Goal: Task Accomplishment & Management: Complete application form

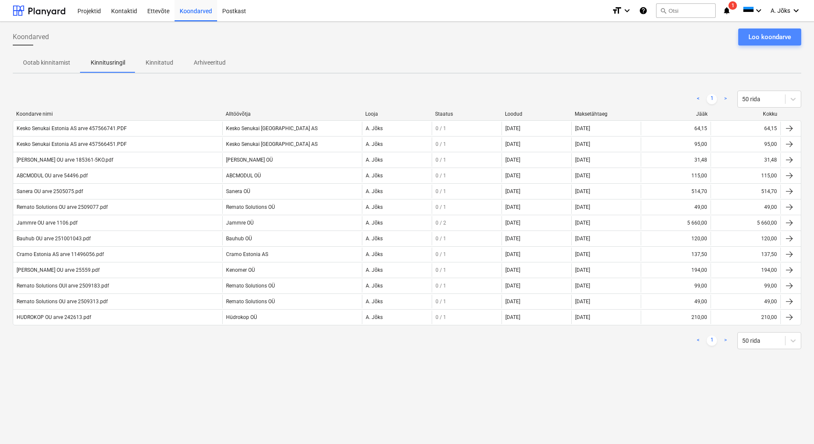
click at [769, 38] on div "Loo koondarve" at bounding box center [769, 36] width 43 height 11
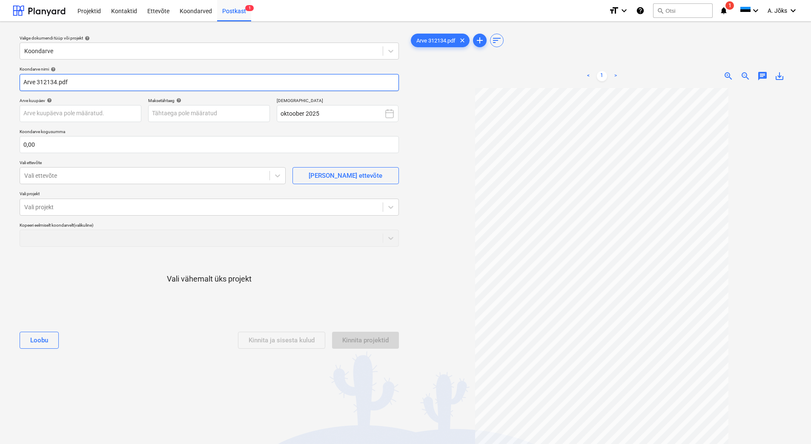
drag, startPoint x: 26, startPoint y: 79, endPoint x: 34, endPoint y: 93, distance: 15.8
click at [26, 79] on input "Arve 312134.pdf" at bounding box center [209, 82] width 379 height 17
paste input "Avantirent OÜ"
type input "Avantirent OU arve 312134.pdf"
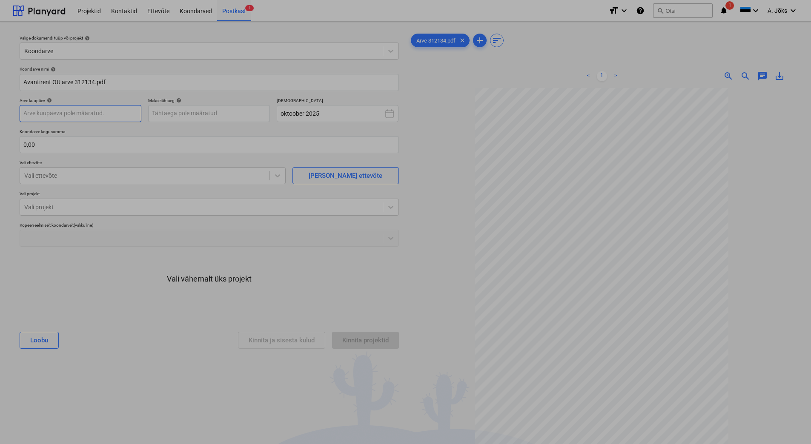
click at [113, 115] on body "Projektid Kontaktid Ettevõte Koondarved Postkast 1 format_size keyboard_arrow_d…" at bounding box center [405, 222] width 811 height 444
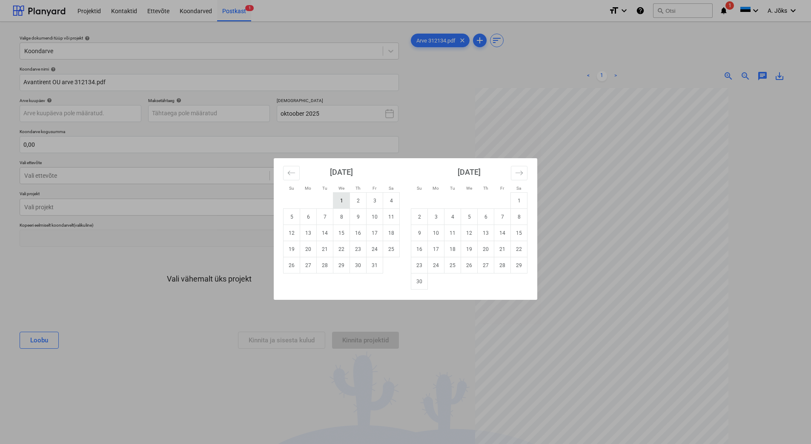
click at [344, 198] on td "1" at bounding box center [341, 201] width 17 height 16
type input "[DATE]"
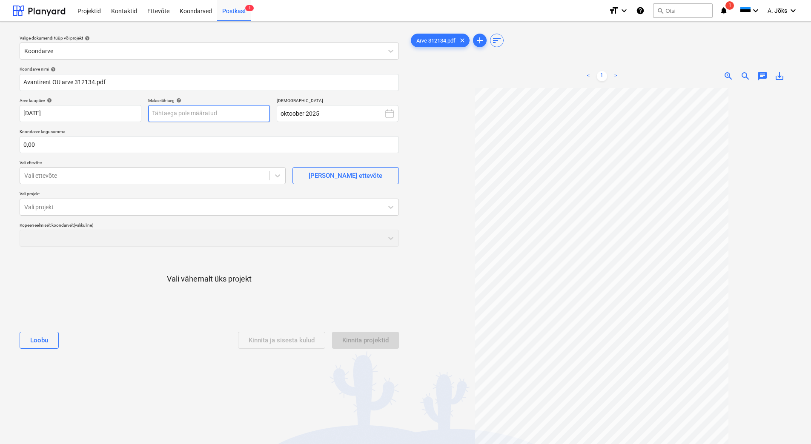
click at [247, 117] on body "Projektid Kontaktid Ettevõte Koondarved Postkast 1 format_size keyboard_arrow_d…" at bounding box center [405, 222] width 811 height 444
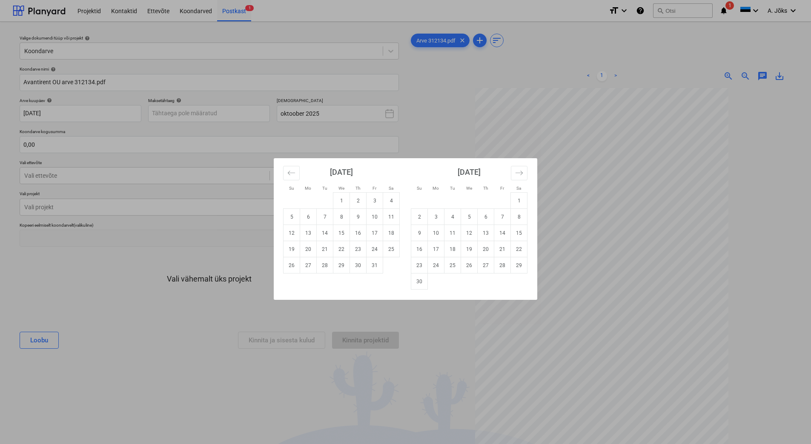
click at [337, 234] on td "15" at bounding box center [341, 233] width 17 height 16
type input "[DATE]"
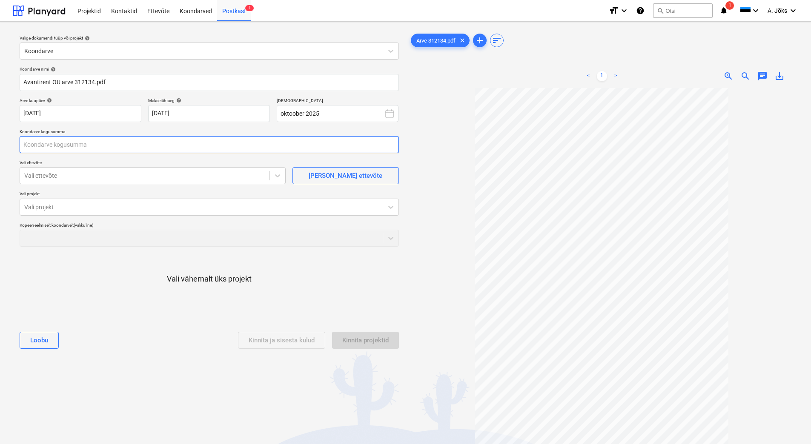
click at [146, 146] on input "text" at bounding box center [209, 144] width 379 height 17
type input "75,00"
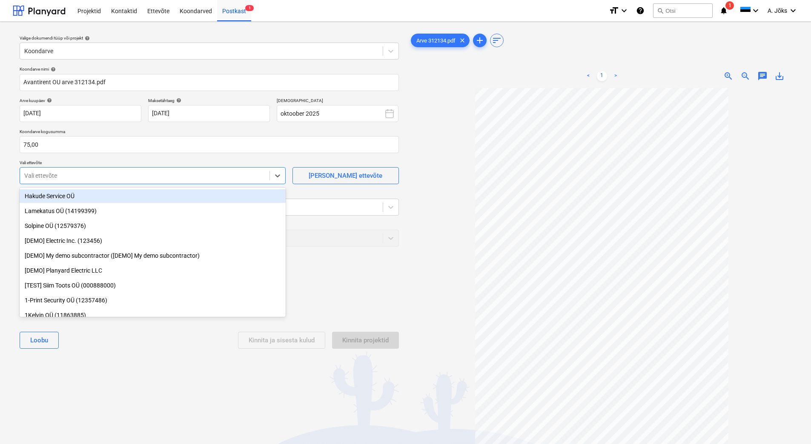
click at [99, 175] on div at bounding box center [144, 176] width 241 height 9
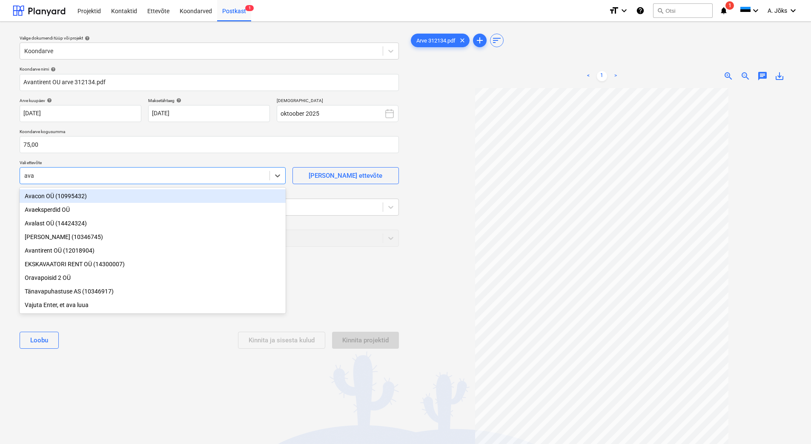
type input "avan"
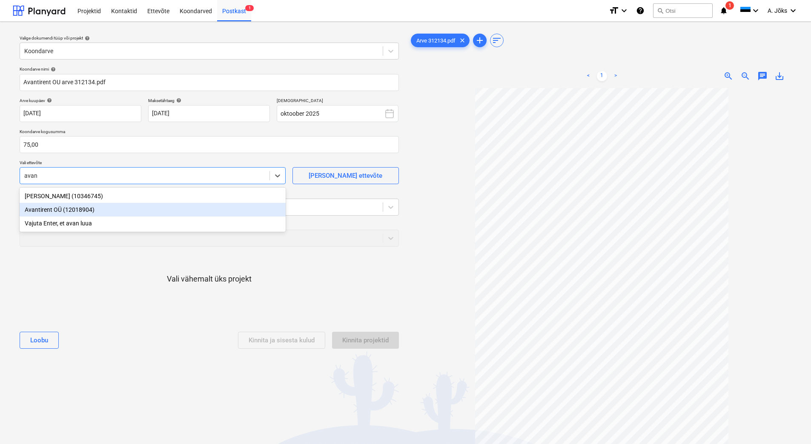
click at [98, 208] on div "Avantirent OÜ (12018904)" at bounding box center [153, 210] width 266 height 14
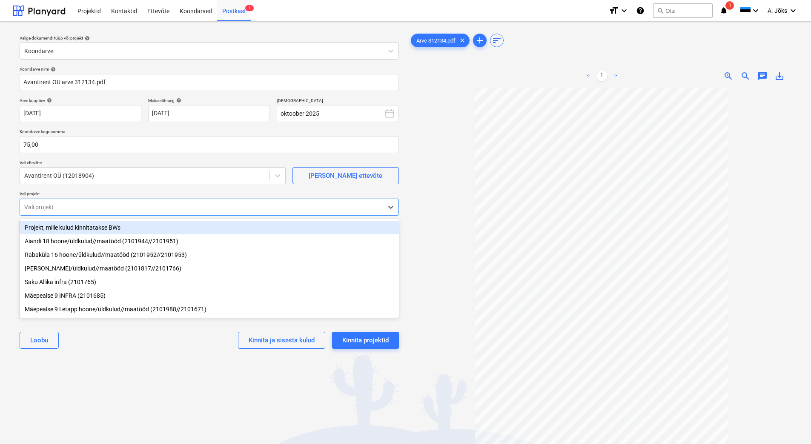
click at [98, 207] on div at bounding box center [201, 207] width 354 height 9
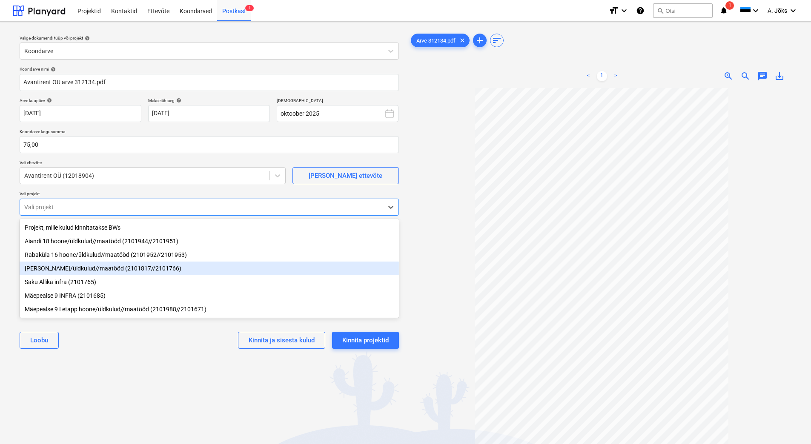
click at [82, 269] on div "[PERSON_NAME]/üldkulud//maatööd (2101817//2101766)" at bounding box center [209, 269] width 379 height 14
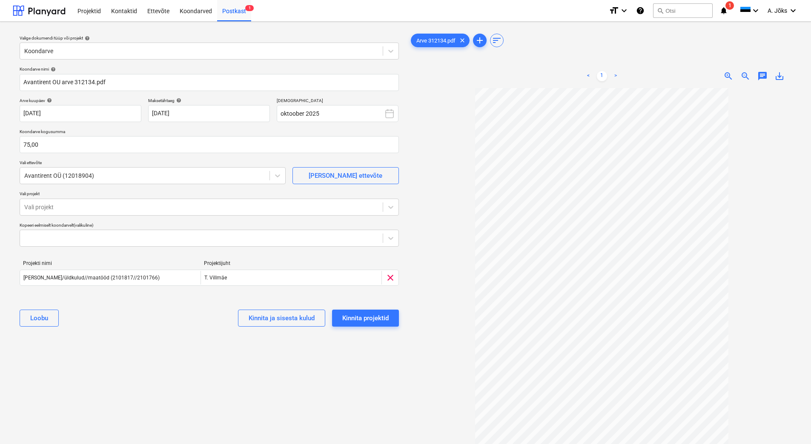
click at [84, 379] on div "Valige dokumendi tüüp või projekt help Koondarve Koondarve nimi help Avantirent…" at bounding box center [209, 270] width 393 height 483
click at [764, 77] on span "chat" at bounding box center [762, 76] width 10 height 10
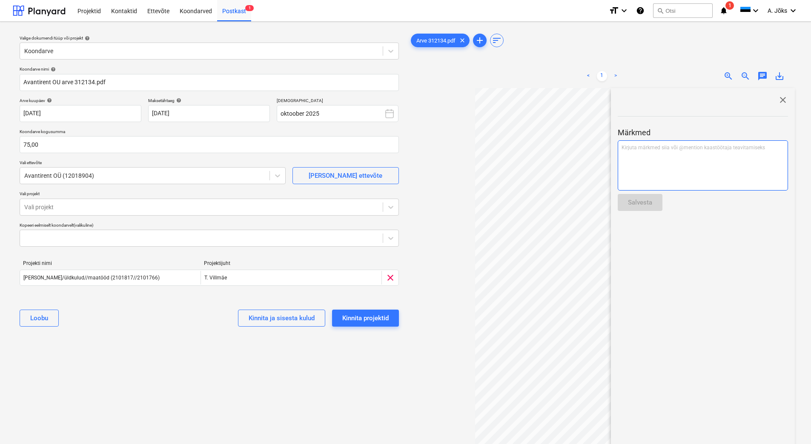
click at [686, 161] on div "Kirjuta märkmed siia või @mention kaastöötaja teavitamiseks ﻿" at bounding box center [702, 165] width 170 height 50
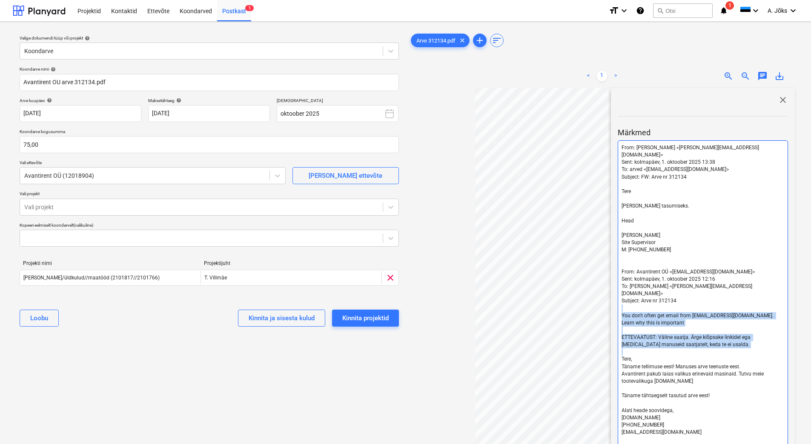
drag, startPoint x: 710, startPoint y: 334, endPoint x: 616, endPoint y: 297, distance: 100.9
click at [616, 297] on div "close Märkmed From: [PERSON_NAME] <[PERSON_NAME][EMAIL_ADDRESS][DOMAIN_NAME]> S…" at bounding box center [703, 305] width 184 height 434
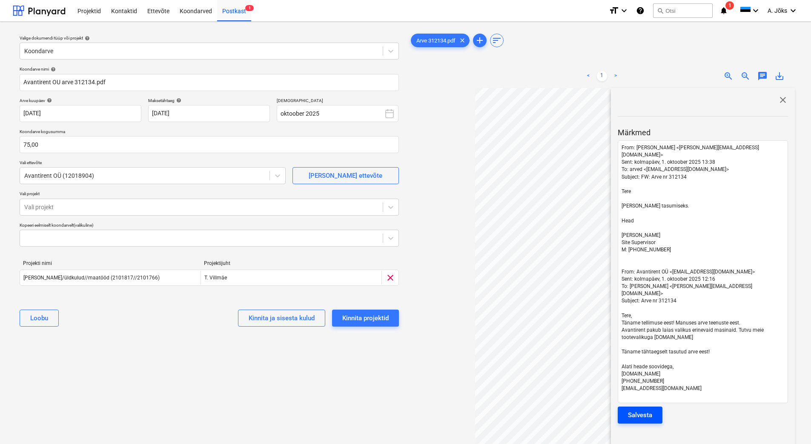
click at [633, 410] on div "Salvesta" at bounding box center [640, 415] width 24 height 11
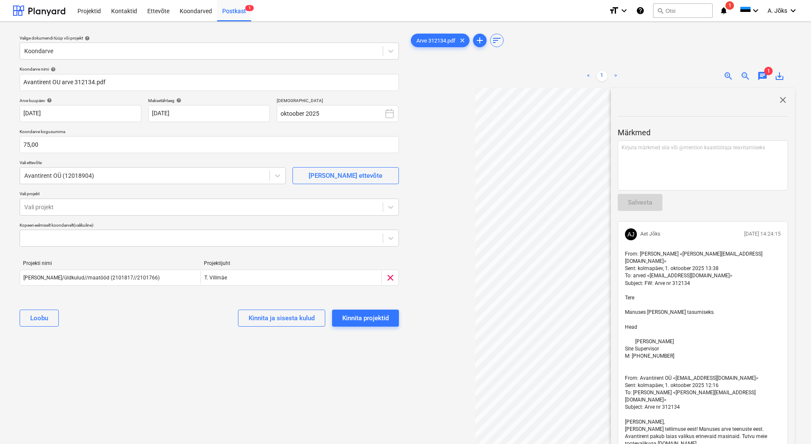
click at [780, 100] on span "close" at bounding box center [783, 100] width 10 height 10
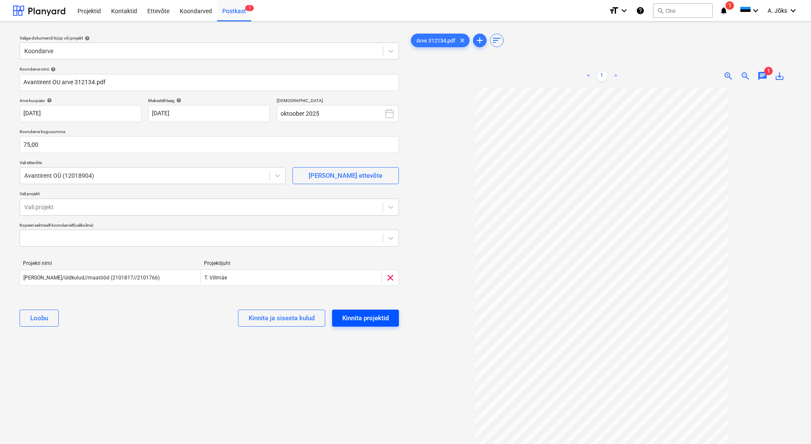
click at [368, 318] on div "Kinnita projektid" at bounding box center [365, 318] width 46 height 11
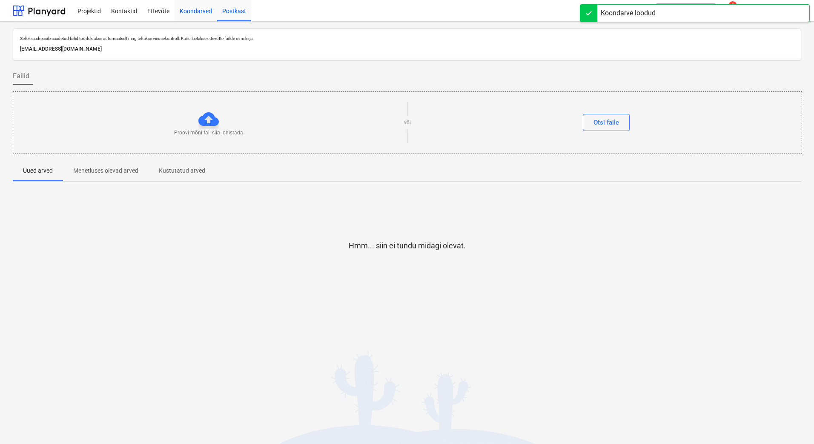
click at [203, 10] on div "Koondarved" at bounding box center [195, 11] width 43 height 22
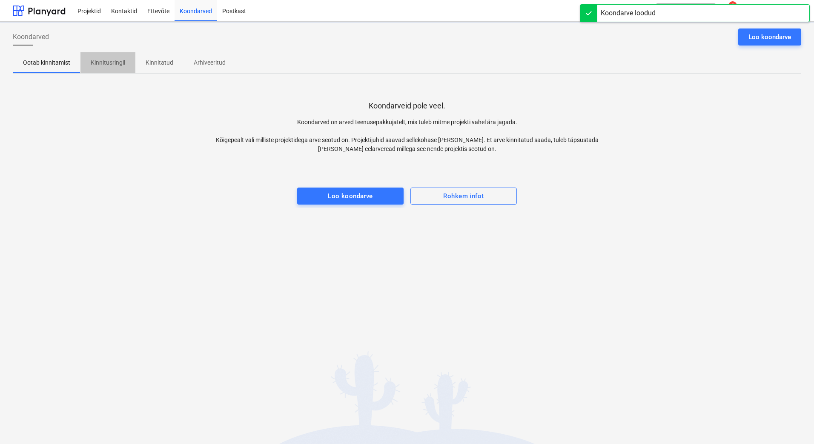
click at [111, 59] on p "Kinnitusringil" at bounding box center [108, 62] width 34 height 9
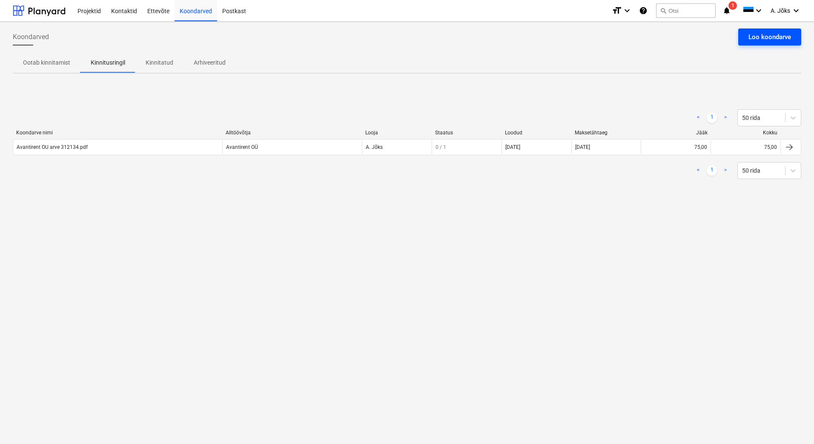
click at [767, 39] on div "Loo koondarve" at bounding box center [769, 36] width 43 height 11
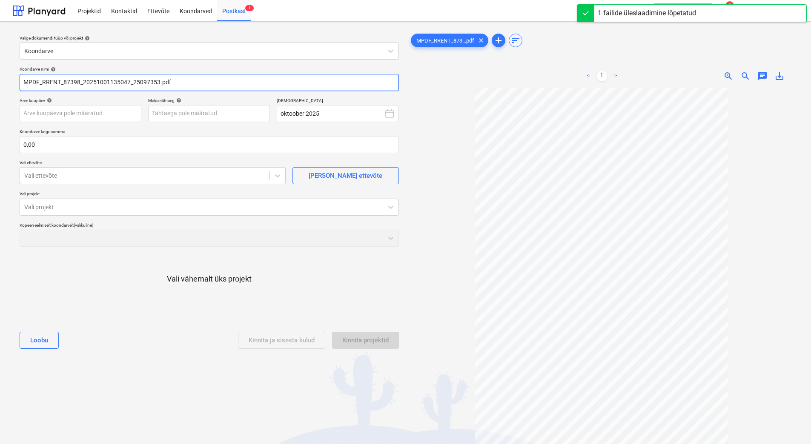
drag, startPoint x: 133, startPoint y: 84, endPoint x: 12, endPoint y: 81, distance: 120.9
click at [12, 81] on div "Valige dokumendi tüüp või projekt help Koondarve Koondarve nimi help MPDF_RRENT…" at bounding box center [405, 270] width 811 height 497
paste input "Ramirent Baltic AS"
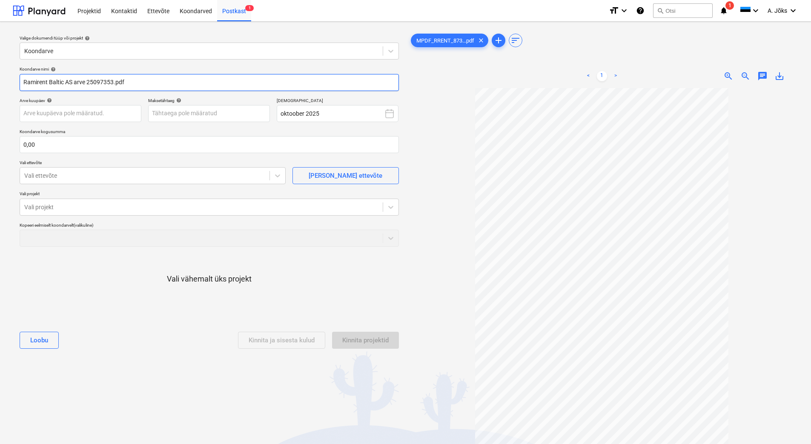
drag, startPoint x: 86, startPoint y: 84, endPoint x: 9, endPoint y: 78, distance: 77.3
click at [9, 78] on div "Valige dokumendi tüüp või projekt help Koondarve Koondarve nimi help Ramirent B…" at bounding box center [405, 270] width 811 height 497
type input "Ramirent Baltic AS arve 25097353.pdf"
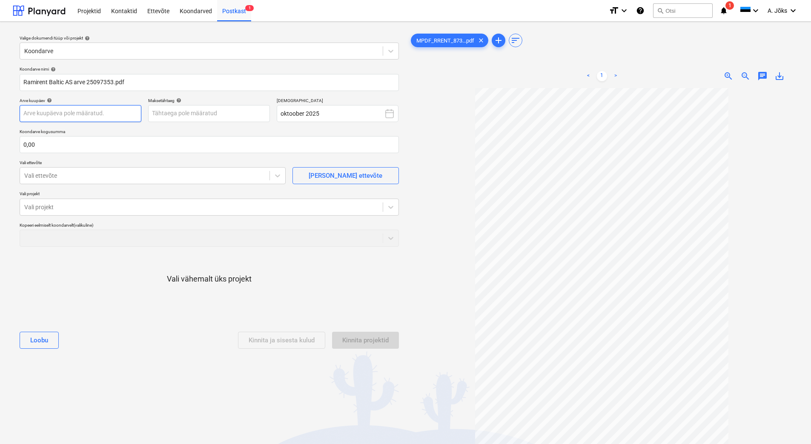
click at [89, 114] on body "Projektid Kontaktid Ettevõte Koondarved Postkast 1 format_size keyboard_arrow_d…" at bounding box center [405, 222] width 811 height 444
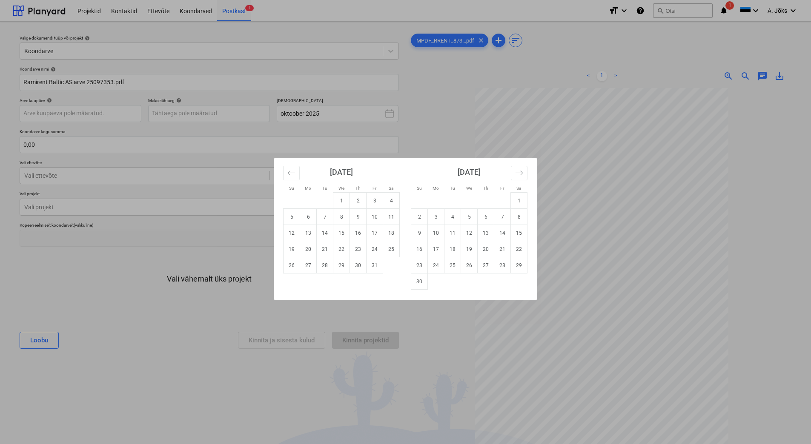
click at [344, 200] on td "1" at bounding box center [341, 201] width 17 height 16
type input "[DATE]"
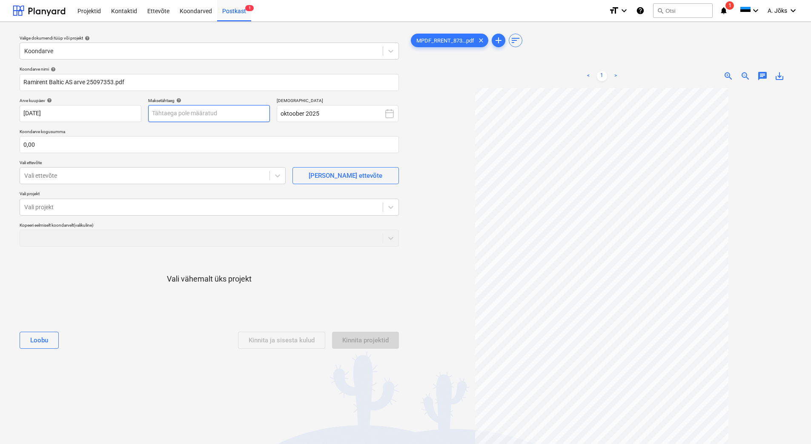
click at [220, 114] on body "Projektid Kontaktid Ettevõte Koondarved Postkast 1 format_size keyboard_arrow_d…" at bounding box center [405, 222] width 811 height 444
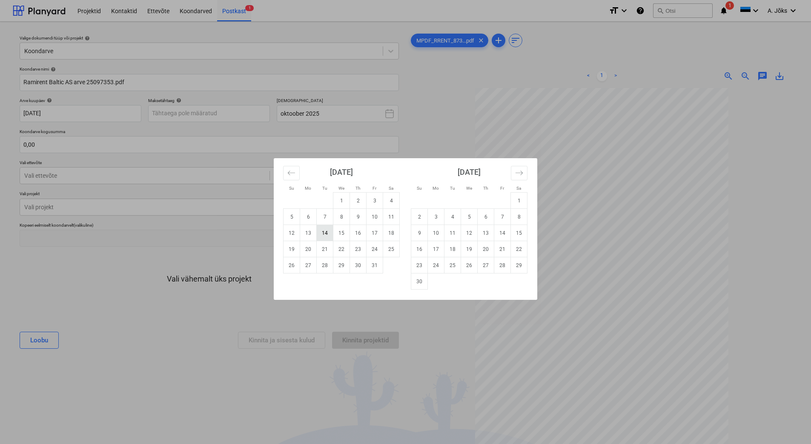
click at [328, 232] on td "14" at bounding box center [325, 233] width 17 height 16
type input "[DATE]"
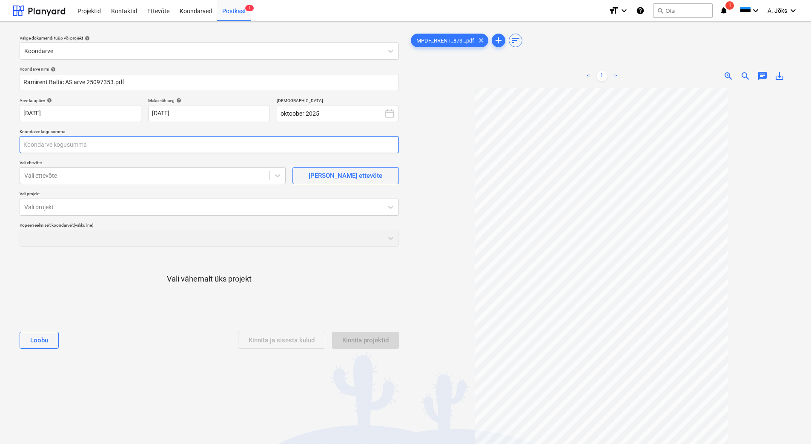
click at [169, 149] on input "text" at bounding box center [209, 144] width 379 height 17
type input "0,00"
click at [97, 146] on input "text" at bounding box center [209, 144] width 379 height 17
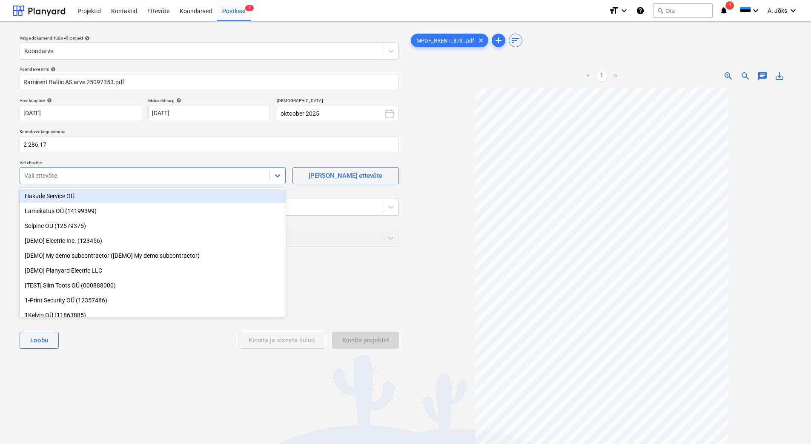
click at [100, 172] on div at bounding box center [144, 176] width 241 height 9
click at [170, 142] on input "2286,17" at bounding box center [209, 144] width 379 height 17
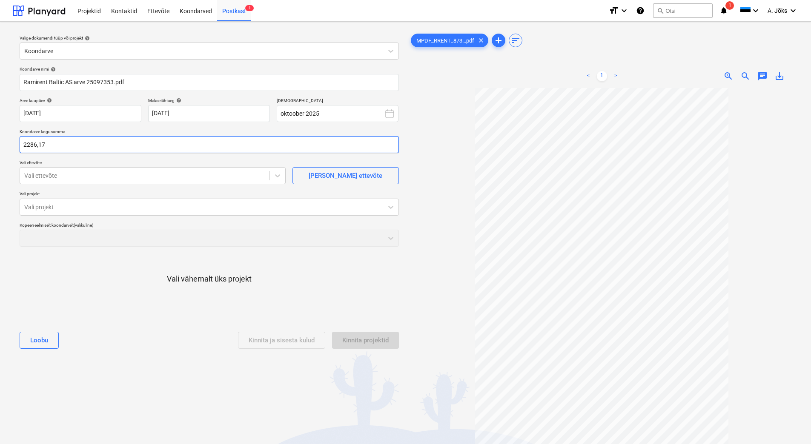
click at [28, 144] on input "2286,17" at bounding box center [209, 144] width 379 height 17
type input "286,17"
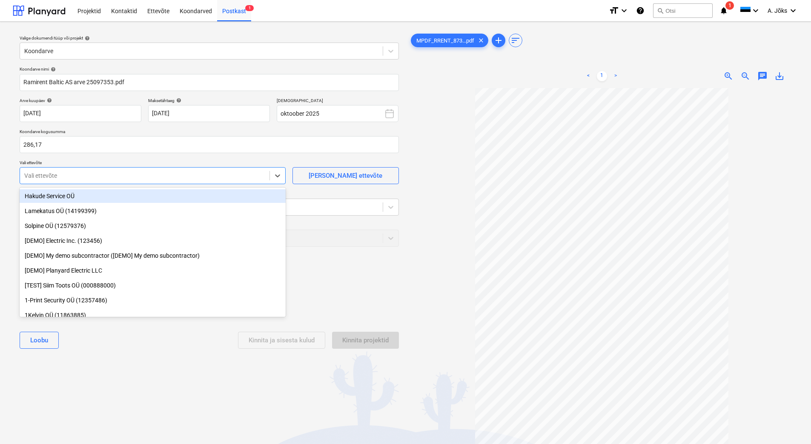
click at [51, 172] on div at bounding box center [144, 176] width 241 height 9
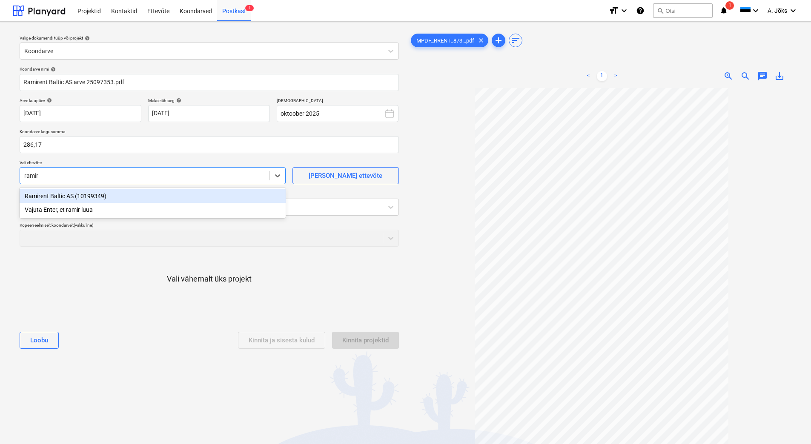
type input "ramire"
click at [60, 195] on div "Ramirent Baltic AS (10199349)" at bounding box center [153, 196] width 266 height 14
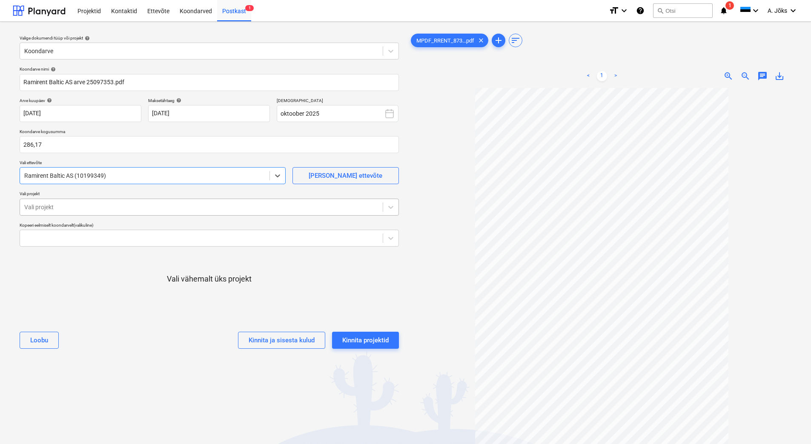
click at [63, 206] on div at bounding box center [201, 207] width 354 height 9
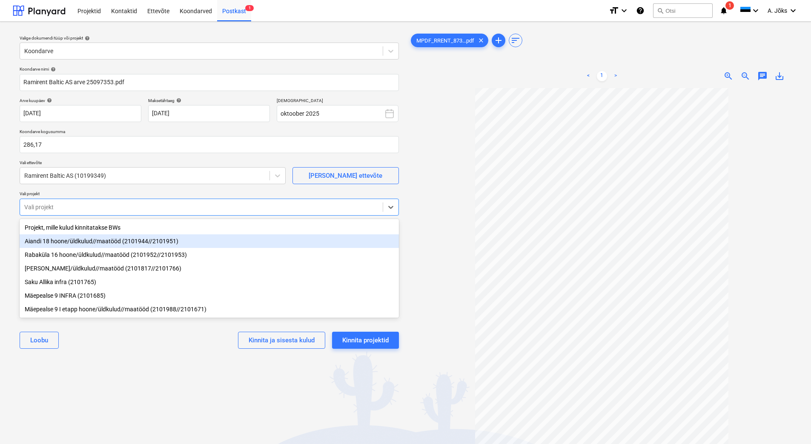
click at [85, 242] on div "Aiandi 18 hoone/üldkulud//maatööd (2101944//2101951)" at bounding box center [209, 241] width 379 height 14
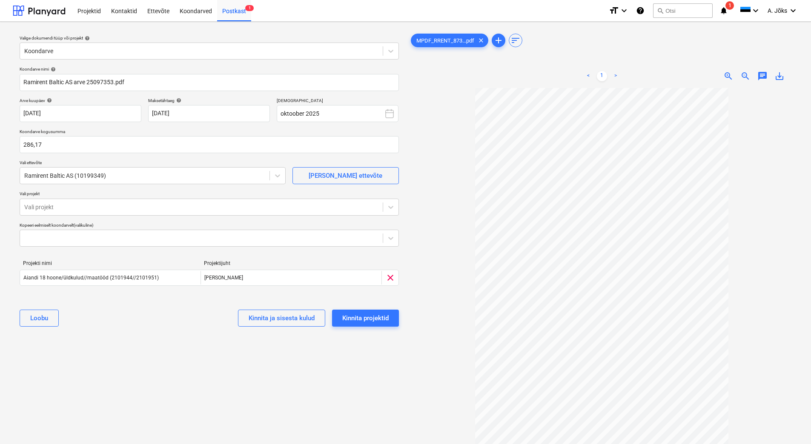
click at [141, 374] on div "Valige dokumendi tüüp või projekt help Koondarve Koondarve nimi help Ramirent B…" at bounding box center [209, 270] width 393 height 483
click at [373, 318] on div "Kinnita projektid" at bounding box center [365, 318] width 46 height 11
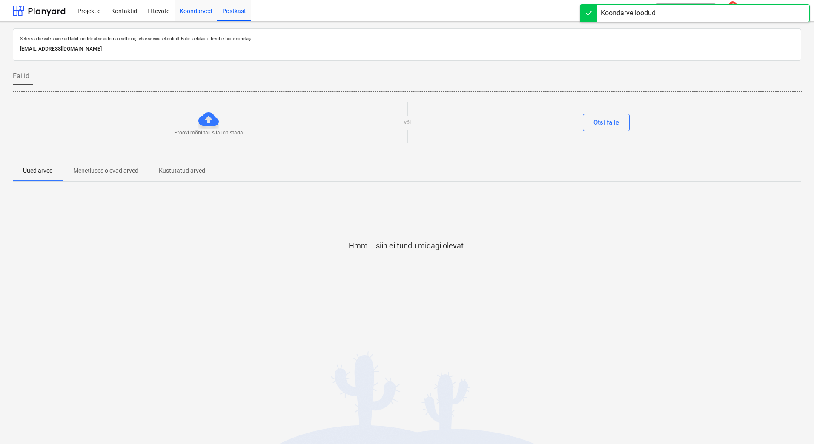
drag, startPoint x: 199, startPoint y: 11, endPoint x: 194, endPoint y: 14, distance: 5.2
click at [199, 11] on div "Koondarved" at bounding box center [195, 11] width 43 height 22
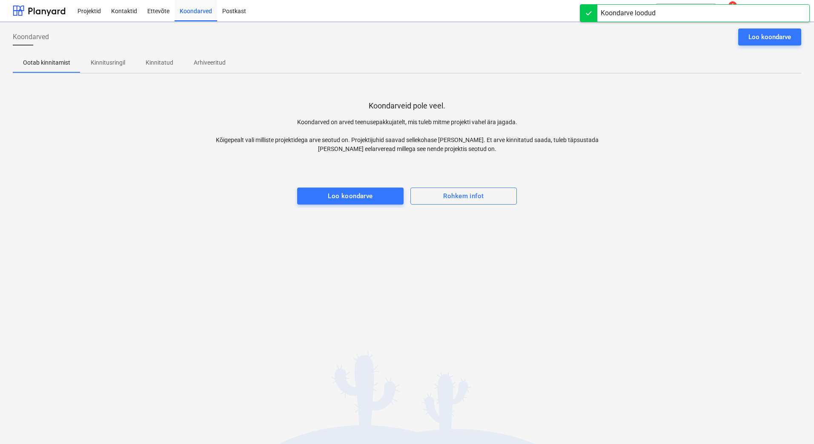
click at [115, 66] on p "Kinnitusringil" at bounding box center [108, 62] width 34 height 9
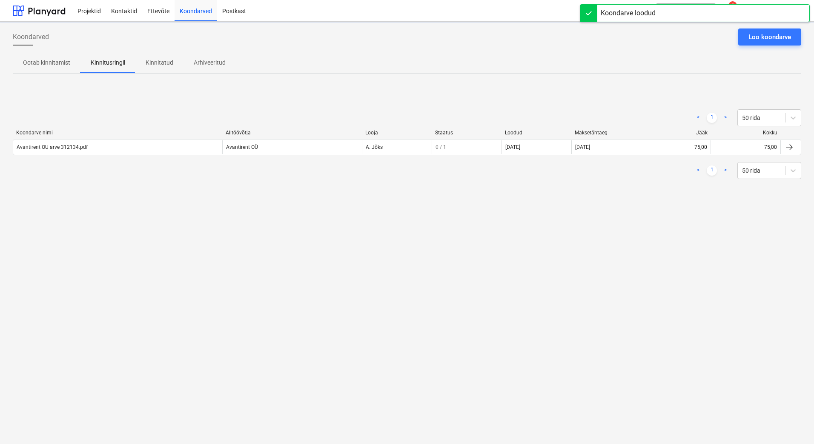
click at [205, 218] on div "Koondarved Loo koondarve Ootab kinnitamist Kinnitusringil Kinnitatud Arhiveerit…" at bounding box center [407, 233] width 814 height 423
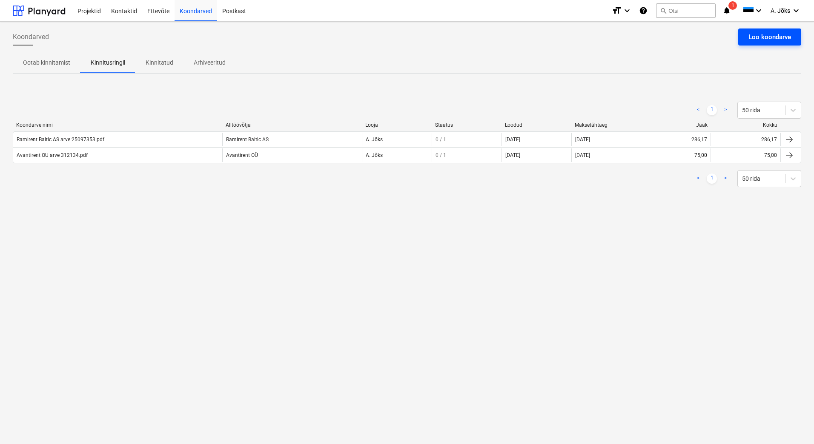
click at [777, 36] on div "Loo koondarve" at bounding box center [769, 36] width 43 height 11
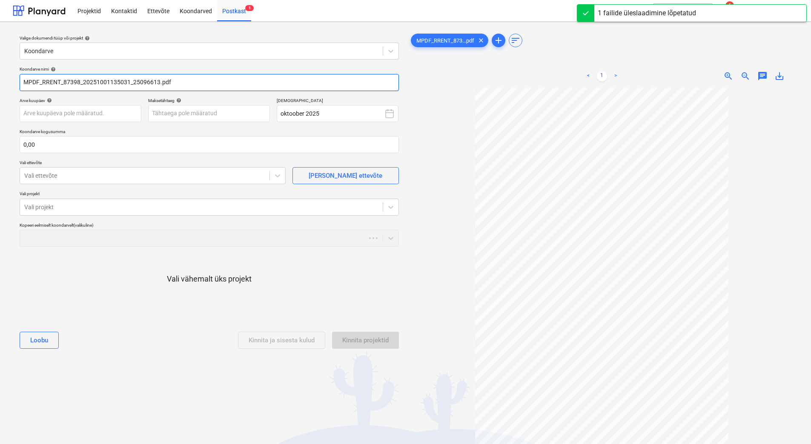
drag, startPoint x: 133, startPoint y: 82, endPoint x: -22, endPoint y: 80, distance: 155.3
click at [0, 80] on html "Projektid Kontaktid Ettevõte Koondarved Postkast 1 format_size keyboard_arrow_d…" at bounding box center [405, 222] width 811 height 444
paste input "Ramirent Baltic AS arve"
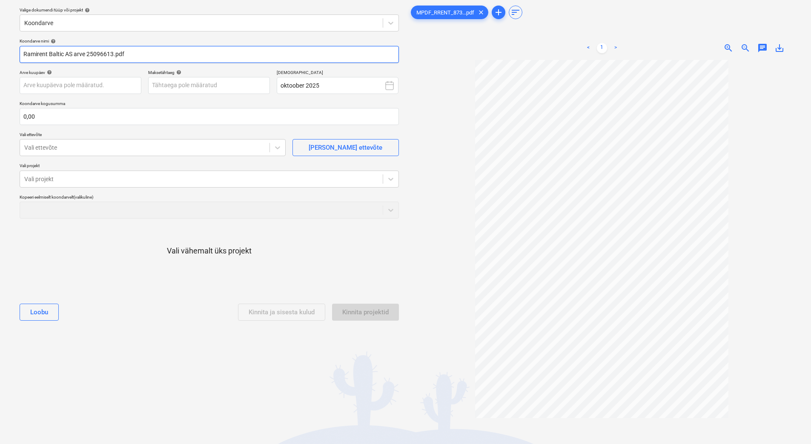
scroll to position [43, 0]
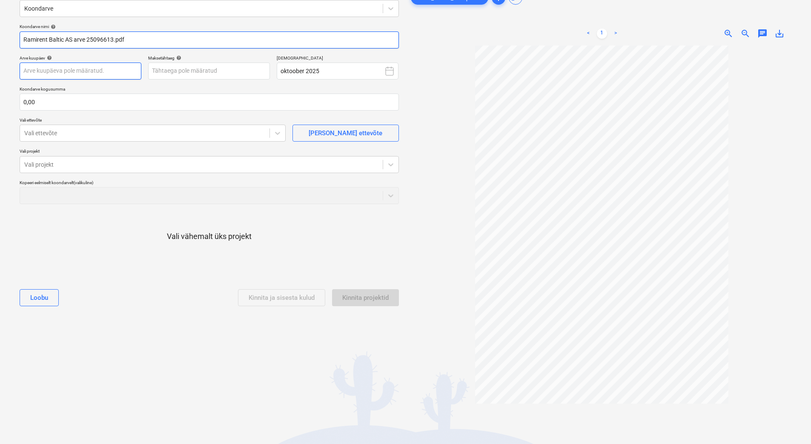
type input "Ramirent Baltic AS arve 25096613.pdf"
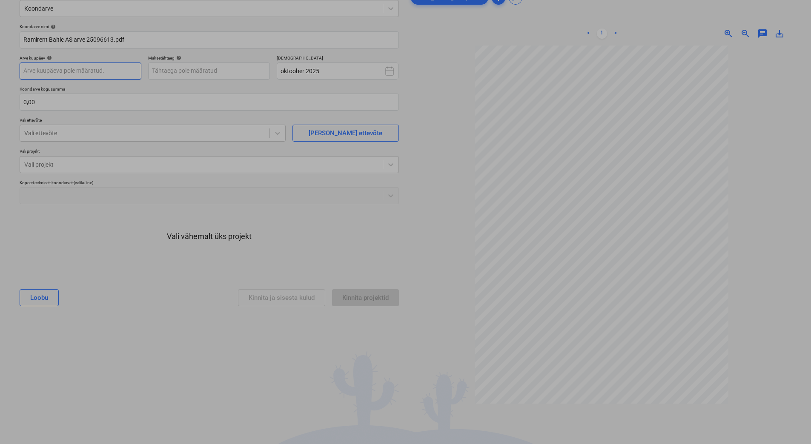
click at [110, 68] on body "Projektid Kontaktid Ettevõte Koondarved Postkast 1 format_size keyboard_arrow_d…" at bounding box center [405, 179] width 811 height 444
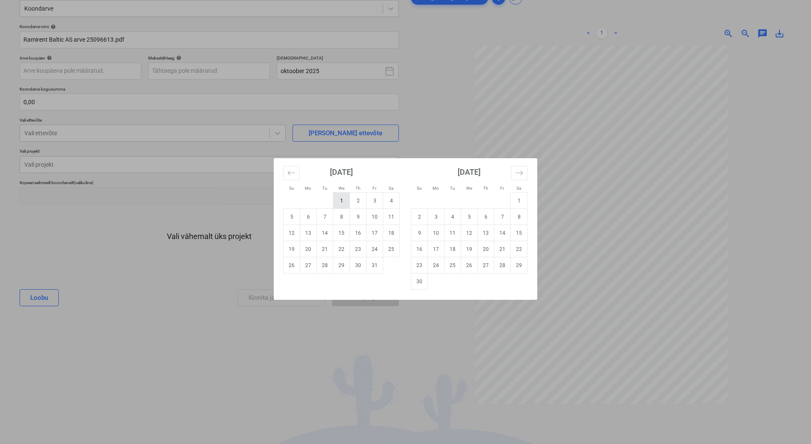
click at [339, 199] on td "1" at bounding box center [341, 201] width 17 height 16
type input "[DATE]"
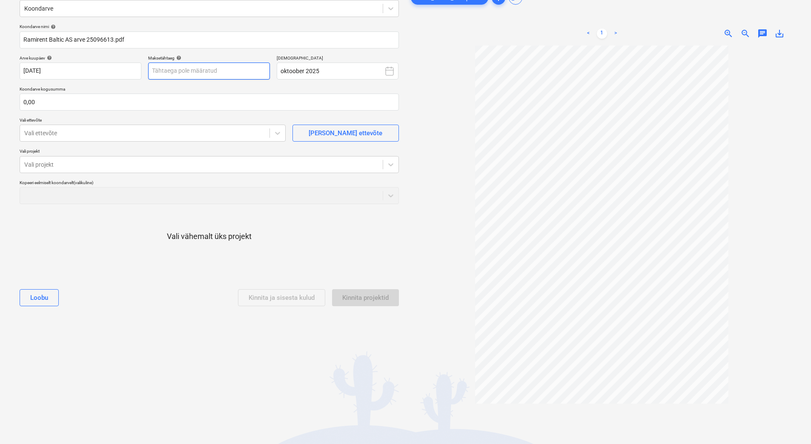
click at [220, 72] on body "Projektid Kontaktid Ettevõte Koondarved Postkast 1 format_size keyboard_arrow_d…" at bounding box center [405, 179] width 811 height 444
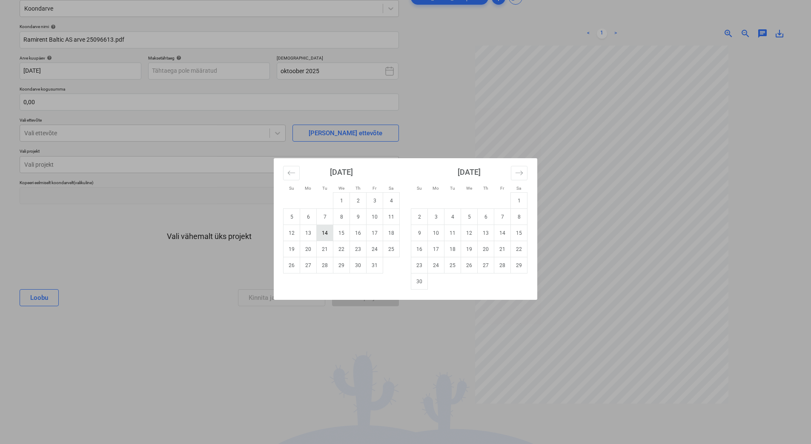
click at [329, 233] on td "14" at bounding box center [325, 233] width 17 height 16
type input "[DATE]"
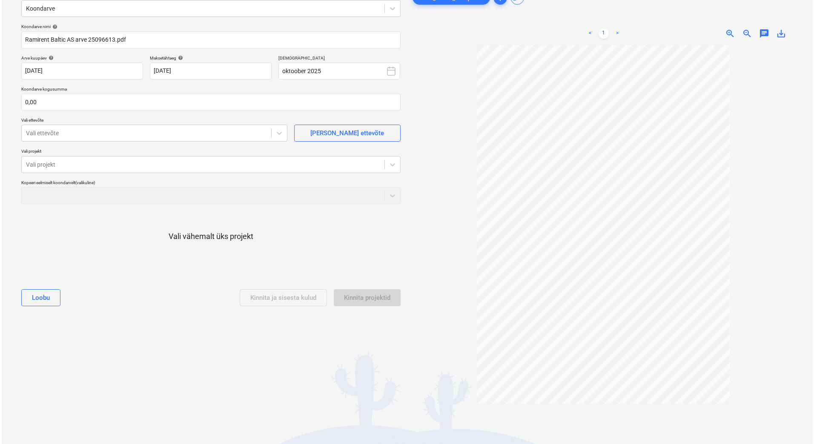
scroll to position [0, 0]
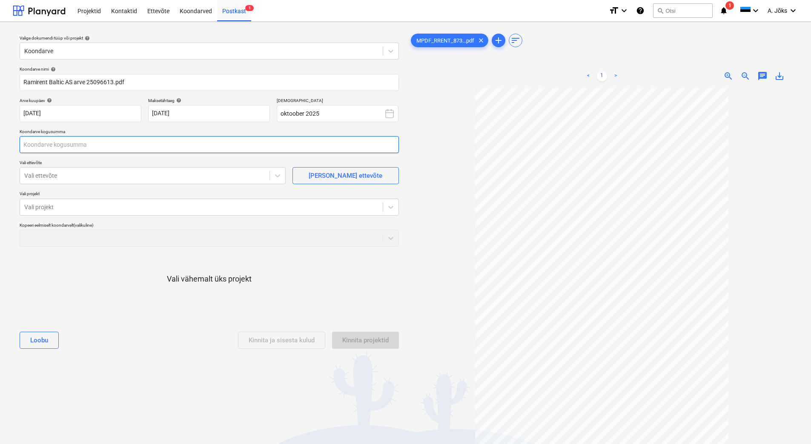
click at [57, 145] on input "text" at bounding box center [209, 144] width 379 height 17
type input "181,34"
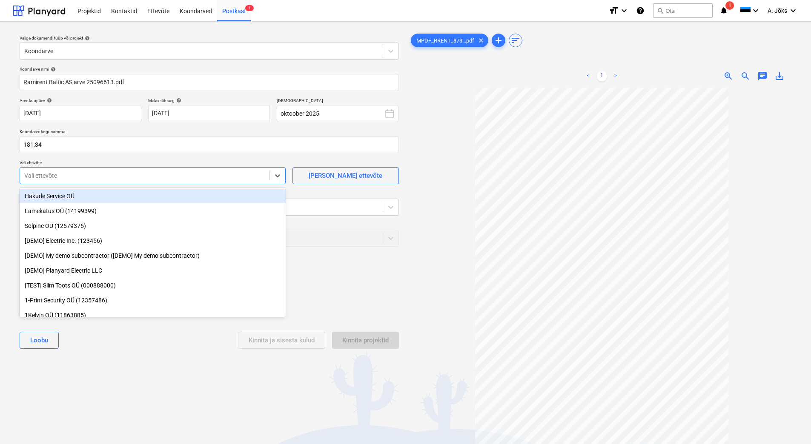
click at [59, 174] on div at bounding box center [144, 176] width 241 height 9
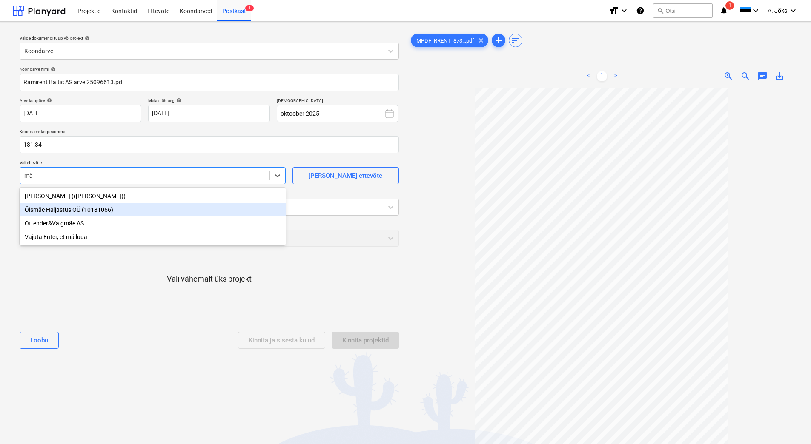
type input "m"
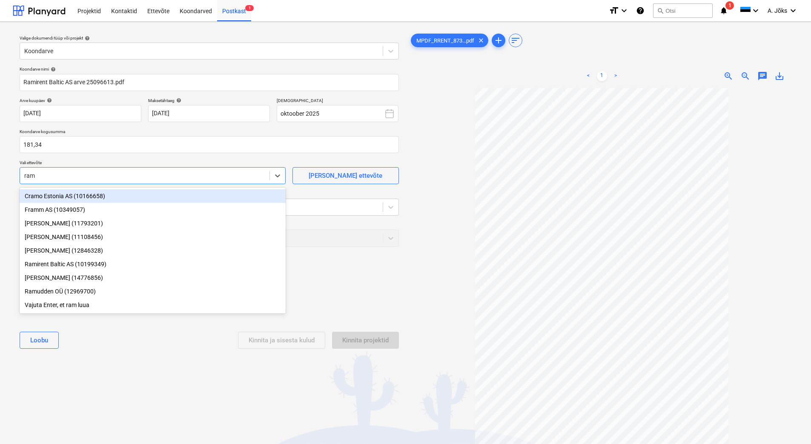
type input "rami"
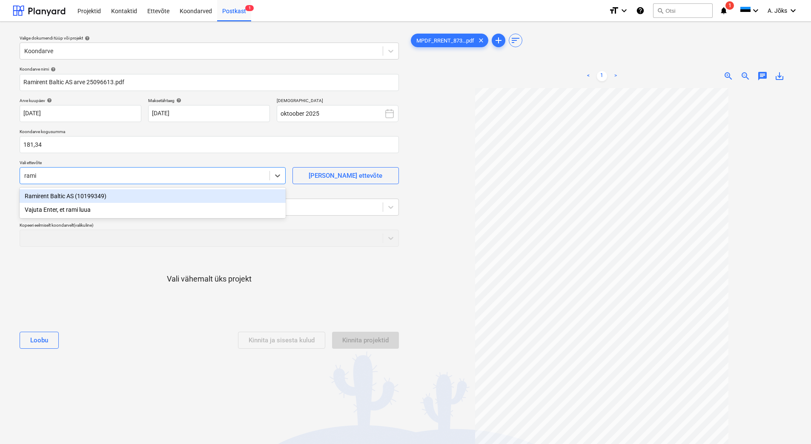
click at [77, 194] on div "Ramirent Baltic AS (10199349)" at bounding box center [153, 196] width 266 height 14
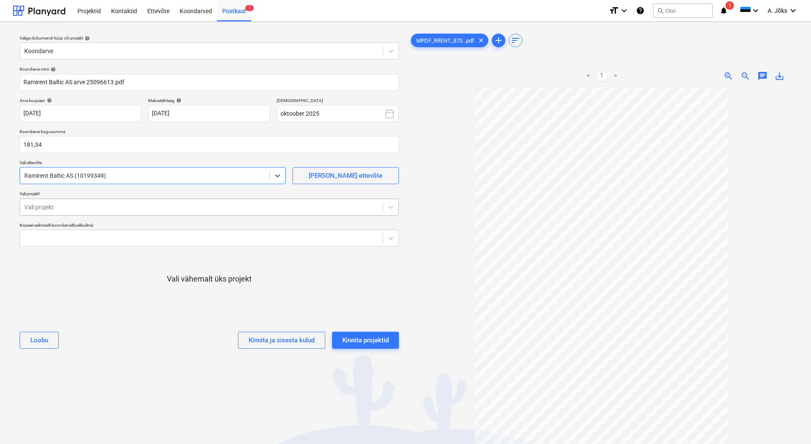
click at [77, 208] on div at bounding box center [201, 207] width 354 height 9
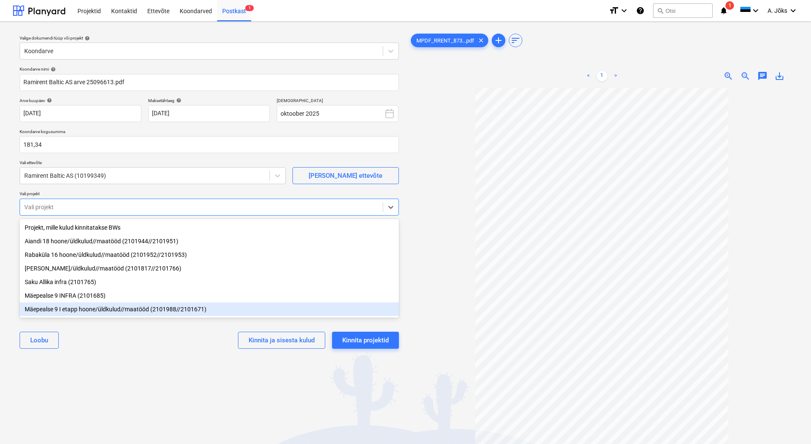
click at [76, 311] on div "Mäepealse 9 I etapp hoone/üldkulud//maatööd (2101988//2101671)" at bounding box center [209, 310] width 379 height 14
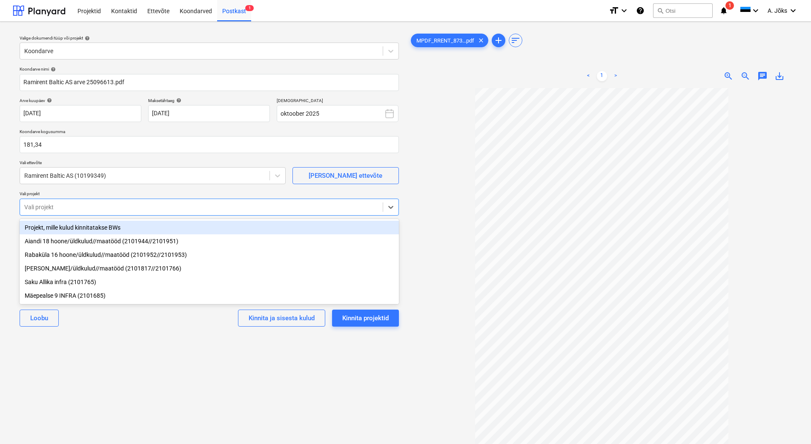
click at [126, 352] on div "Valige dokumendi tüüp või projekt help Koondarve Koondarve nimi help Ramirent B…" at bounding box center [209, 270] width 393 height 483
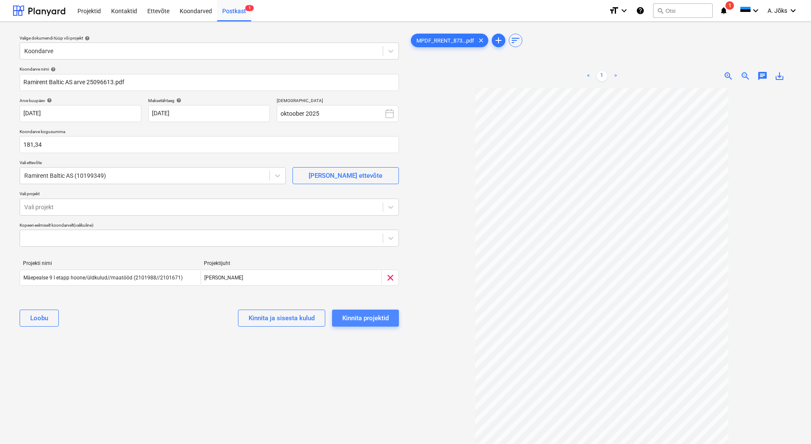
click at [374, 316] on div "Kinnita projektid" at bounding box center [365, 318] width 46 height 11
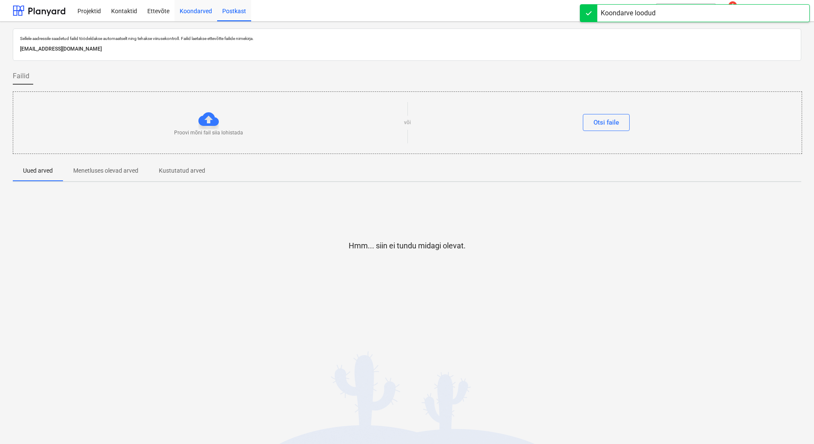
click at [199, 10] on div "Koondarved" at bounding box center [195, 11] width 43 height 22
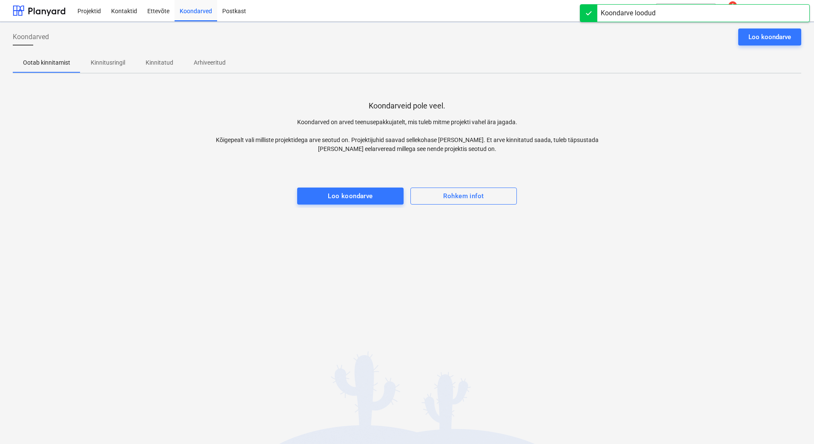
click at [122, 63] on p "Kinnitusringil" at bounding box center [108, 62] width 34 height 9
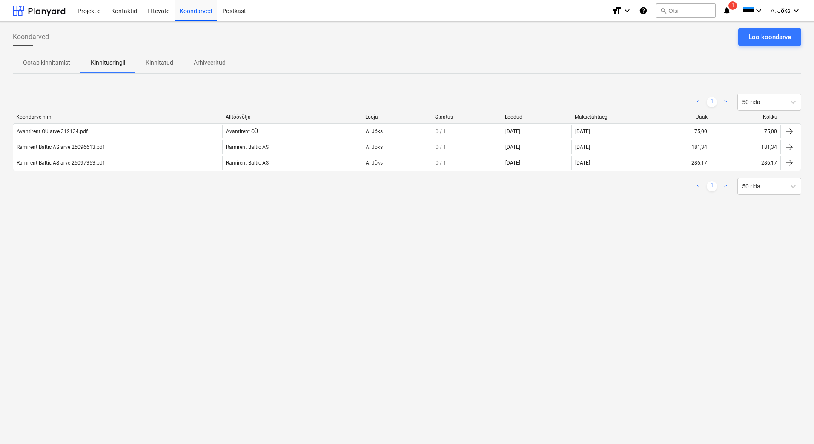
click at [556, 294] on div "Koondarved Loo koondarve Ootab kinnitamist Kinnitusringil Kinnitatud Arhiveerit…" at bounding box center [407, 233] width 814 height 423
click at [766, 36] on div "Loo koondarve" at bounding box center [769, 36] width 43 height 11
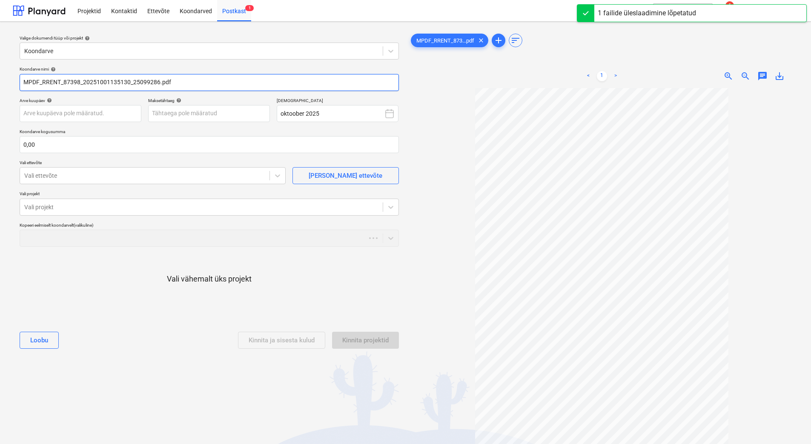
drag, startPoint x: 131, startPoint y: 83, endPoint x: 2, endPoint y: 84, distance: 129.8
click at [2, 84] on div "Valige dokumendi tüüp või projekt help Koondarve Koondarve nimi help MPDF_RRENT…" at bounding box center [405, 270] width 811 height 497
paste input "Ramirent Baltic AS arve"
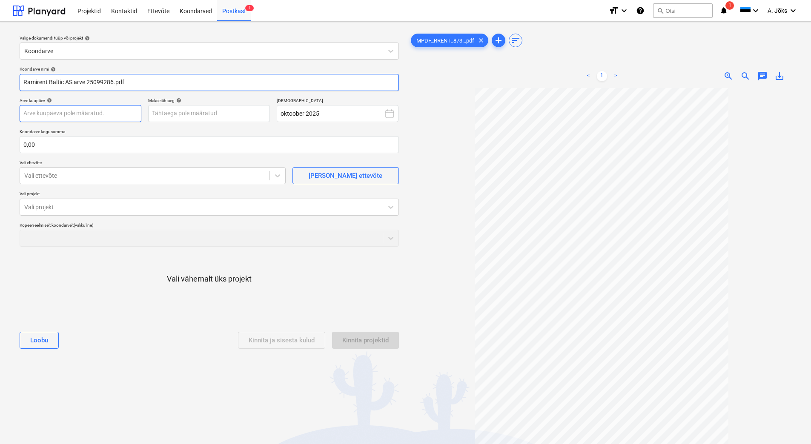
type input "Ramirent Baltic AS arve 25099286.pdf"
click at [83, 114] on body "Projektid Kontaktid Ettevõte Koondarved Postkast 1 format_size keyboard_arrow_d…" at bounding box center [405, 222] width 811 height 444
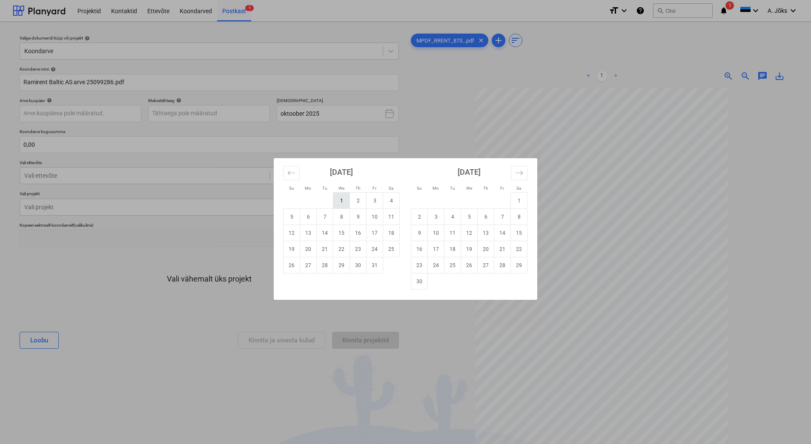
click at [338, 199] on td "1" at bounding box center [341, 201] width 17 height 16
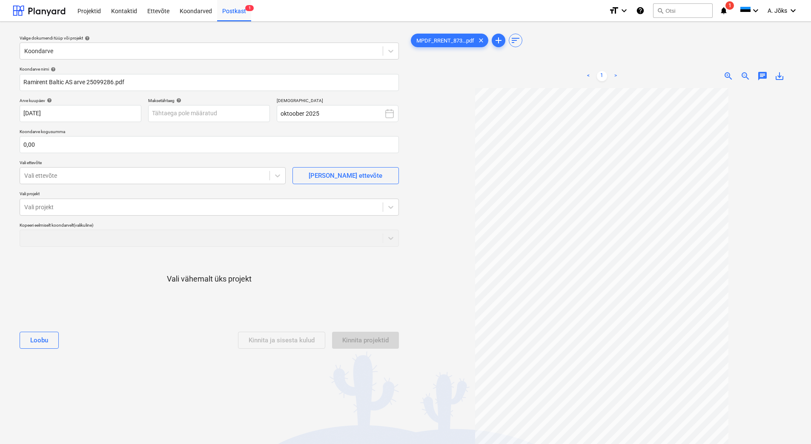
type input "[DATE]"
click at [247, 111] on body "Projektid Kontaktid Ettevõte Koondarved Postkast 1 format_size keyboard_arrow_d…" at bounding box center [405, 222] width 811 height 444
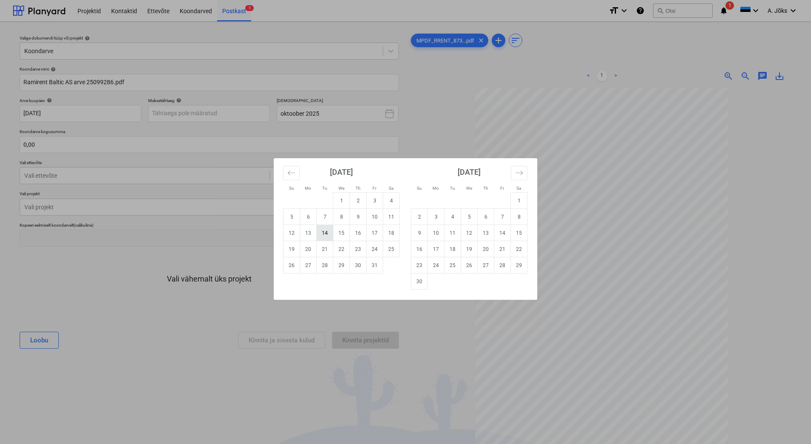
click at [325, 233] on td "14" at bounding box center [325, 233] width 17 height 16
type input "[DATE]"
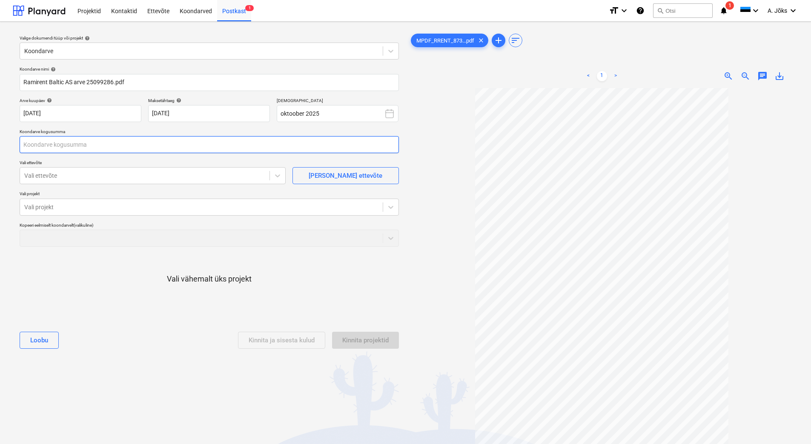
click at [124, 143] on input "text" at bounding box center [209, 144] width 379 height 17
type input "0,00"
click at [81, 145] on input "text" at bounding box center [209, 144] width 379 height 17
type input "122,80"
click at [63, 181] on div "Vali ettevõte" at bounding box center [144, 176] width 249 height 12
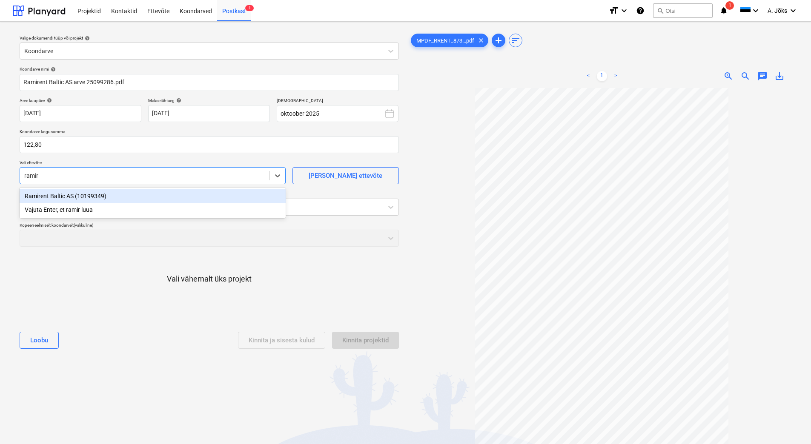
type input "ramire"
click at [54, 197] on div "Ramirent Baltic AS (10199349)" at bounding box center [153, 196] width 266 height 14
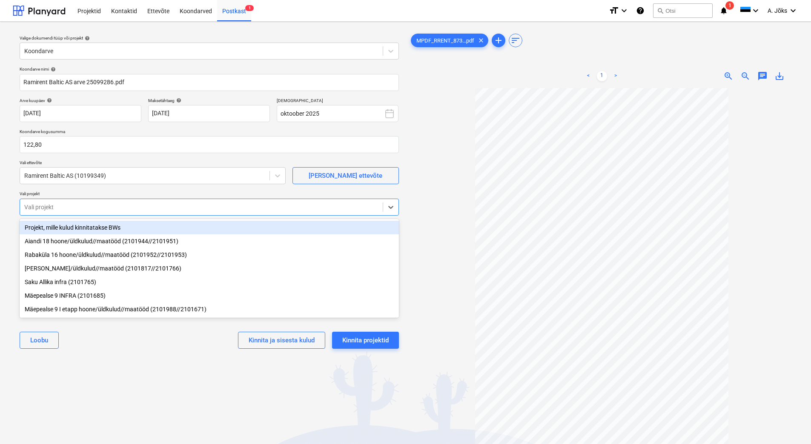
click at [56, 208] on div at bounding box center [201, 207] width 354 height 9
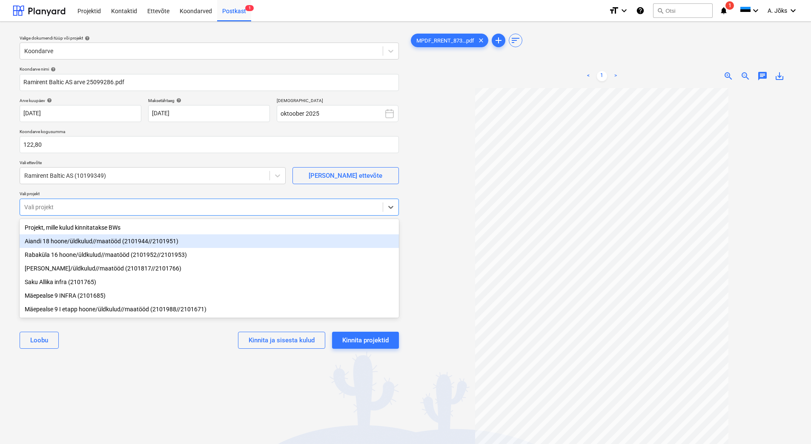
click at [61, 242] on div "Aiandi 18 hoone/üldkulud//maatööd (2101944//2101951)" at bounding box center [209, 241] width 379 height 14
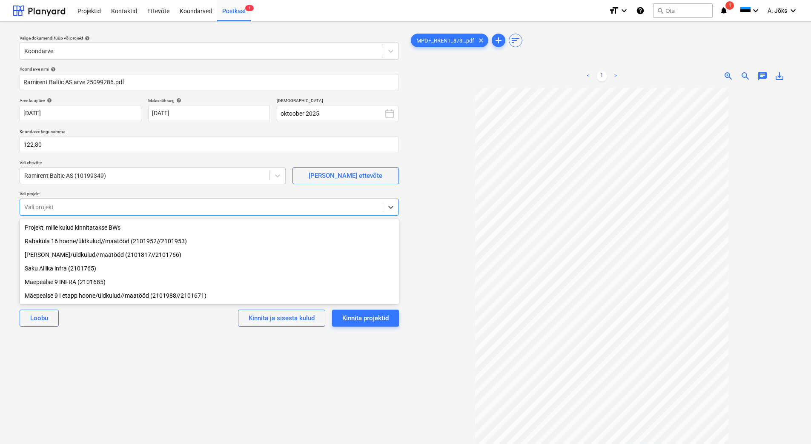
click at [127, 409] on div "Valige dokumendi tüüp või projekt help Koondarve Koondarve nimi help Ramirent B…" at bounding box center [209, 270] width 393 height 483
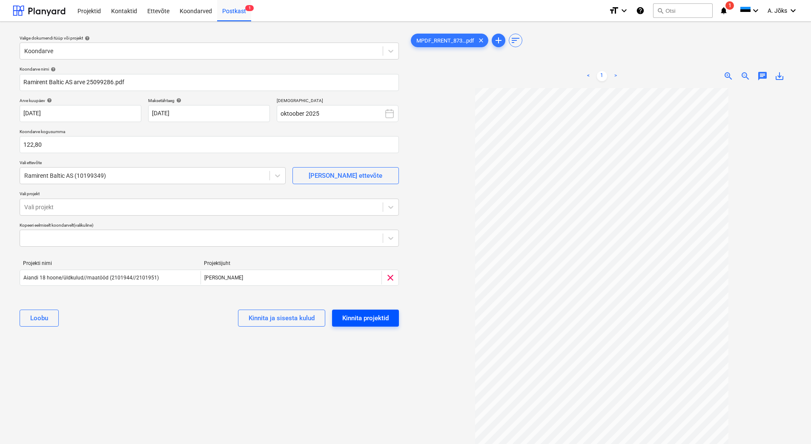
click at [364, 314] on div "Kinnita projektid" at bounding box center [365, 318] width 46 height 11
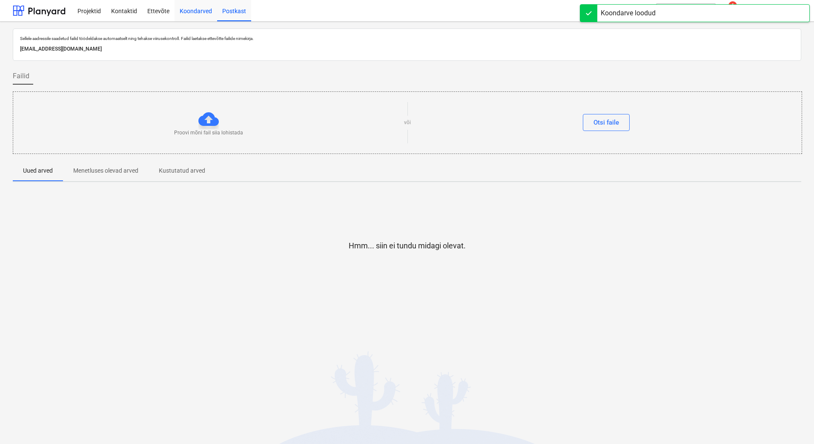
click at [187, 8] on div "Koondarved" at bounding box center [195, 11] width 43 height 22
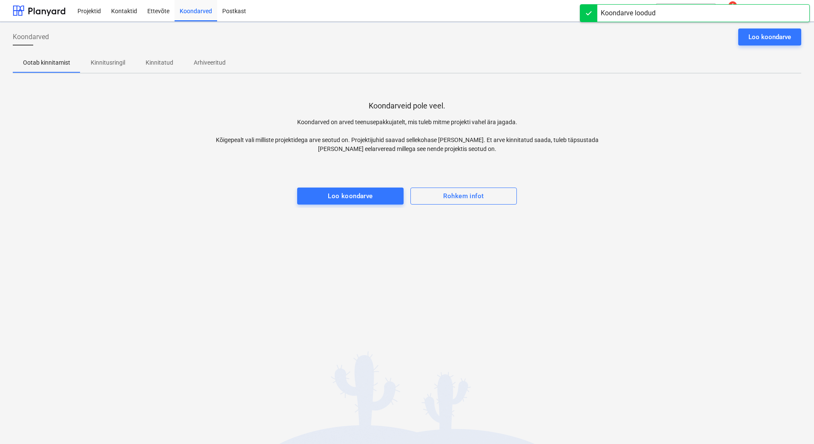
click at [123, 65] on p "Kinnitusringil" at bounding box center [108, 62] width 34 height 9
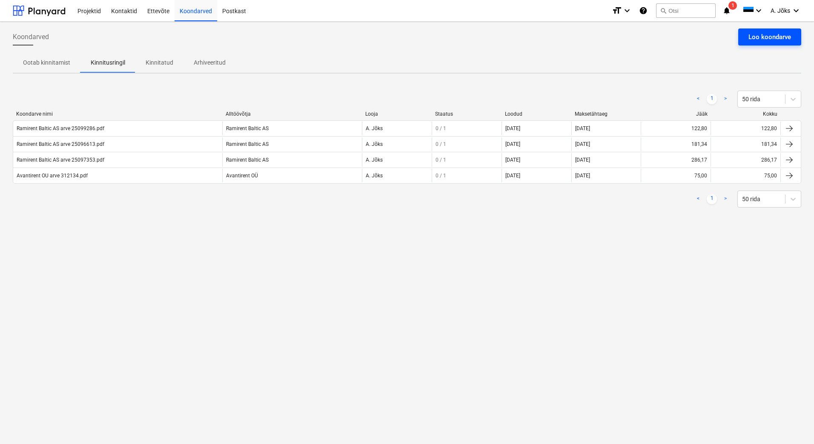
click at [764, 37] on div "Loo koondarve" at bounding box center [769, 36] width 43 height 11
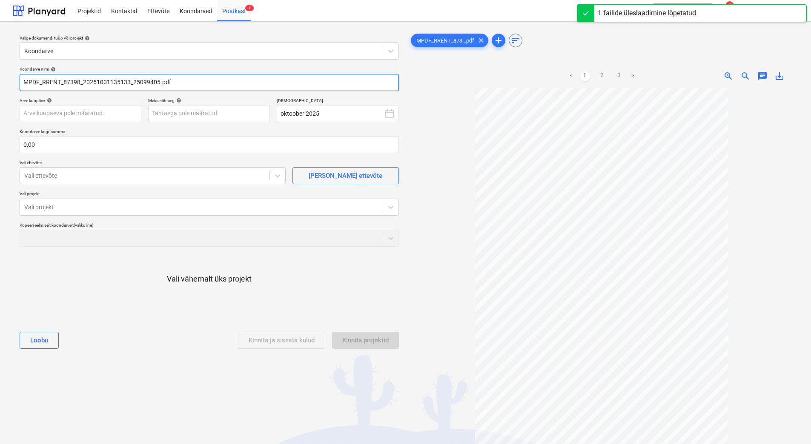
drag, startPoint x: 132, startPoint y: 84, endPoint x: -17, endPoint y: 80, distance: 148.6
click at [0, 80] on html "Projektid Kontaktid Ettevõte Koondarved Postkast 1 format_size keyboard_arrow_d…" at bounding box center [405, 222] width 811 height 444
paste input "Ramirent Baltic AS arve"
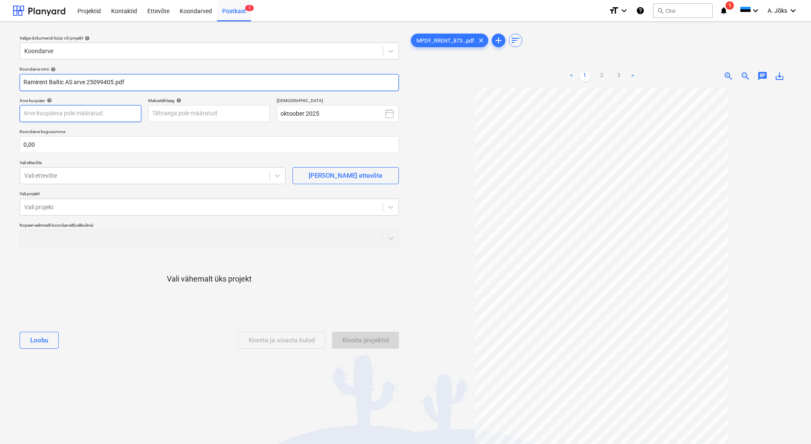
type input "Ramirent Baltic AS arve 25099405.pdf"
click at [110, 114] on body "Projektid Kontaktid Ettevõte Koondarved Postkast 1 format_size keyboard_arrow_d…" at bounding box center [405, 222] width 811 height 444
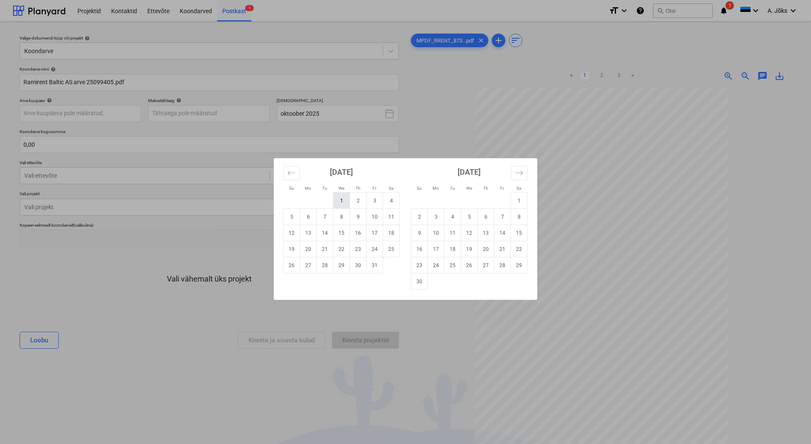
click at [341, 203] on td "1" at bounding box center [341, 201] width 17 height 16
type input "[DATE]"
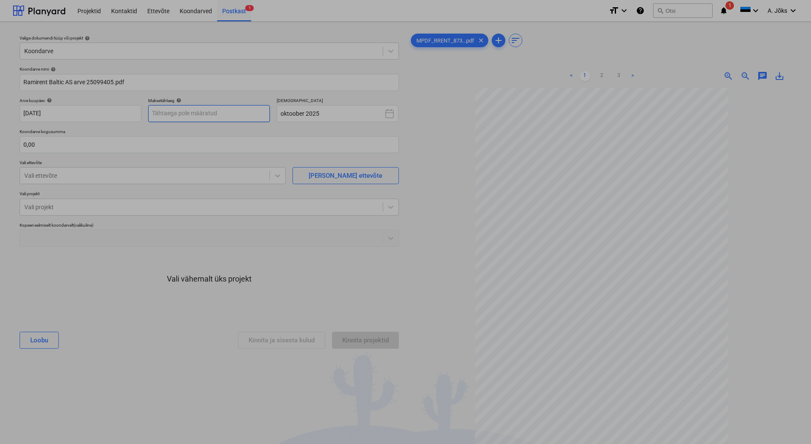
click at [219, 111] on body "Projektid Kontaktid Ettevõte Koondarved Postkast 1 format_size keyboard_arrow_d…" at bounding box center [405, 222] width 811 height 444
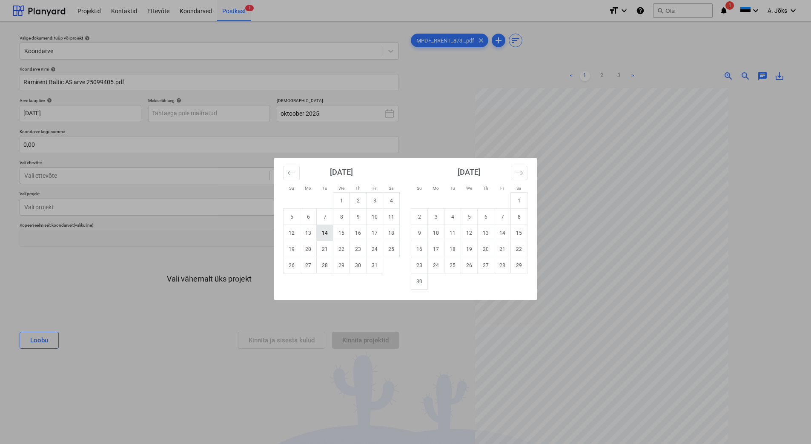
click at [330, 236] on td "14" at bounding box center [325, 233] width 17 height 16
type input "[DATE]"
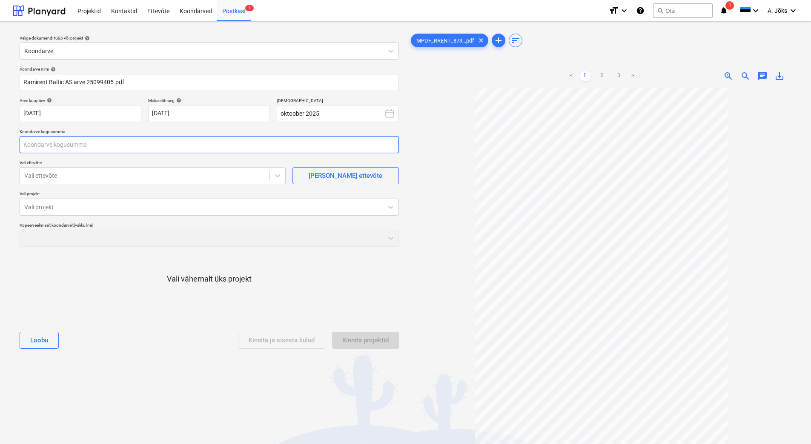
click at [82, 145] on input "text" at bounding box center [209, 144] width 379 height 17
type input "5 456,43"
click at [113, 176] on div at bounding box center [144, 176] width 241 height 9
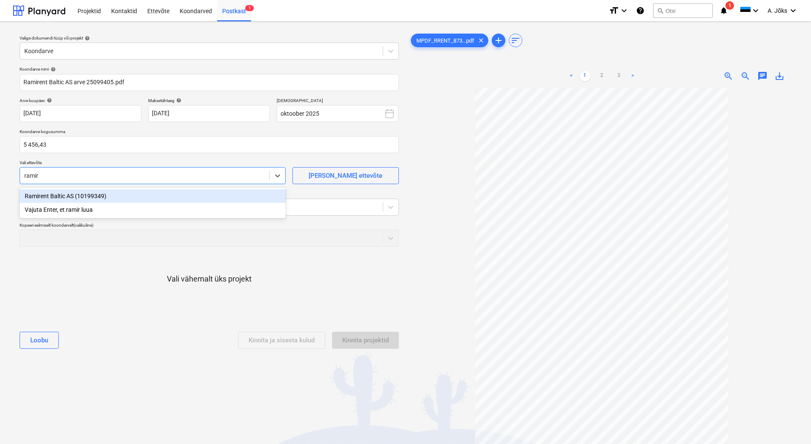
type input "ramire"
click at [103, 197] on div "Ramirent Baltic AS (10199349)" at bounding box center [153, 196] width 266 height 14
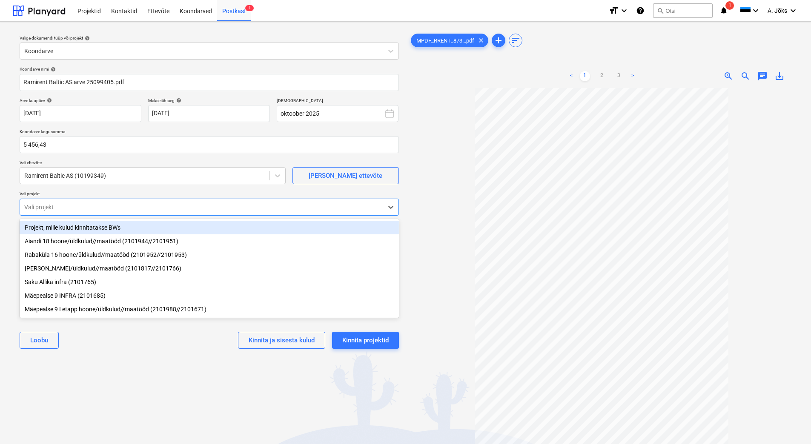
click at [98, 205] on div at bounding box center [201, 207] width 354 height 9
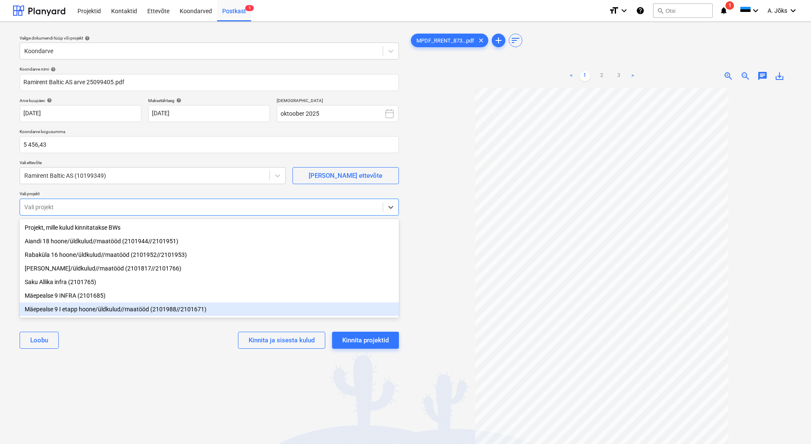
click at [98, 310] on div "Mäepealse 9 I etapp hoone/üldkulud//maatööd (2101988//2101671)" at bounding box center [209, 310] width 379 height 14
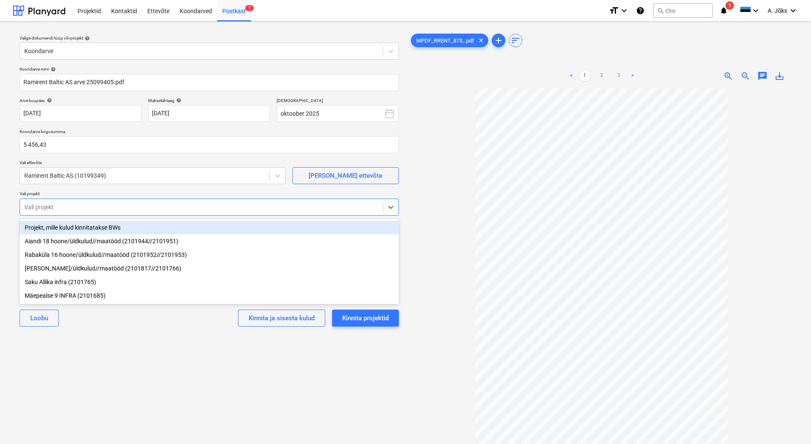
click at [179, 351] on div "Valige dokumendi tüüp või projekt help Koondarve Koondarve nimi help Ramirent B…" at bounding box center [209, 270] width 393 height 483
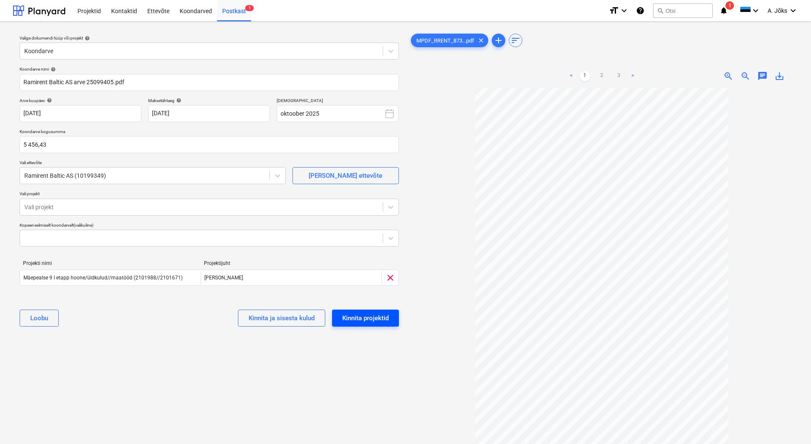
click at [361, 317] on div "Kinnita projektid" at bounding box center [365, 318] width 46 height 11
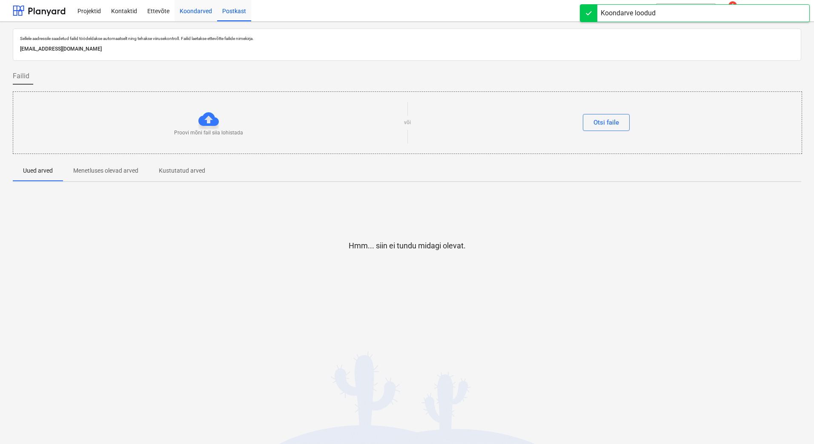
click at [201, 11] on div "Koondarved" at bounding box center [195, 11] width 43 height 22
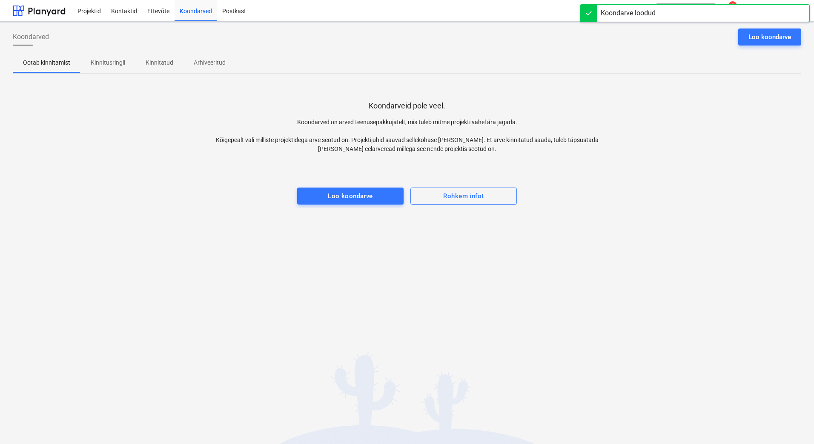
click at [108, 61] on p "Kinnitusringil" at bounding box center [108, 62] width 34 height 9
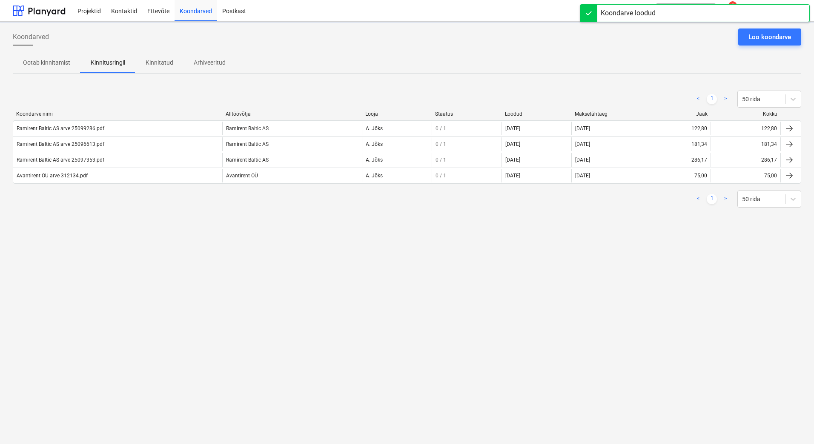
click at [149, 272] on div "Koondarved Loo koondarve Ootab kinnitamist Kinnitusringil Kinnitatud Arhiveerit…" at bounding box center [407, 233] width 814 height 423
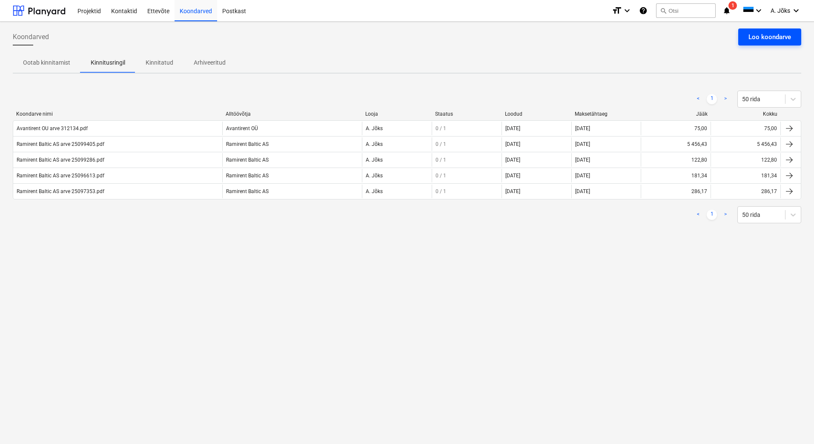
click at [762, 36] on div "Loo koondarve" at bounding box center [769, 36] width 43 height 11
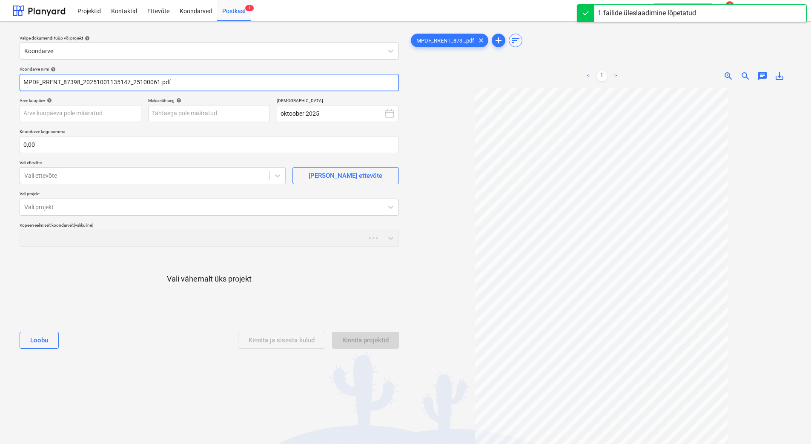
drag, startPoint x: 133, startPoint y: 80, endPoint x: -3, endPoint y: 74, distance: 136.3
click at [0, 74] on html "Projektid Kontaktid Ettevõte Koondarved Postkast 1 format_size keyboard_arrow_d…" at bounding box center [405, 222] width 811 height 444
paste input "Ramirent Baltic AS arve"
type input "Ramirent Baltic AS arve 25100061.pdf"
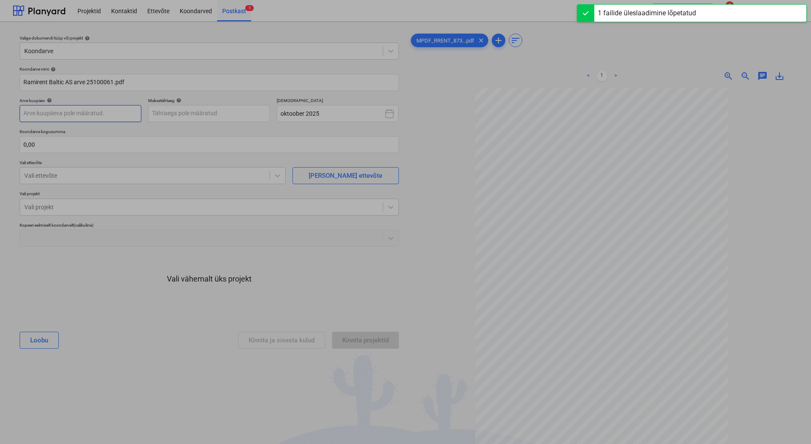
click at [72, 116] on body "Projektid Kontaktid Ettevõte Koondarved Postkast 1 format_size keyboard_arrow_d…" at bounding box center [405, 222] width 811 height 444
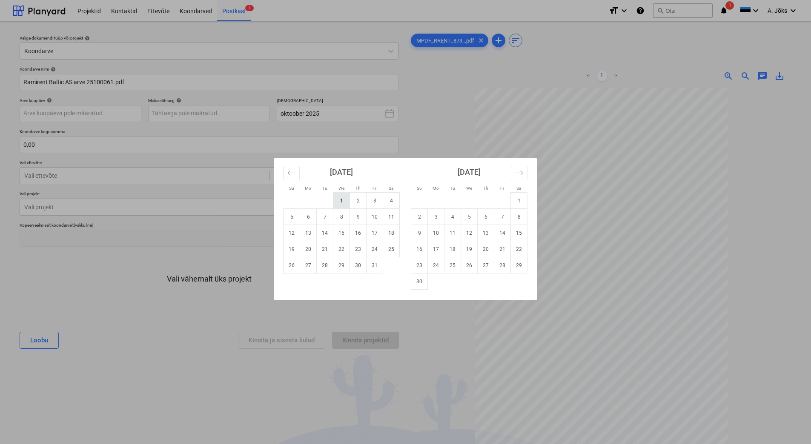
click at [345, 202] on td "1" at bounding box center [341, 201] width 17 height 16
type input "[DATE]"
click at [240, 114] on body "Projektid Kontaktid Ettevõte Koondarved Postkast 1 format_size keyboard_arrow_d…" at bounding box center [405, 222] width 811 height 444
drag, startPoint x: 328, startPoint y: 236, endPoint x: 309, endPoint y: 230, distance: 20.1
click at [328, 236] on td "14" at bounding box center [325, 233] width 17 height 16
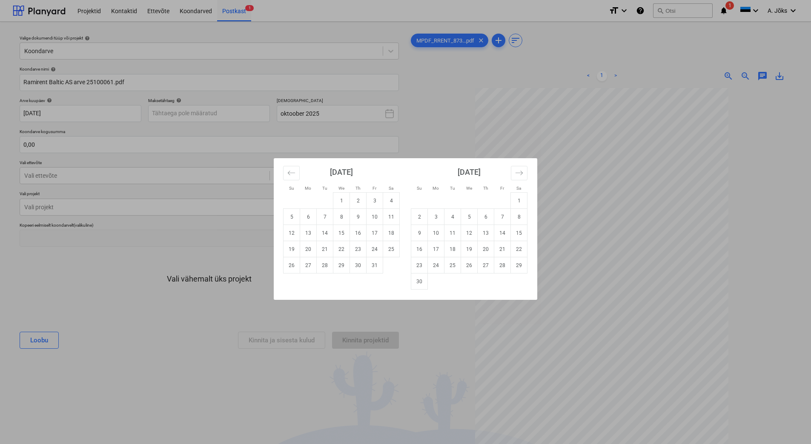
type input "[DATE]"
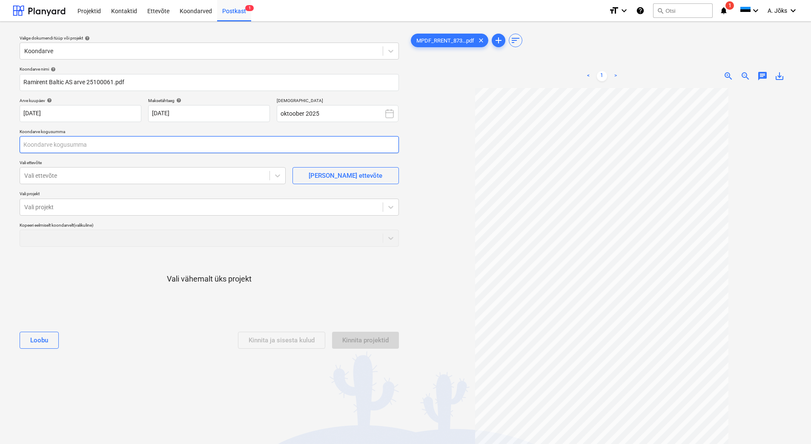
click at [132, 149] on input "text" at bounding box center [209, 144] width 379 height 17
type input "29,25"
click at [134, 170] on div "Vali ettevõte" at bounding box center [144, 176] width 249 height 12
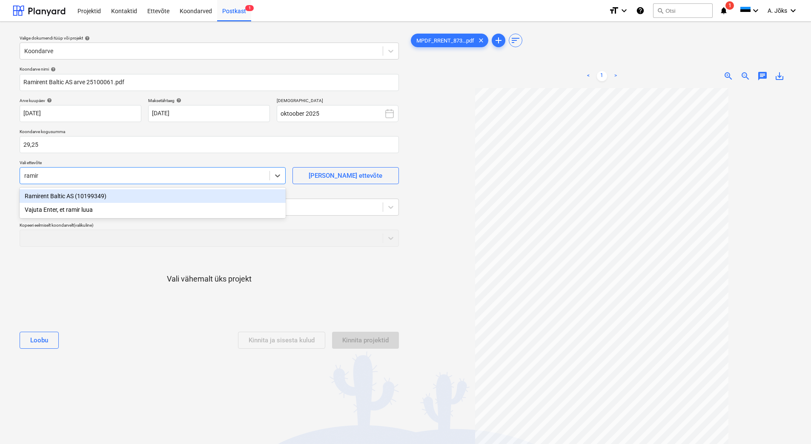
type input "ramire"
click at [110, 196] on div "Ramirent Baltic AS (10199349)" at bounding box center [153, 196] width 266 height 14
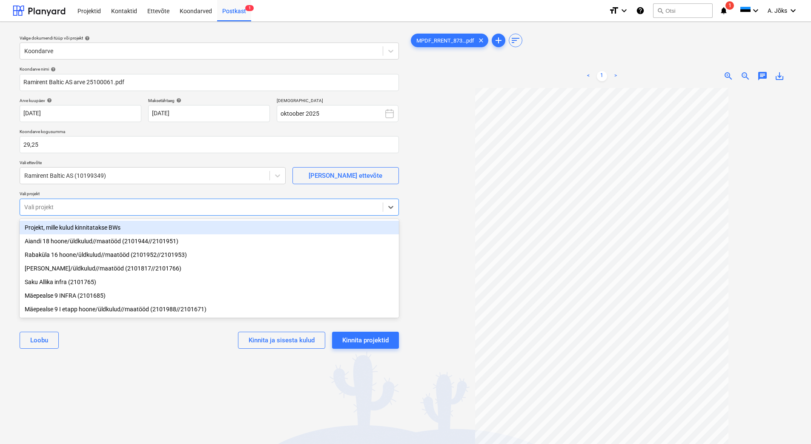
click at [109, 205] on div at bounding box center [201, 207] width 354 height 9
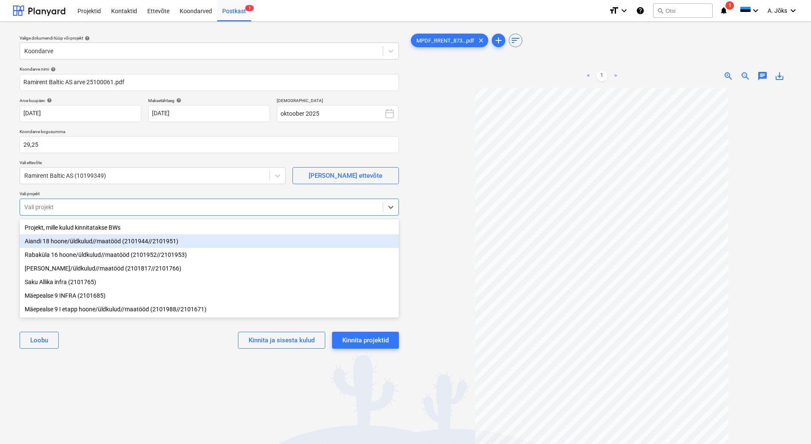
click at [94, 241] on div "Aiandi 18 hoone/üldkulud//maatööd (2101944//2101951)" at bounding box center [209, 241] width 379 height 14
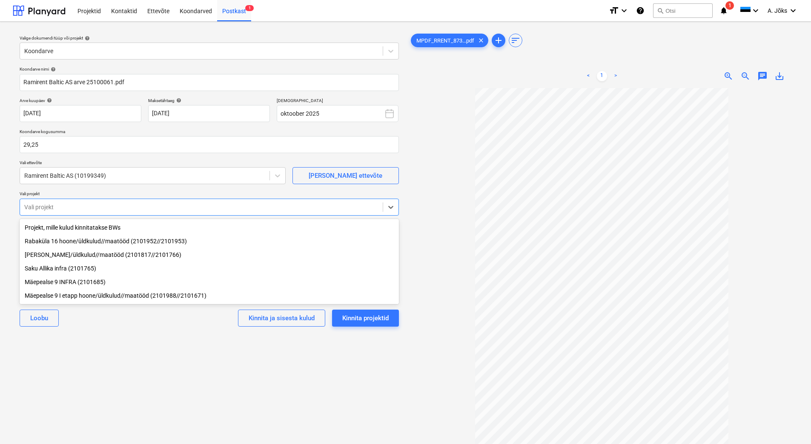
click at [122, 330] on div "[PERSON_NAME] ja sisesta kulud Kinnita projektid" at bounding box center [209, 318] width 379 height 31
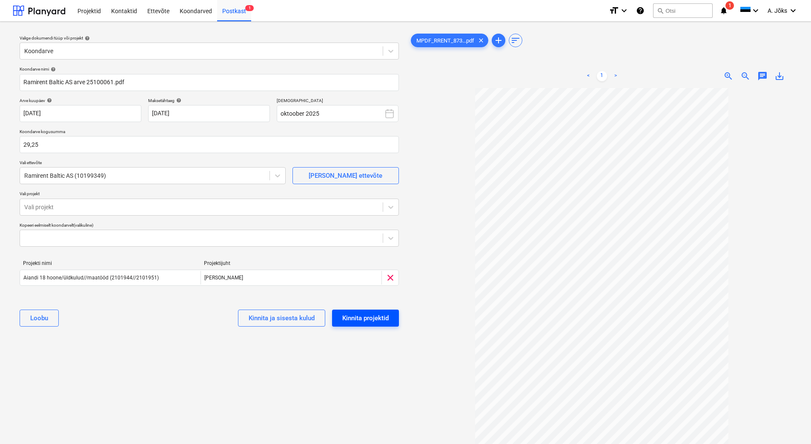
click at [363, 316] on div "Kinnita projektid" at bounding box center [365, 318] width 46 height 11
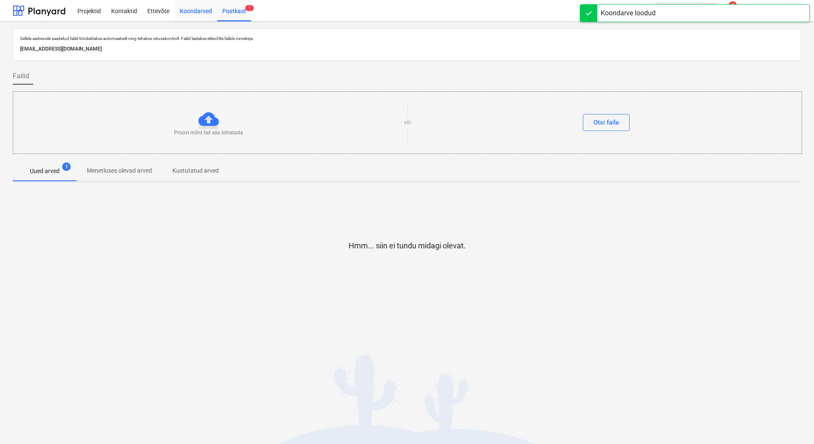
click at [199, 13] on div "Koondarved" at bounding box center [195, 11] width 43 height 22
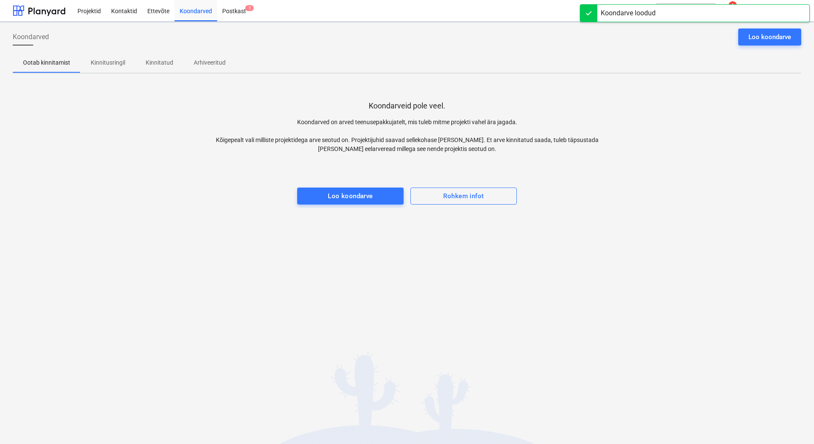
drag, startPoint x: 103, startPoint y: 63, endPoint x: 254, endPoint y: 61, distance: 150.2
click at [104, 63] on p "Kinnitusringil" at bounding box center [108, 62] width 34 height 9
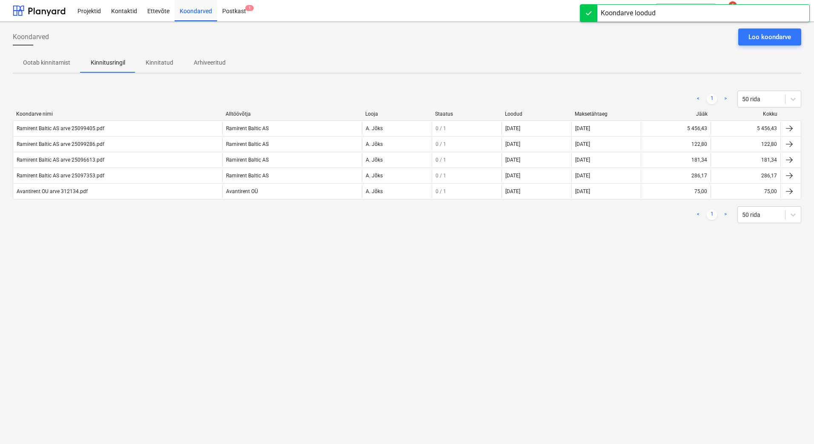
click at [421, 45] on div "Koondarved Loo koondarve" at bounding box center [407, 41] width 788 height 24
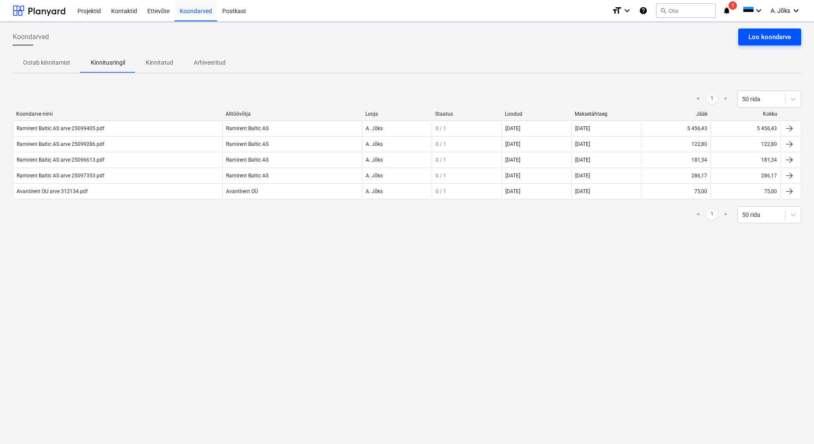
click at [771, 36] on div "Loo koondarve" at bounding box center [769, 36] width 43 height 11
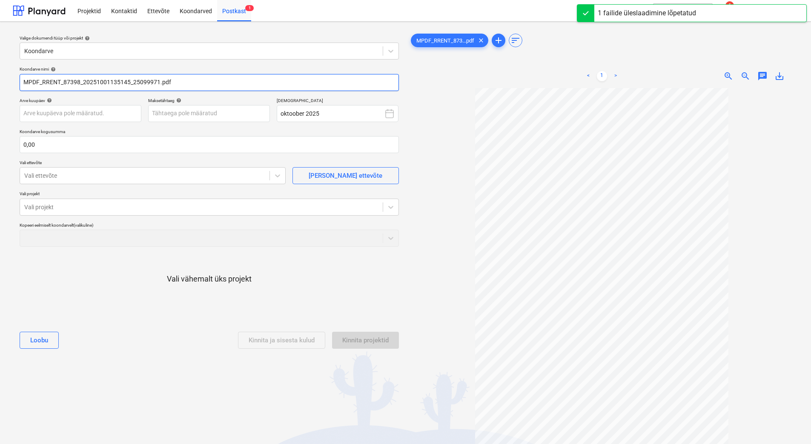
drag, startPoint x: 133, startPoint y: 83, endPoint x: -15, endPoint y: 79, distance: 148.1
click at [0, 79] on html "Projektid Kontaktid Ettevõte Koondarved Postkast 1 format_size keyboard_arrow_d…" at bounding box center [405, 222] width 811 height 444
paste input "Ramirent Baltic AS arve"
type input "Ramirent Baltic AS arve 25099971.pdf"
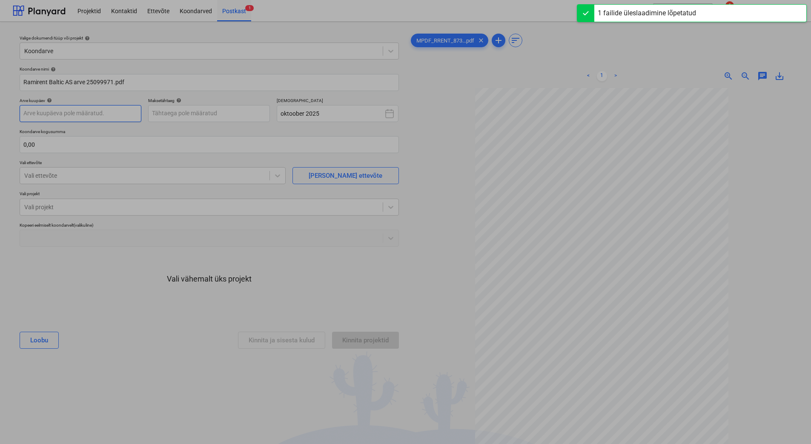
click at [55, 114] on body "Projektid Kontaktid Ettevõte Koondarved Postkast 1 format_size keyboard_arrow_d…" at bounding box center [405, 222] width 811 height 444
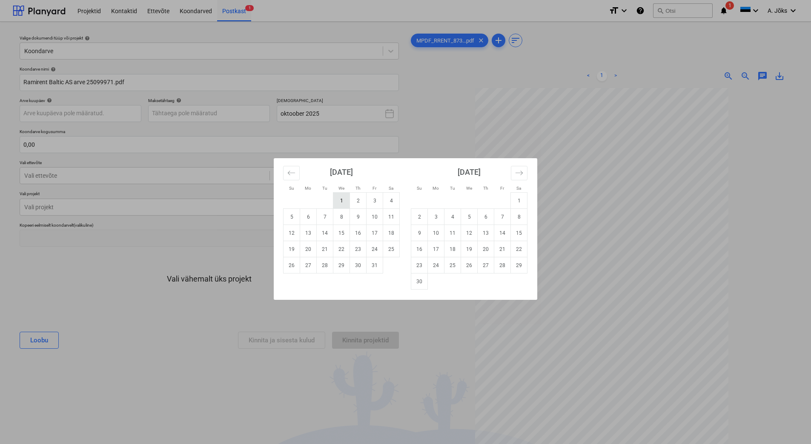
click at [337, 202] on td "1" at bounding box center [341, 201] width 17 height 16
type input "[DATE]"
click at [234, 112] on body "Projektid Kontaktid Ettevõte Koondarved Postkast 1 format_size keyboard_arrow_d…" at bounding box center [405, 222] width 811 height 444
click at [325, 236] on td "14" at bounding box center [325, 233] width 17 height 16
type input "[DATE]"
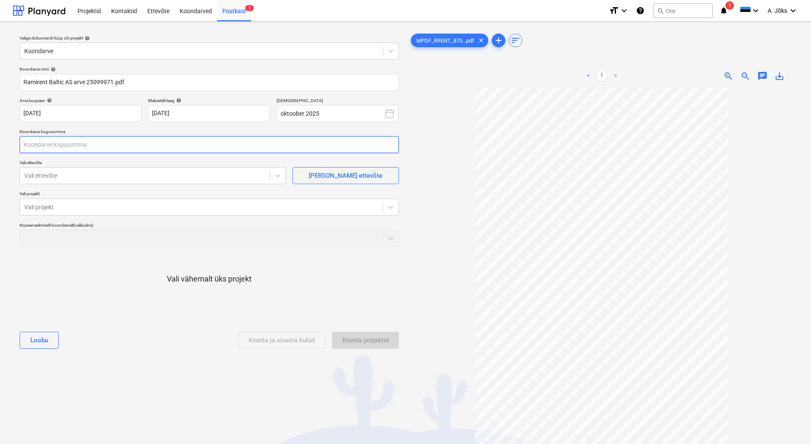
click at [128, 151] on input "text" at bounding box center [209, 144] width 379 height 17
type input "0,00"
click at [196, 149] on input "text" at bounding box center [209, 144] width 379 height 17
type input "116,10"
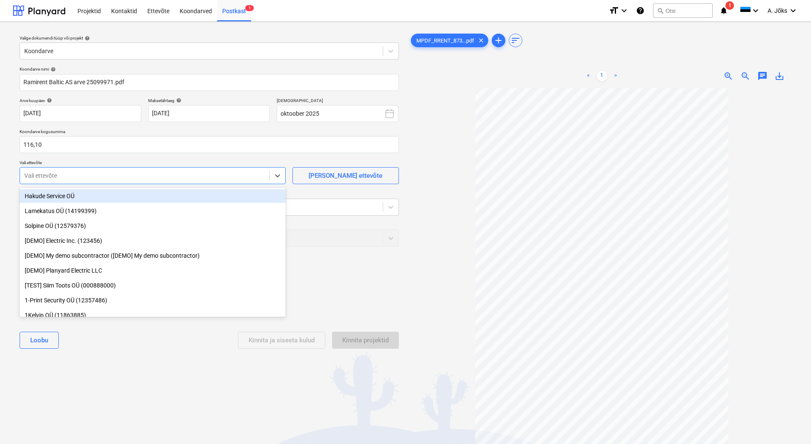
click at [172, 170] on div "Vali ettevõte" at bounding box center [144, 176] width 249 height 12
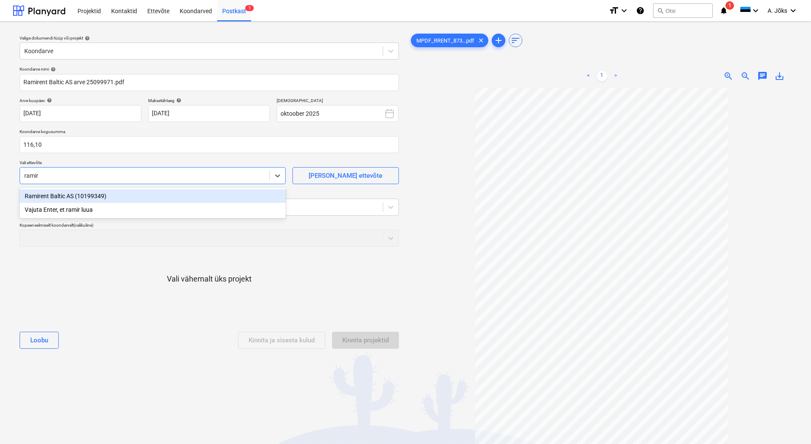
type input "ramire"
click at [138, 197] on div "Ramirent Baltic AS (10199349)" at bounding box center [153, 196] width 266 height 14
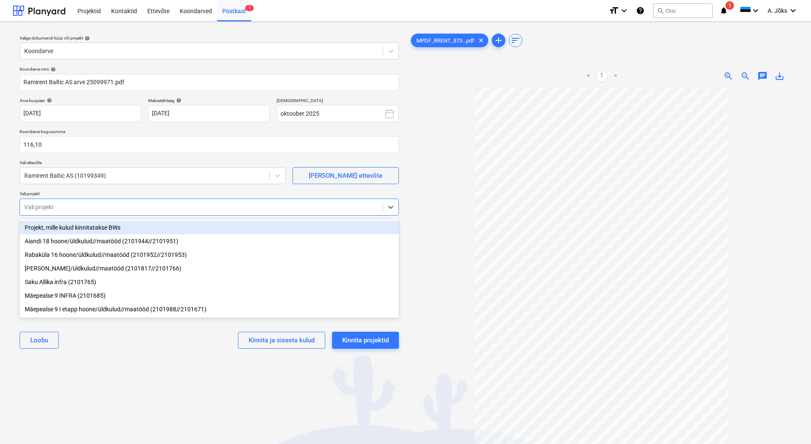
click at [134, 203] on div at bounding box center [201, 207] width 354 height 9
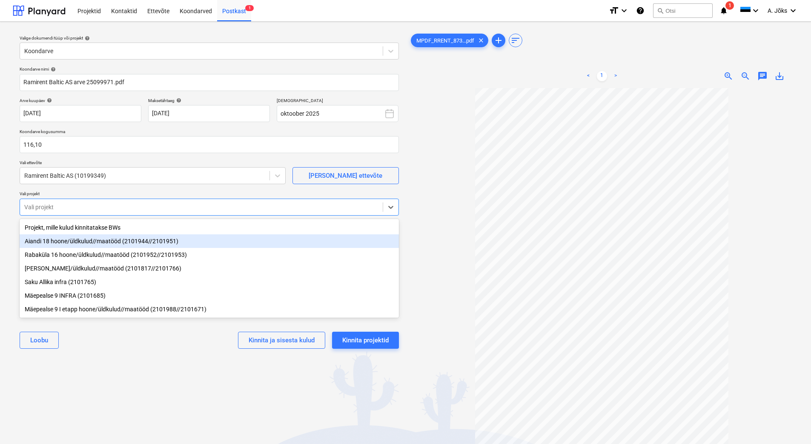
click at [122, 243] on div "Aiandi 18 hoone/üldkulud//maatööd (2101944//2101951)" at bounding box center [209, 241] width 379 height 14
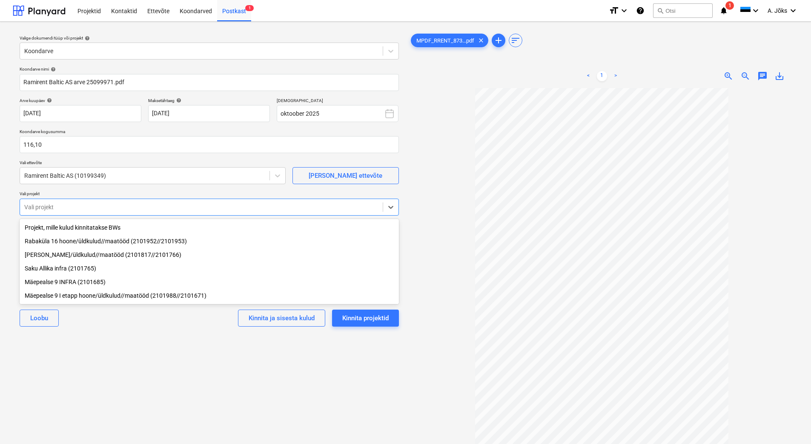
click at [166, 346] on div "Valige dokumendi tüüp või projekt help Koondarve Koondarve nimi help Ramirent B…" at bounding box center [209, 270] width 393 height 483
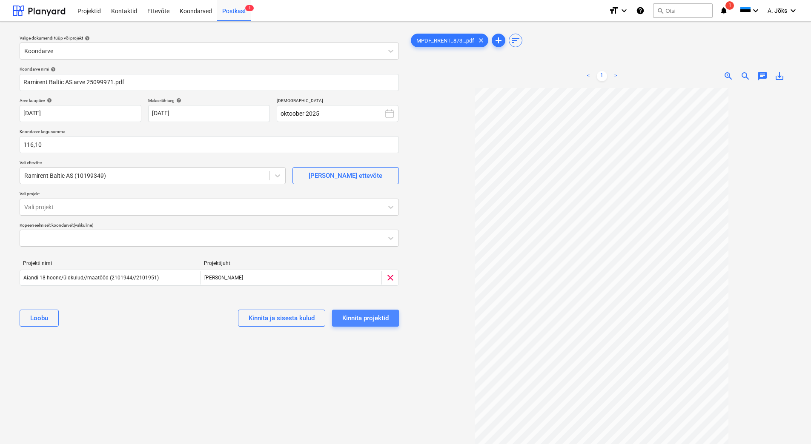
click at [371, 322] on div "Kinnita projektid" at bounding box center [365, 318] width 46 height 11
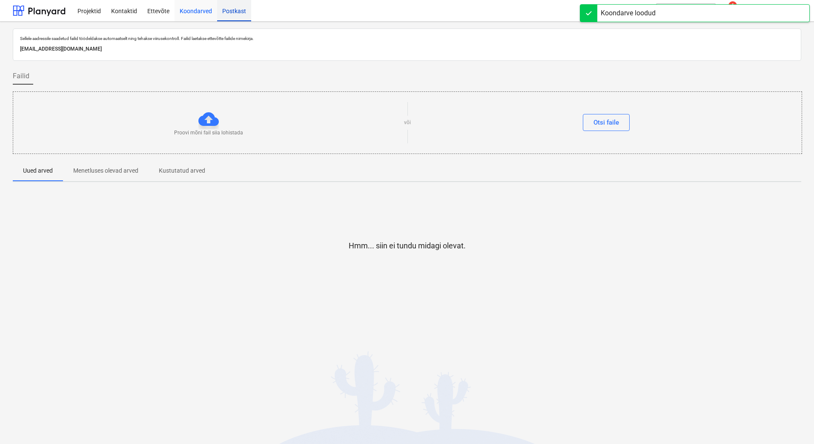
click at [198, 9] on div "Koondarved" at bounding box center [195, 11] width 43 height 22
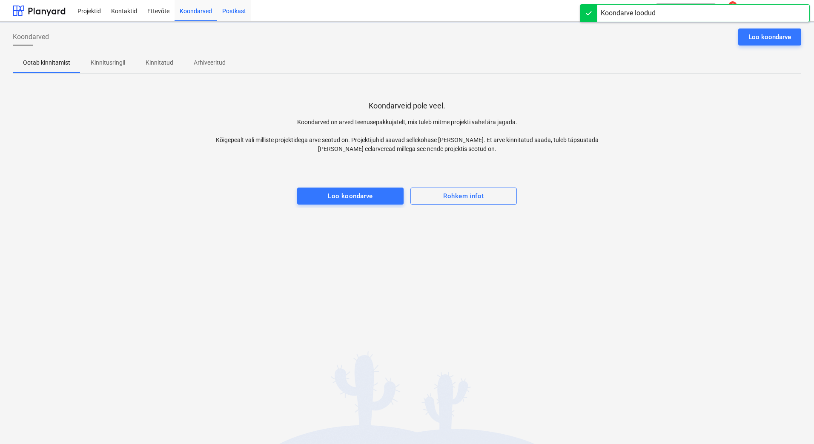
click at [122, 62] on p "Kinnitusringil" at bounding box center [108, 62] width 34 height 9
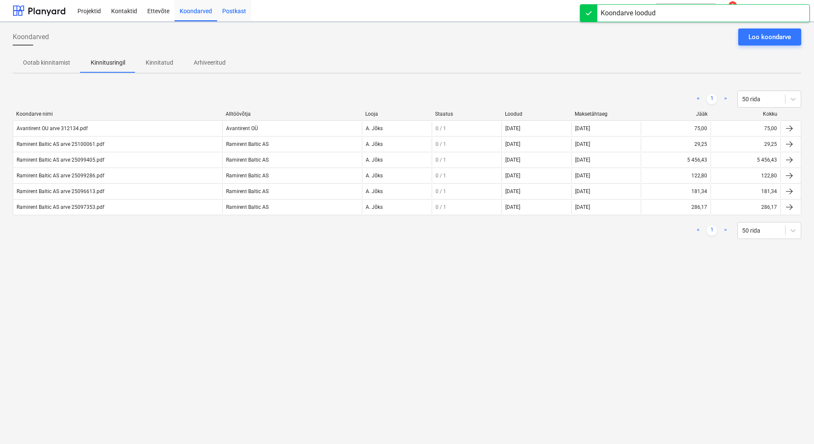
click at [175, 302] on div "Koondarved Loo koondarve Ootab kinnitamist Kinnitusringil Kinnitatud Arhiveerit…" at bounding box center [407, 233] width 814 height 423
click at [234, 326] on div "Koondarved Loo koondarve Ootab kinnitamist Kinnitusringil Kinnitatud Arhiveerit…" at bounding box center [407, 233] width 814 height 423
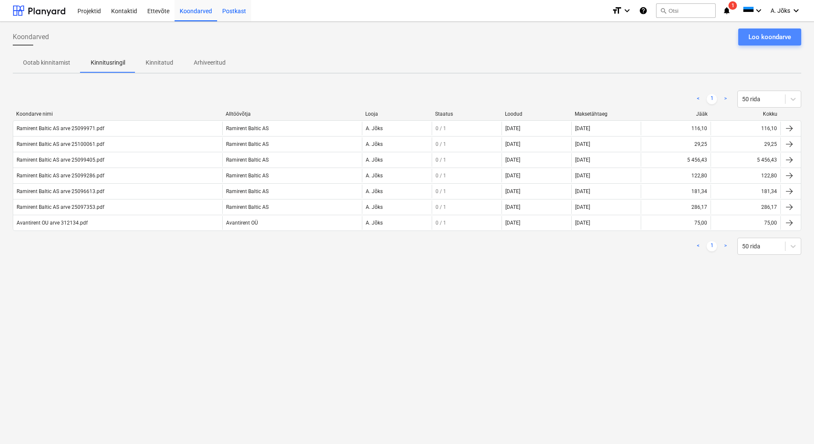
click at [780, 36] on div "Loo koondarve" at bounding box center [769, 36] width 43 height 11
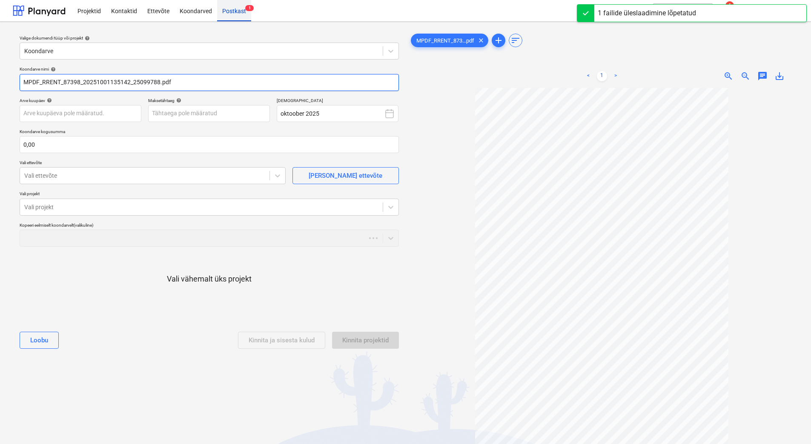
drag, startPoint x: 131, startPoint y: 81, endPoint x: -98, endPoint y: 71, distance: 230.0
click at [0, 71] on html "Projektid Kontaktid Ettevõte Koondarved Postkast 1 format_size keyboard_arrow_d…" at bounding box center [405, 222] width 811 height 444
paste input "Ramirent Baltic AS arve"
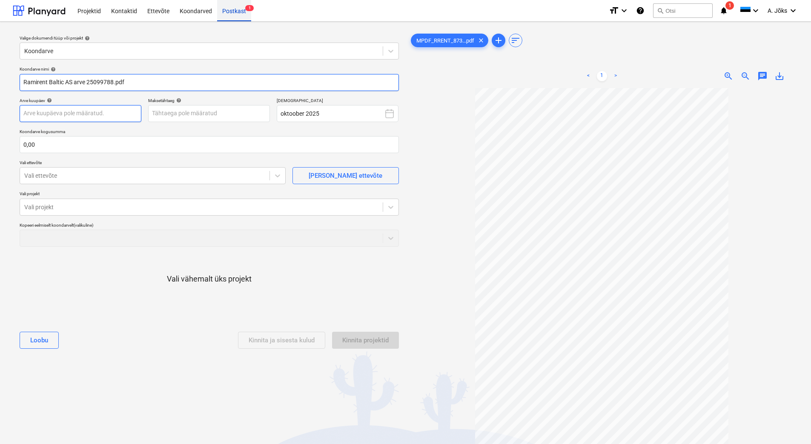
type input "Ramirent Baltic AS arve 25099788.pdf"
click at [74, 117] on body "Projektid Kontaktid Ettevõte Koondarved Postkast 1 format_size keyboard_arrow_d…" at bounding box center [405, 222] width 811 height 444
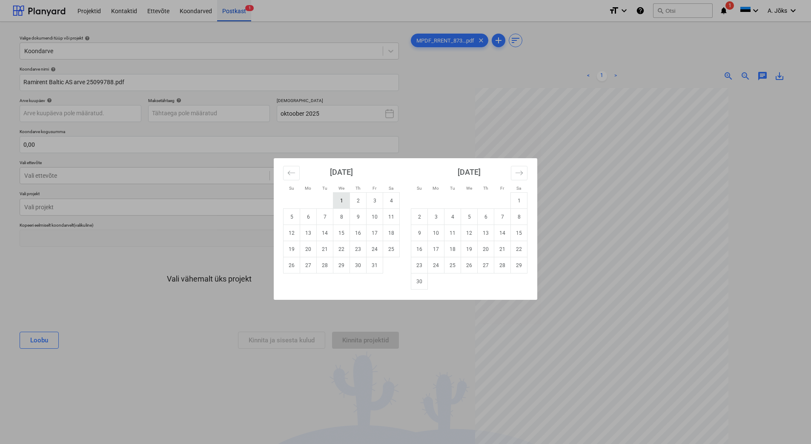
click at [340, 200] on td "1" at bounding box center [341, 201] width 17 height 16
type input "[DATE]"
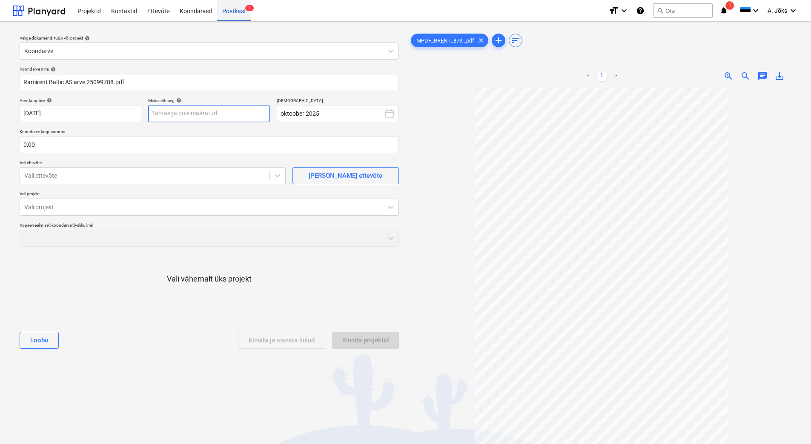
click at [238, 110] on body "Projektid Kontaktid Ettevõte Koondarved Postkast 1 format_size keyboard_arrow_d…" at bounding box center [405, 222] width 811 height 444
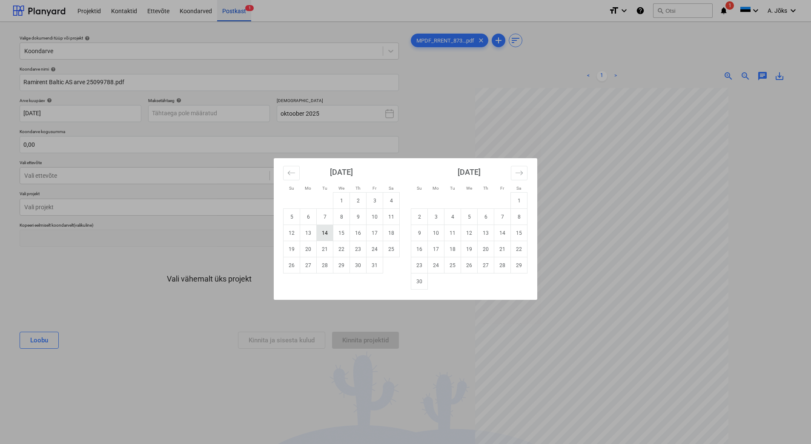
click at [323, 233] on td "14" at bounding box center [325, 233] width 17 height 16
type input "[DATE]"
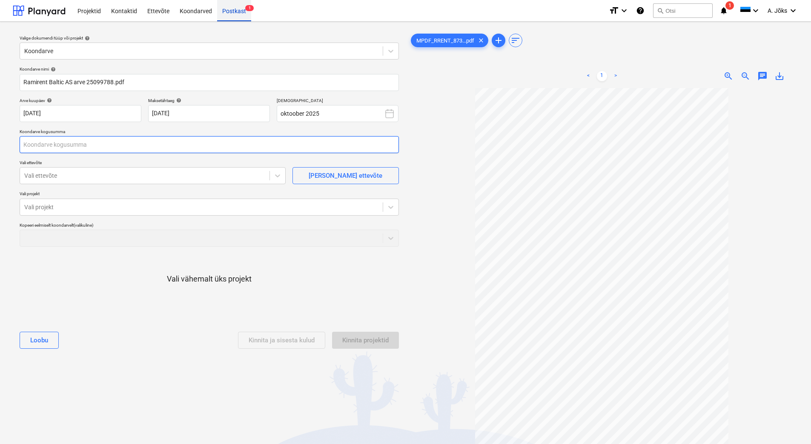
click at [63, 149] on input "text" at bounding box center [209, 144] width 379 height 17
type input "195,60"
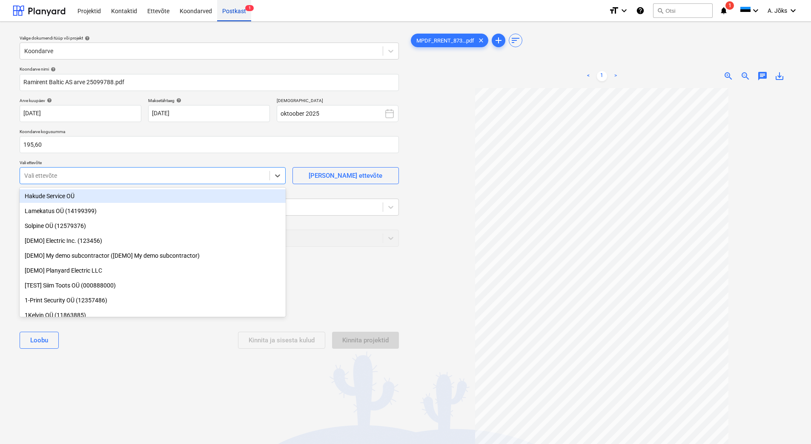
click at [80, 174] on div at bounding box center [144, 176] width 241 height 9
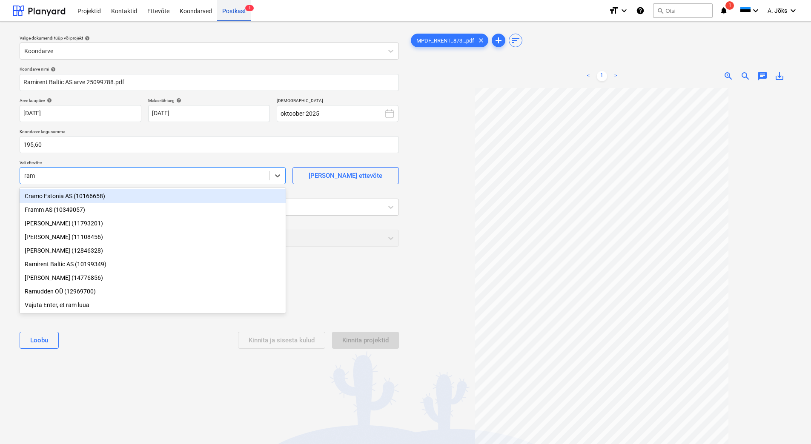
type input "rami"
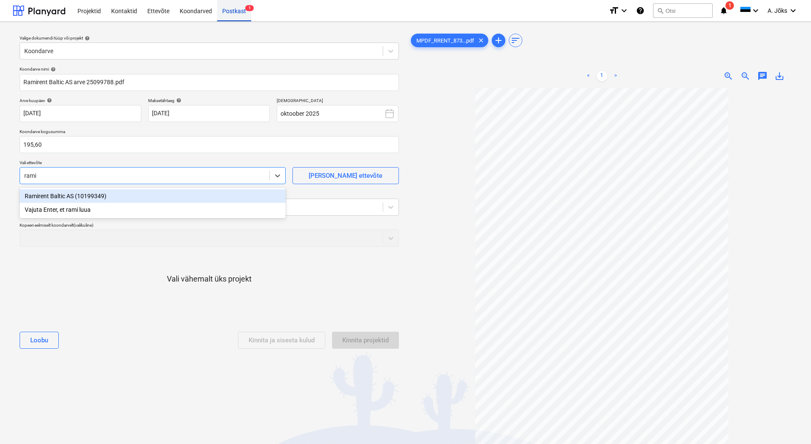
click at [62, 198] on div "Ramirent Baltic AS (10199349)" at bounding box center [153, 196] width 266 height 14
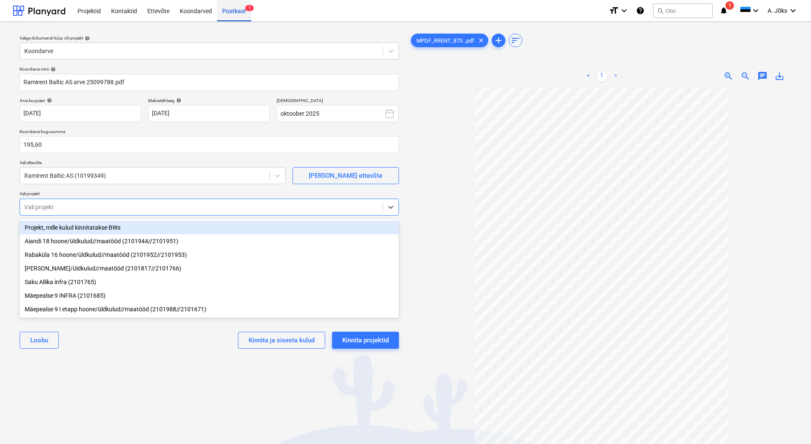
click at [60, 208] on div at bounding box center [201, 207] width 354 height 9
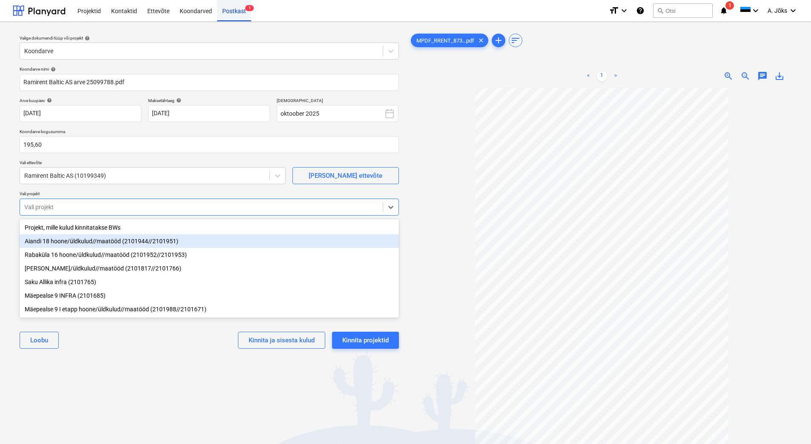
click at [83, 243] on div "Aiandi 18 hoone/üldkulud//maatööd (2101944//2101951)" at bounding box center [209, 241] width 379 height 14
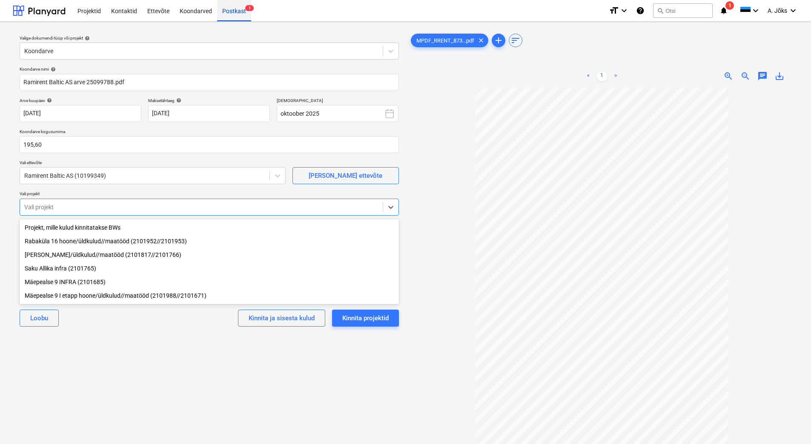
click at [143, 361] on div "Valige dokumendi tüüp või projekt help Koondarve Koondarve nimi help Ramirent B…" at bounding box center [209, 270] width 393 height 483
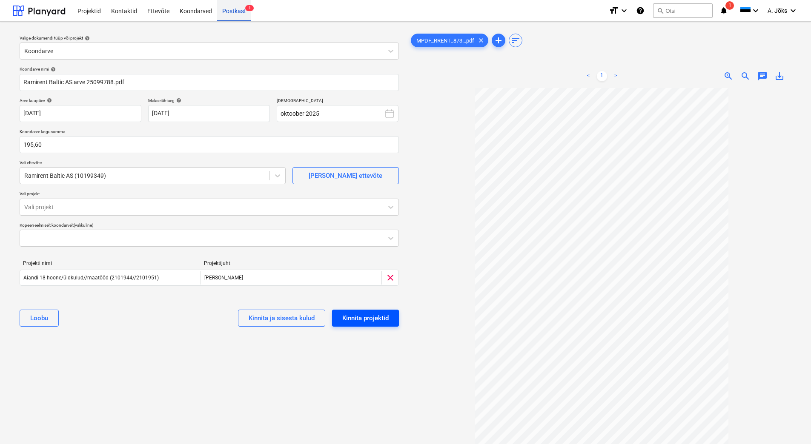
click at [357, 312] on button "Kinnita projektid" at bounding box center [365, 318] width 67 height 17
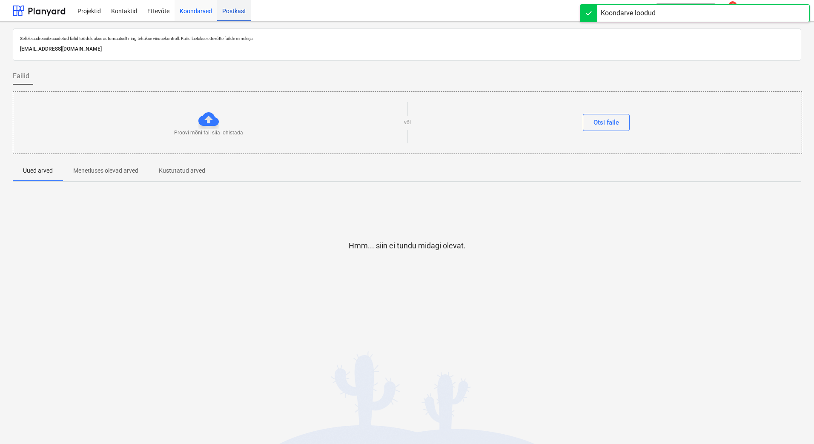
click at [192, 11] on div "Koondarved" at bounding box center [195, 11] width 43 height 22
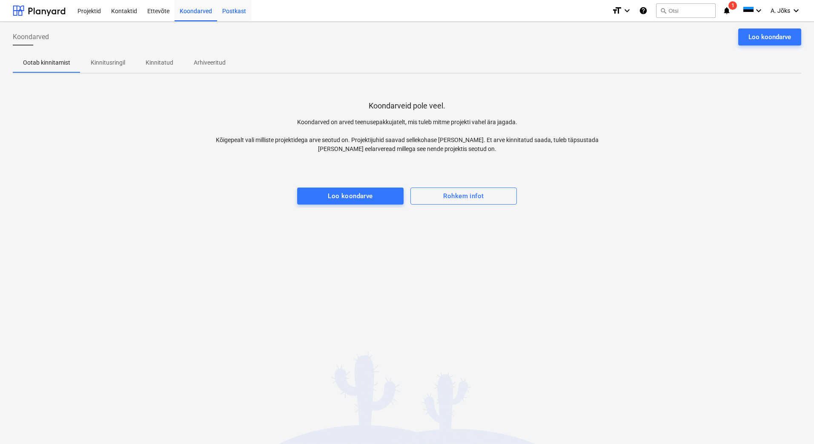
click at [122, 63] on p "Kinnitusringil" at bounding box center [108, 62] width 34 height 9
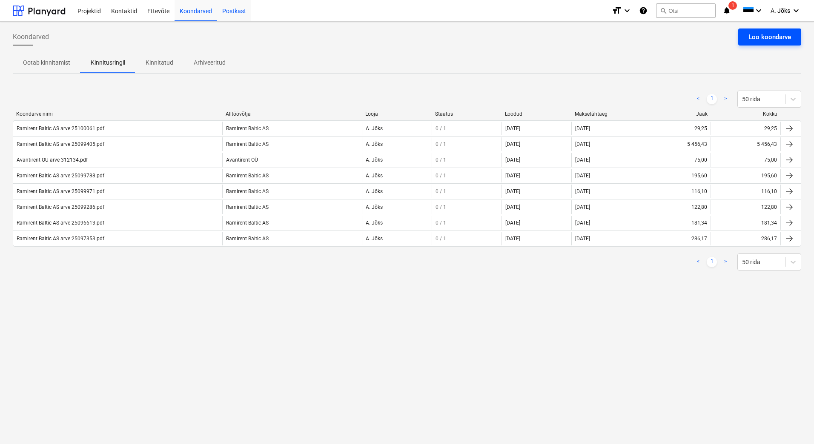
click at [775, 34] on div "Loo koondarve" at bounding box center [769, 36] width 43 height 11
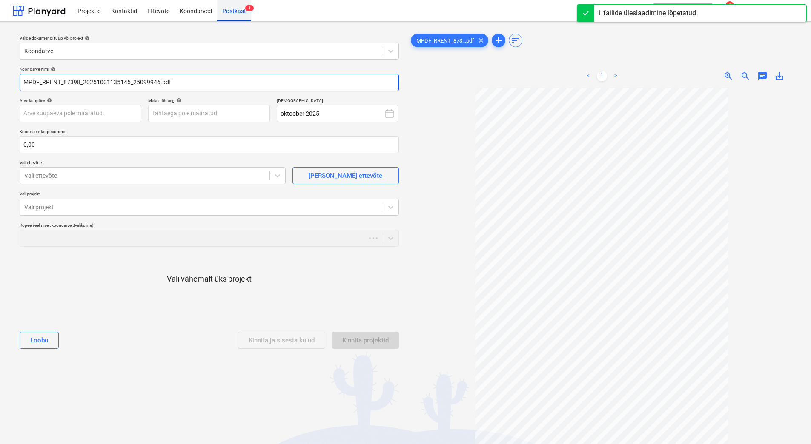
drag, startPoint x: 133, startPoint y: 81, endPoint x: -41, endPoint y: 75, distance: 174.1
click at [0, 75] on html "Projektid Kontaktid Ettevõte Koondarved Postkast 1 format_size keyboard_arrow_d…" at bounding box center [405, 222] width 811 height 444
paste input "text"
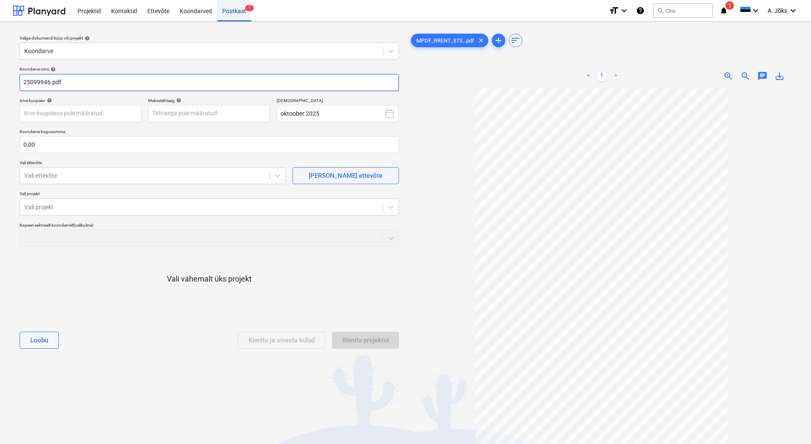
paste input "text"
click at [23, 83] on input "25099946.pdf" at bounding box center [209, 82] width 379 height 17
paste input "Ramirent Baltic AS"
type input "Ramirent Baltic AS arve 25099946.pdf"
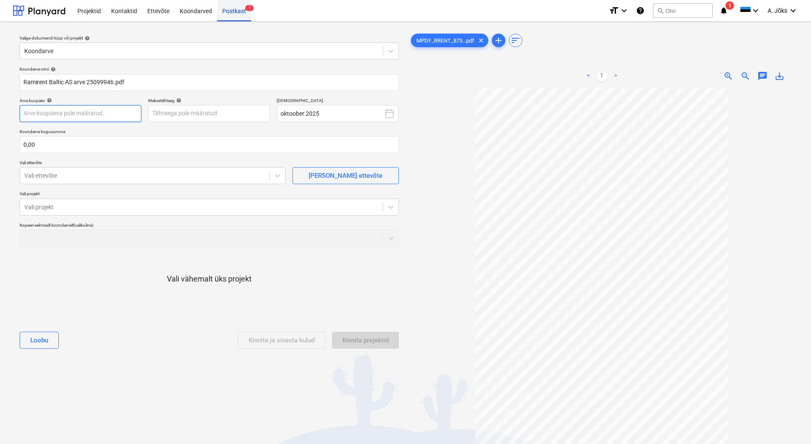
click at [97, 112] on body "Projektid Kontaktid Ettevõte Koondarved Postkast 1 format_size keyboard_arrow_d…" at bounding box center [405, 222] width 811 height 444
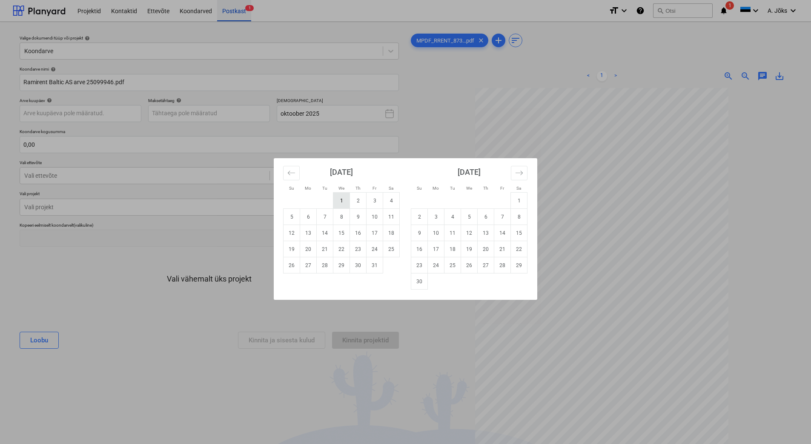
click at [343, 203] on td "1" at bounding box center [341, 201] width 17 height 16
type input "[DATE]"
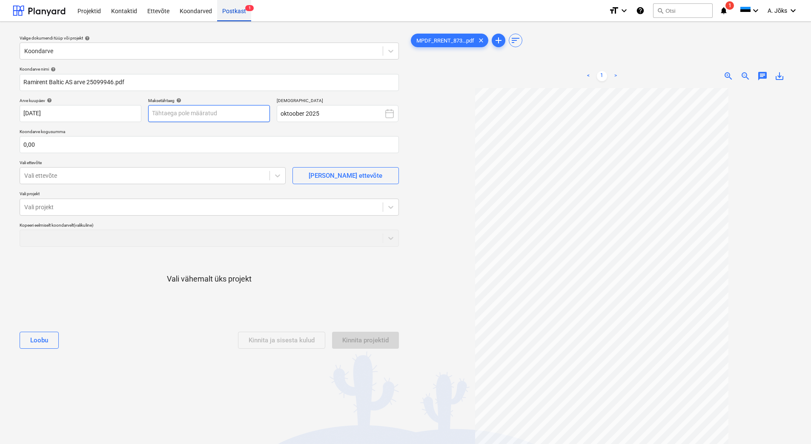
click at [219, 113] on body "Projektid Kontaktid Ettevõte Koondarved Postkast 1 format_size keyboard_arrow_d…" at bounding box center [405, 222] width 811 height 444
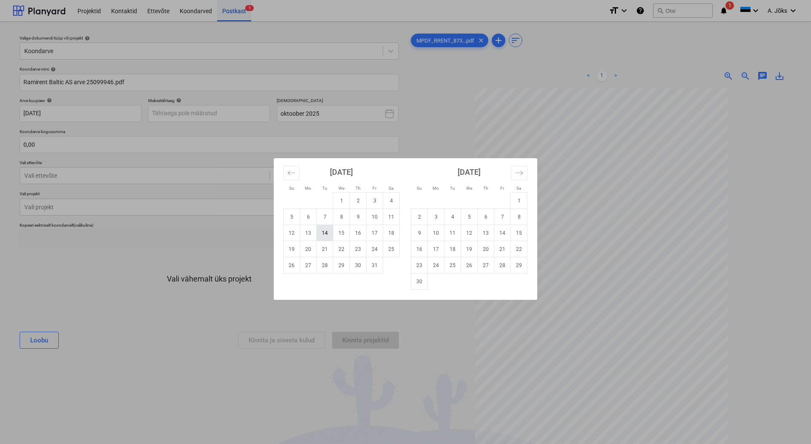
click at [329, 234] on td "14" at bounding box center [325, 233] width 17 height 16
type input "[DATE]"
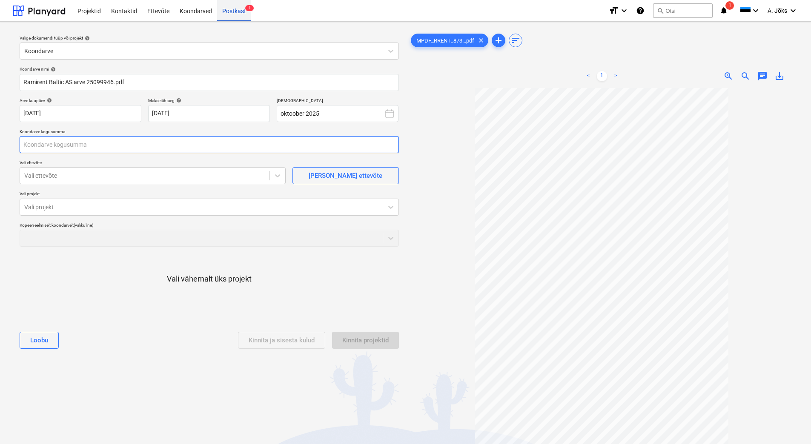
click at [109, 144] on input "text" at bounding box center [209, 144] width 379 height 17
type input "0,00"
click at [107, 146] on input "text" at bounding box center [209, 144] width 379 height 17
type input "68,98"
click at [91, 168] on div "Vali ettevõte" at bounding box center [153, 175] width 266 height 17
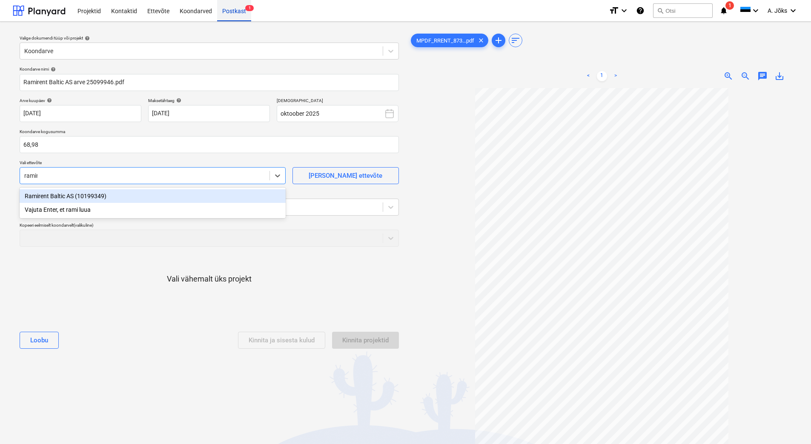
type input "ramire"
click at [76, 194] on div "Ramirent Baltic AS (10199349)" at bounding box center [153, 196] width 266 height 14
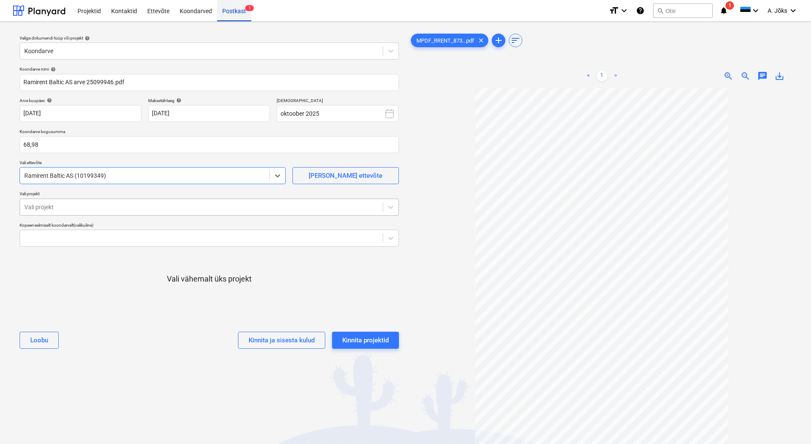
click at [80, 209] on div at bounding box center [201, 207] width 354 height 9
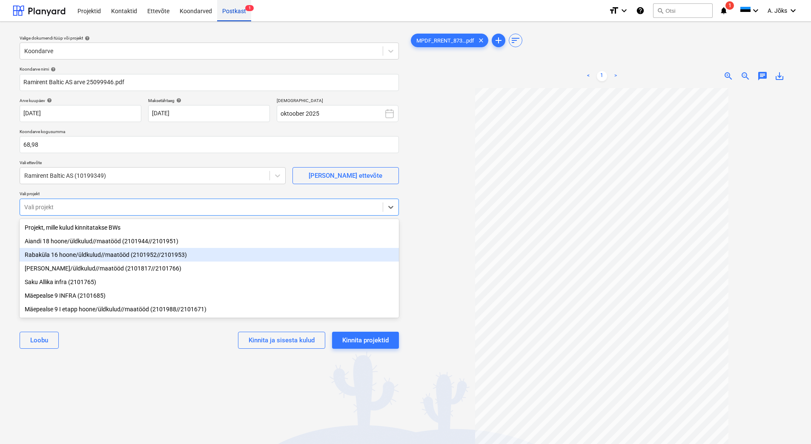
click at [113, 255] on div "Rabaküla 16 hoone/üldkulud//maatööd (2101952//2101953)" at bounding box center [209, 255] width 379 height 14
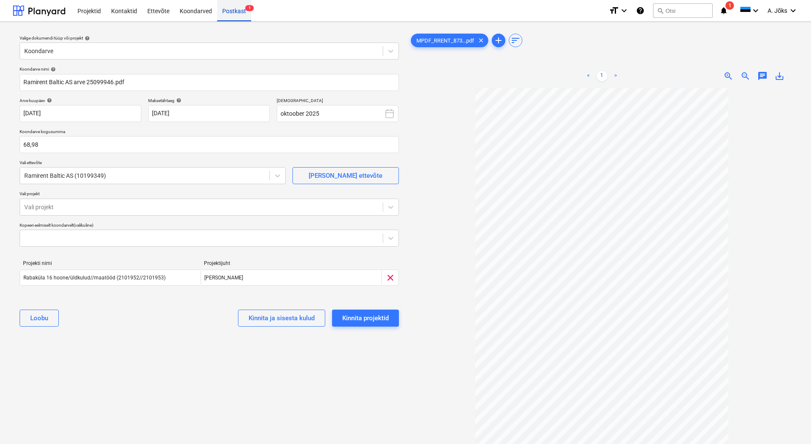
click at [213, 425] on div "Valige dokumendi tüüp või projekt help Koondarve Koondarve nimi help Ramirent B…" at bounding box center [209, 270] width 393 height 483
click at [382, 314] on div "Kinnita projektid" at bounding box center [365, 318] width 46 height 11
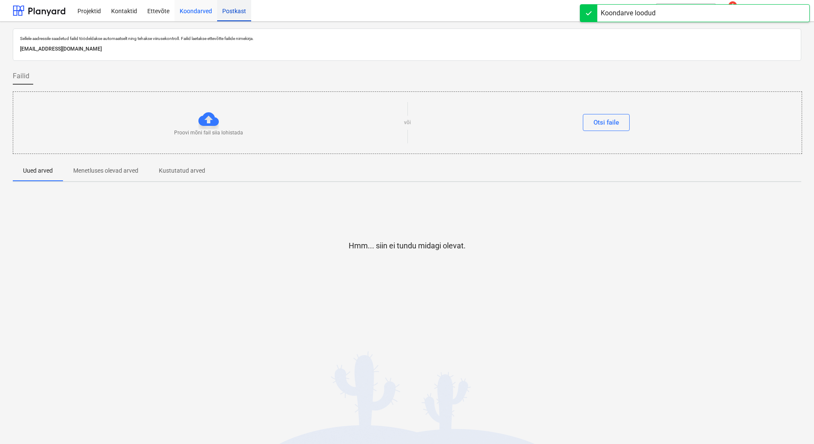
click at [202, 11] on div "Koondarved" at bounding box center [195, 11] width 43 height 22
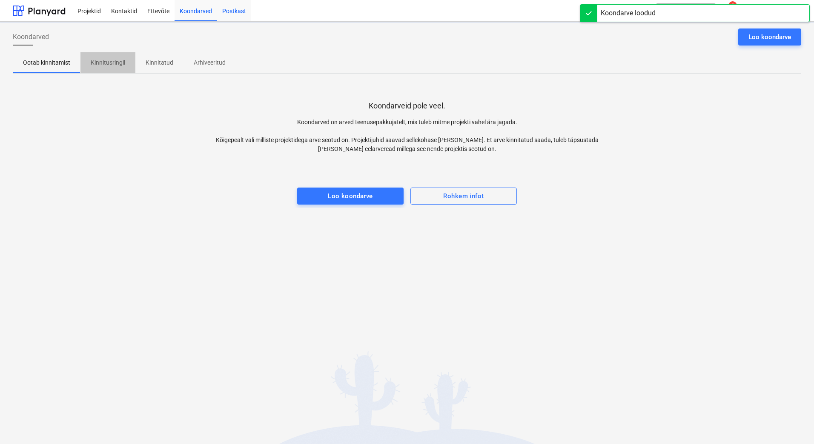
click at [106, 63] on p "Kinnitusringil" at bounding box center [108, 62] width 34 height 9
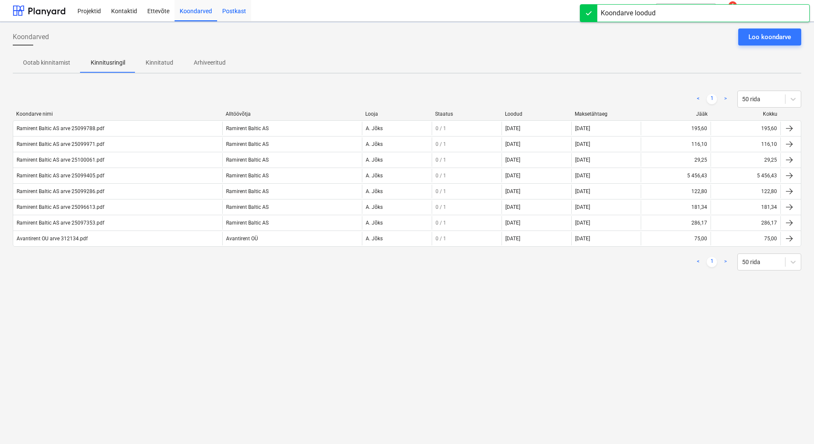
click at [260, 336] on div "Koondarved Loo koondarve Ootab kinnitamist Kinnitusringil Kinnitatud Arhiveerit…" at bounding box center [407, 233] width 814 height 423
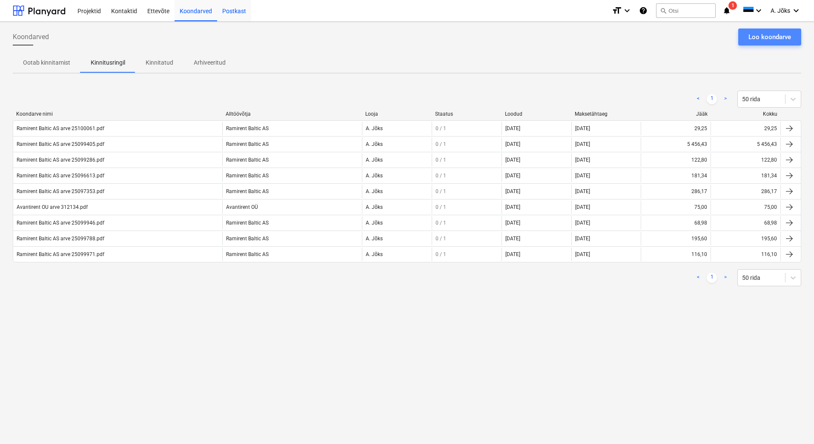
click at [784, 36] on div "Loo koondarve" at bounding box center [769, 36] width 43 height 11
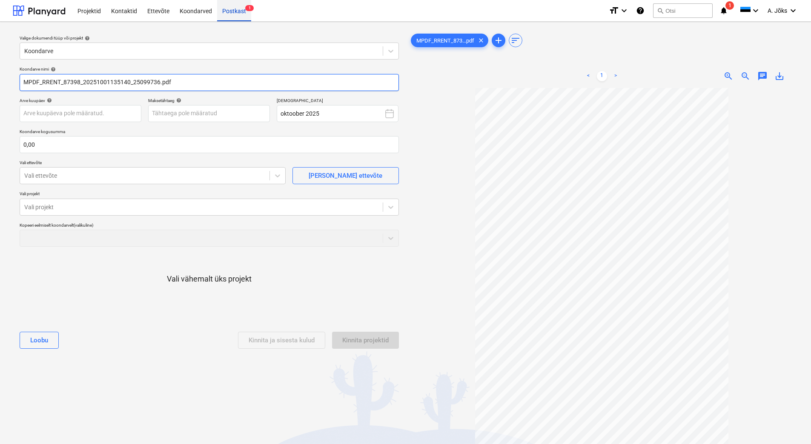
drag, startPoint x: 131, startPoint y: 83, endPoint x: -11, endPoint y: 73, distance: 142.5
click at [0, 73] on html "Projektid Kontaktid Ettevõte Koondarved Postkast 1 format_size keyboard_arrow_d…" at bounding box center [405, 222] width 811 height 444
paste input "Ramirent Baltic AS"
type input "Ramirent Baltic AS arve 25099736.pdf"
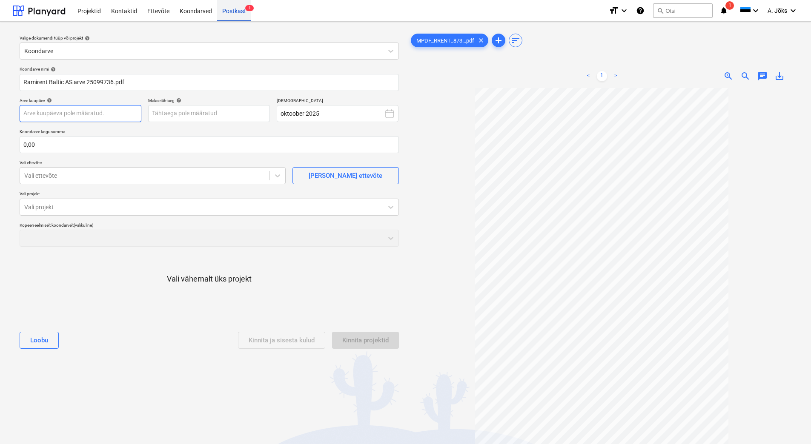
click at [99, 112] on body "Projektid Kontaktid Ettevõte Koondarved Postkast 1 format_size keyboard_arrow_d…" at bounding box center [405, 222] width 811 height 444
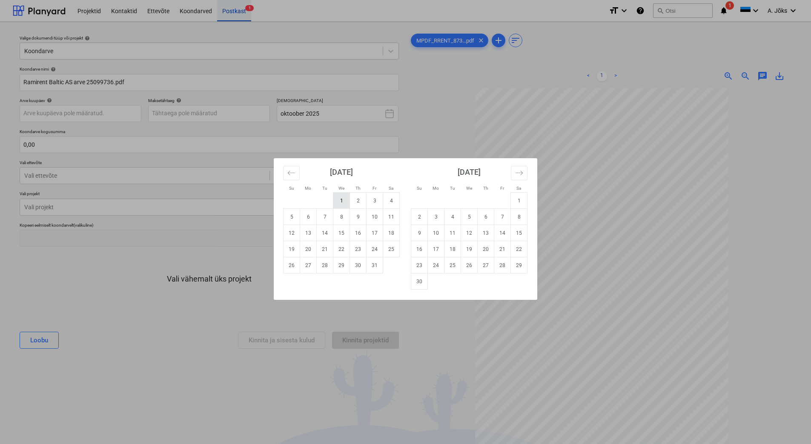
click at [339, 198] on td "1" at bounding box center [341, 201] width 17 height 16
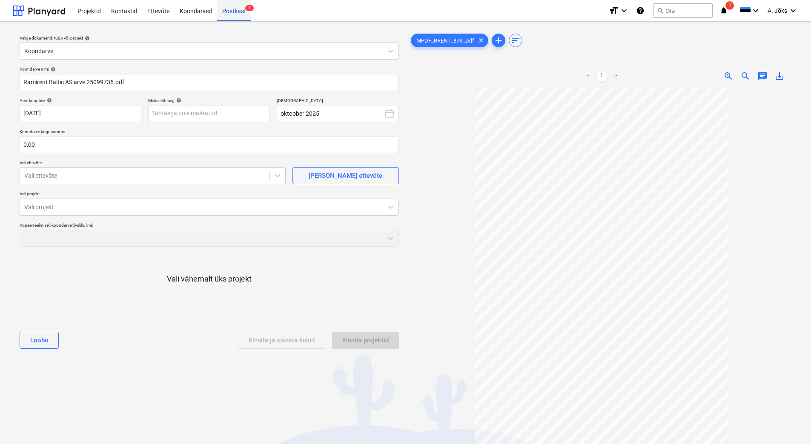
type input "[DATE]"
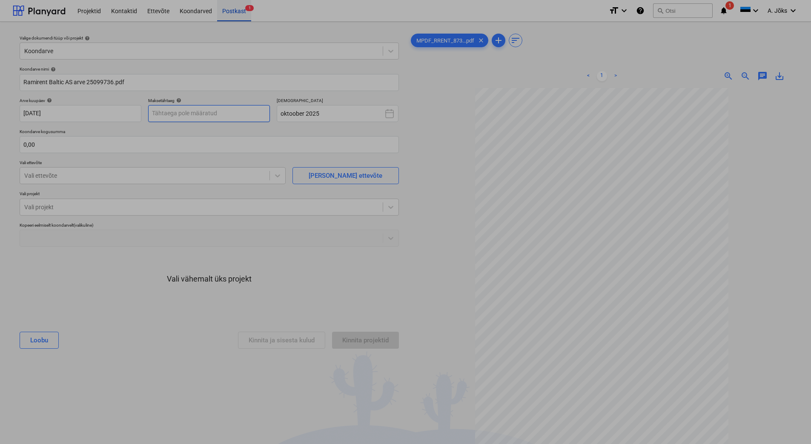
click at [226, 112] on body "Projektid Kontaktid Ettevõte Koondarved Postkast 1 format_size keyboard_arrow_d…" at bounding box center [405, 222] width 811 height 444
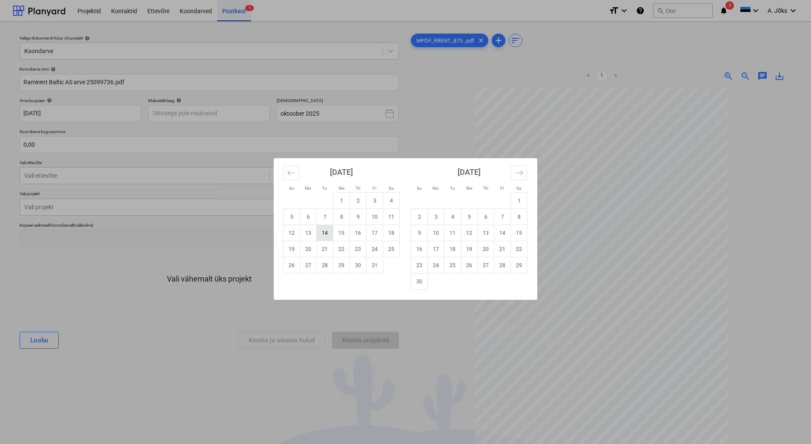
click at [324, 232] on td "14" at bounding box center [325, 233] width 17 height 16
type input "[DATE]"
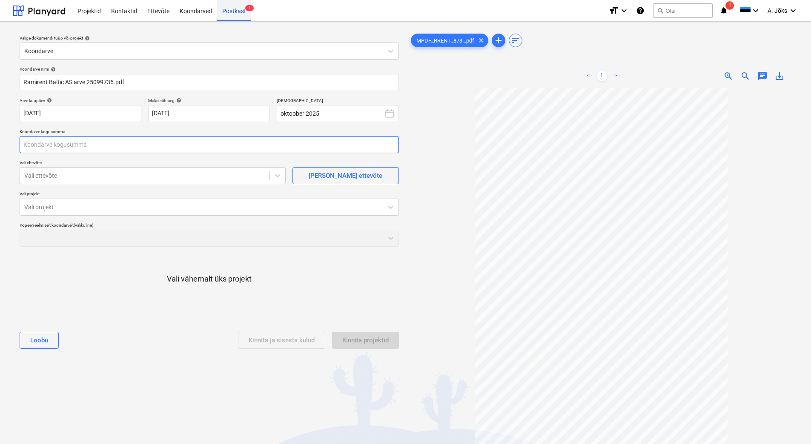
click at [143, 145] on input "text" at bounding box center [209, 144] width 379 height 17
type input "0,00"
click at [83, 147] on input "text" at bounding box center [209, 144] width 379 height 17
type input "55,13"
click at [142, 176] on div at bounding box center [144, 176] width 241 height 9
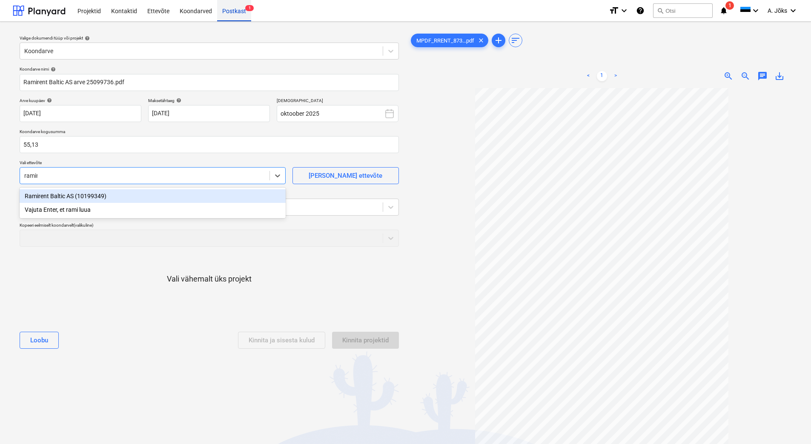
type input "ramire"
click at [108, 193] on div "Ramirent Baltic AS (10199349)" at bounding box center [153, 196] width 266 height 14
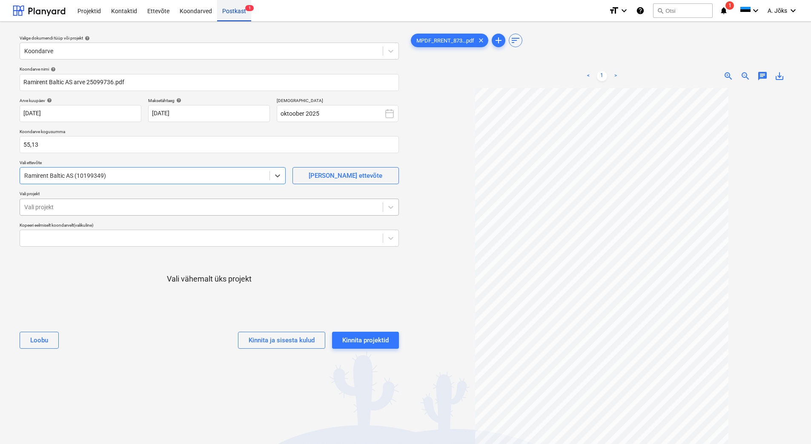
click at [109, 208] on div at bounding box center [201, 207] width 354 height 9
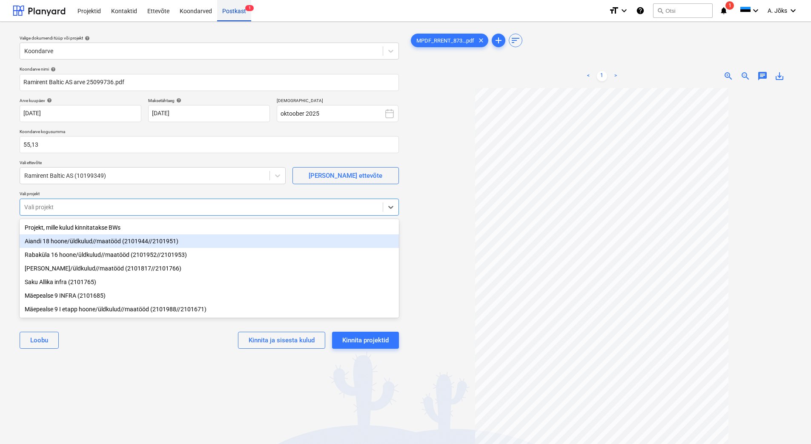
click at [107, 243] on div "Aiandi 18 hoone/üldkulud//maatööd (2101944//2101951)" at bounding box center [209, 241] width 379 height 14
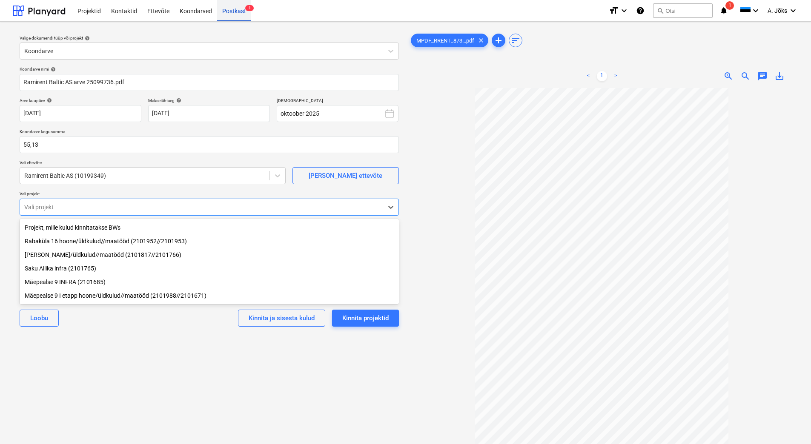
click at [320, 392] on div "Valige dokumendi tüüp või projekt help Koondarve Koondarve nimi help Ramirent B…" at bounding box center [209, 270] width 393 height 483
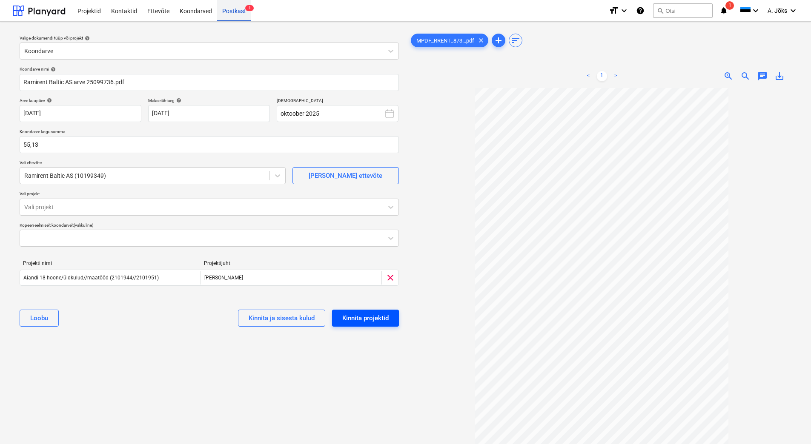
click at [360, 317] on div "Kinnita projektid" at bounding box center [365, 318] width 46 height 11
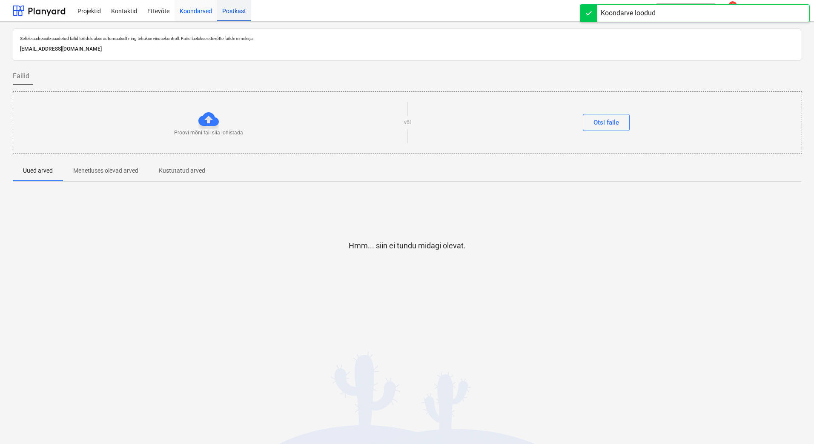
drag, startPoint x: 203, startPoint y: 11, endPoint x: 174, endPoint y: 1, distance: 30.8
click at [203, 11] on div "Koondarved" at bounding box center [195, 11] width 43 height 22
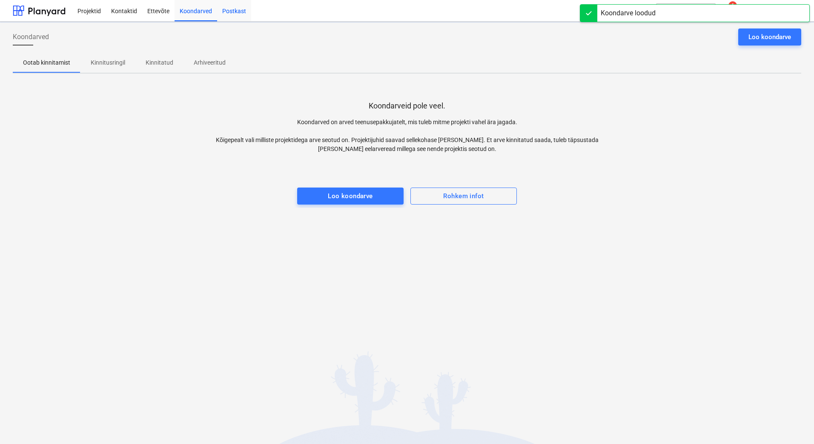
click at [117, 64] on p "Kinnitusringil" at bounding box center [108, 62] width 34 height 9
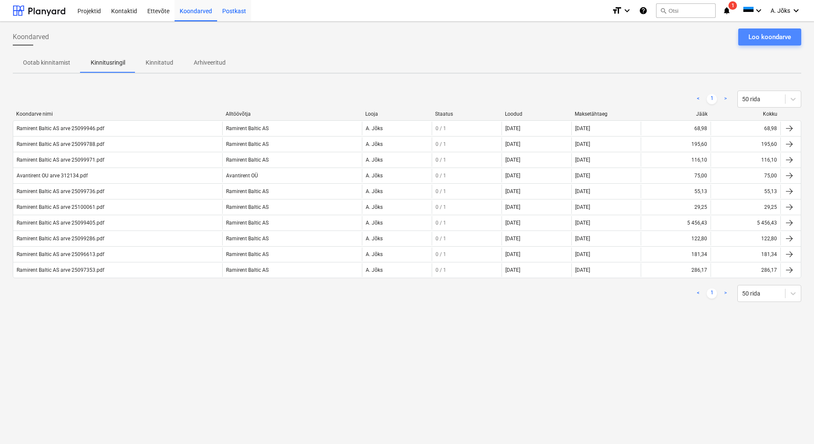
click at [761, 39] on div "Loo koondarve" at bounding box center [769, 36] width 43 height 11
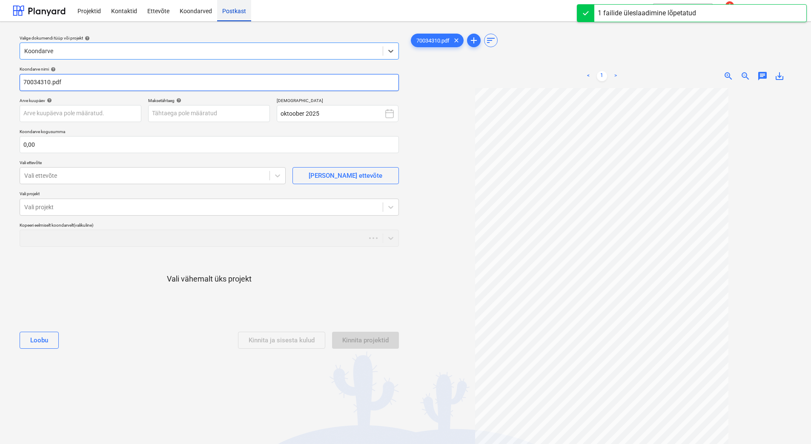
click at [22, 81] on input "70034310.pdf" at bounding box center [209, 82] width 379 height 17
paste input "Ramudden OÜ"
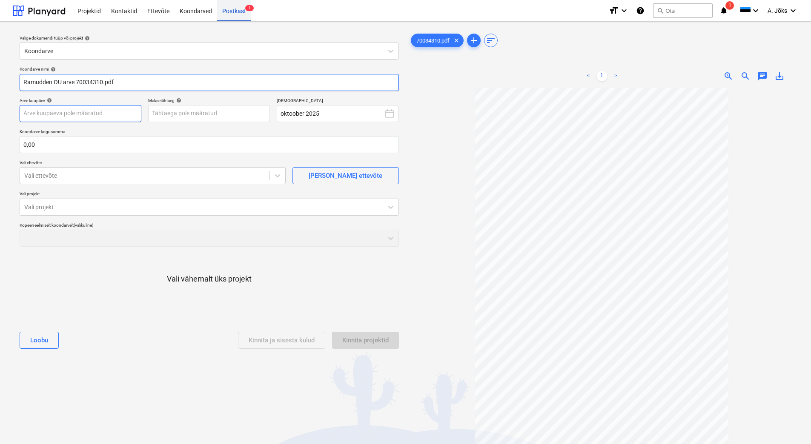
type input "Ramudden OU arve 70034310.pdf"
click at [107, 109] on body "Projektid Kontaktid Ettevõte Koondarved Postkast 1 format_size keyboard_arrow_d…" at bounding box center [405, 222] width 811 height 444
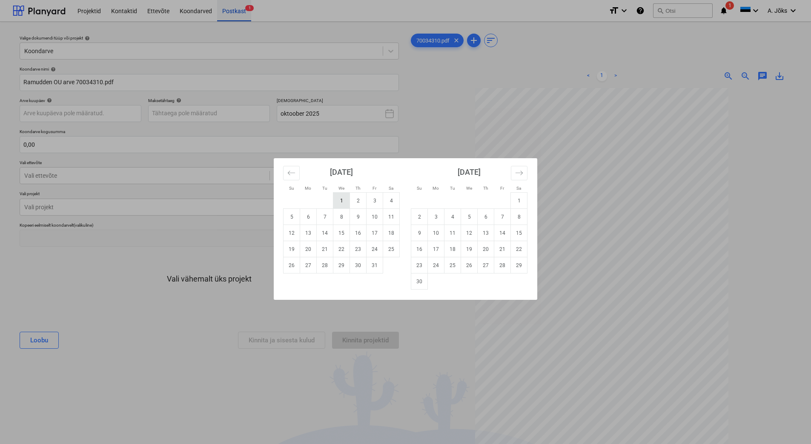
click at [341, 199] on td "1" at bounding box center [341, 201] width 17 height 16
type input "[DATE]"
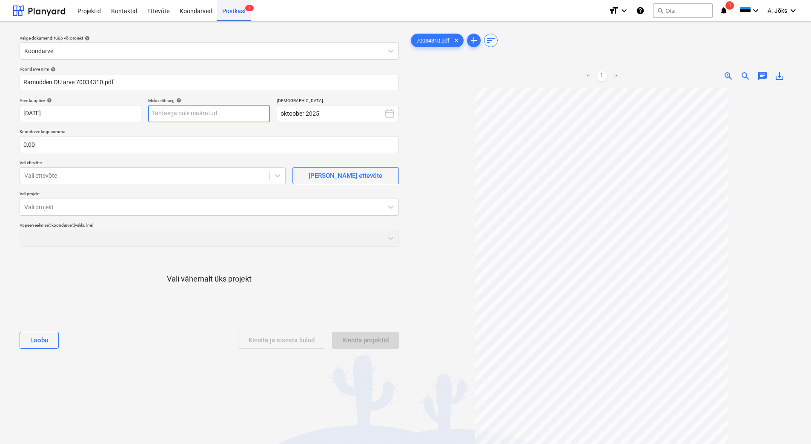
click at [234, 114] on body "Projektid Kontaktid Ettevõte Koondarved Postkast 1 format_size keyboard_arrow_d…" at bounding box center [405, 222] width 811 height 444
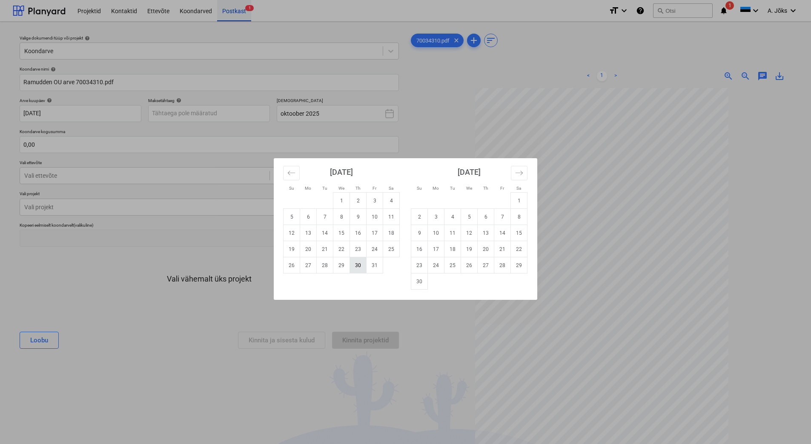
click at [362, 269] on td "30" at bounding box center [358, 265] width 17 height 16
type input "[DATE]"
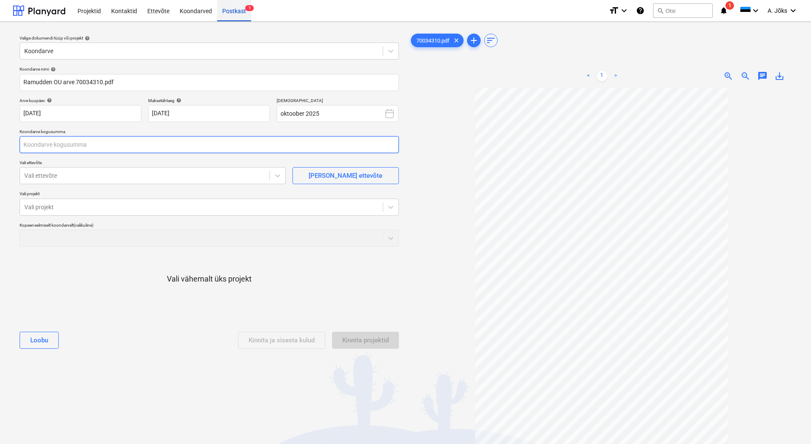
click at [114, 144] on input "text" at bounding box center [209, 144] width 379 height 17
type input "0,00"
click at [70, 149] on input "text" at bounding box center [209, 144] width 379 height 17
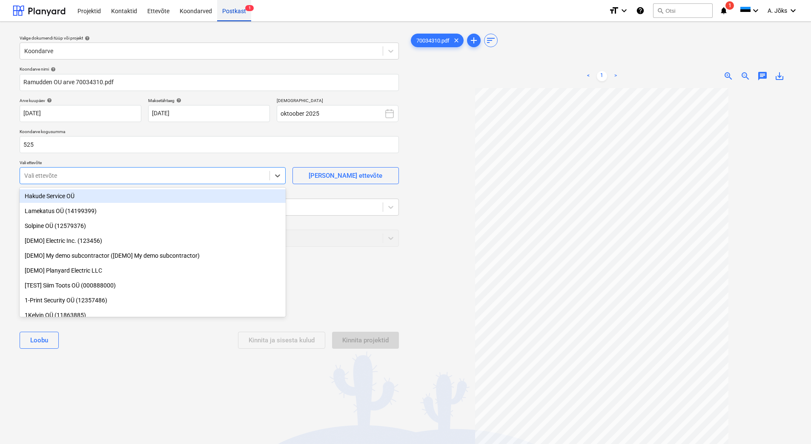
type input "525,00"
click at [62, 179] on div at bounding box center [144, 176] width 241 height 9
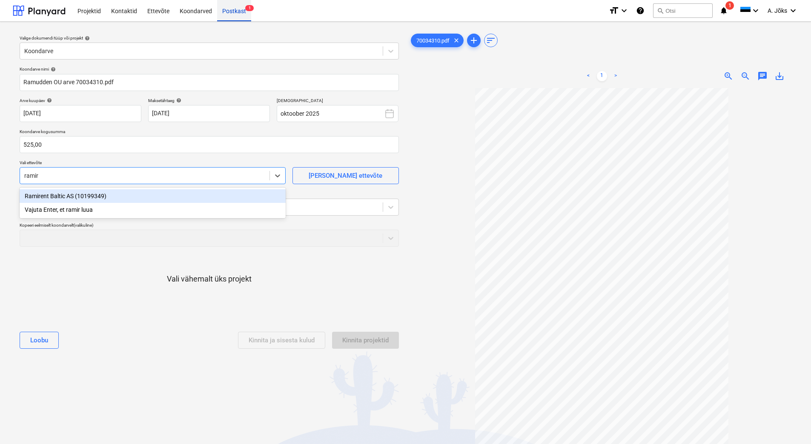
type input "ramire"
click at [68, 197] on div "Ramirent Baltic AS (10199349)" at bounding box center [153, 196] width 266 height 14
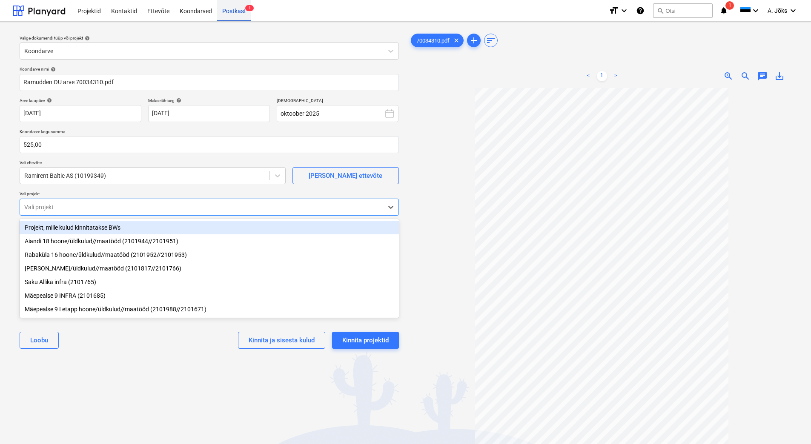
click at [66, 206] on div at bounding box center [201, 207] width 354 height 9
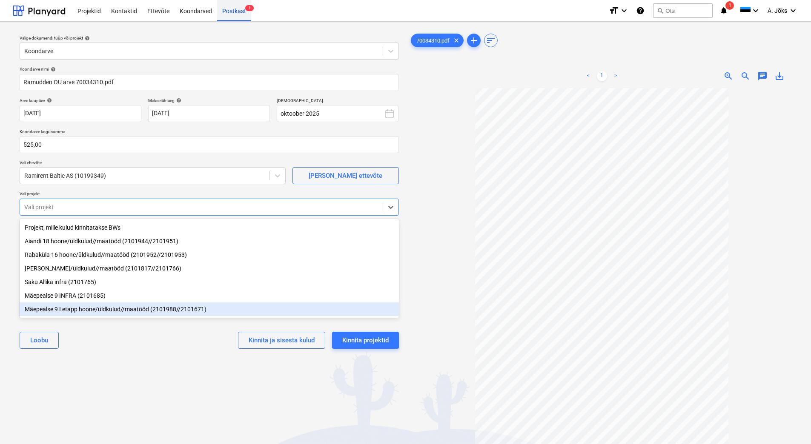
click at [83, 309] on div "Mäepealse 9 I etapp hoone/üldkulud//maatööd (2101988//2101671)" at bounding box center [209, 310] width 379 height 14
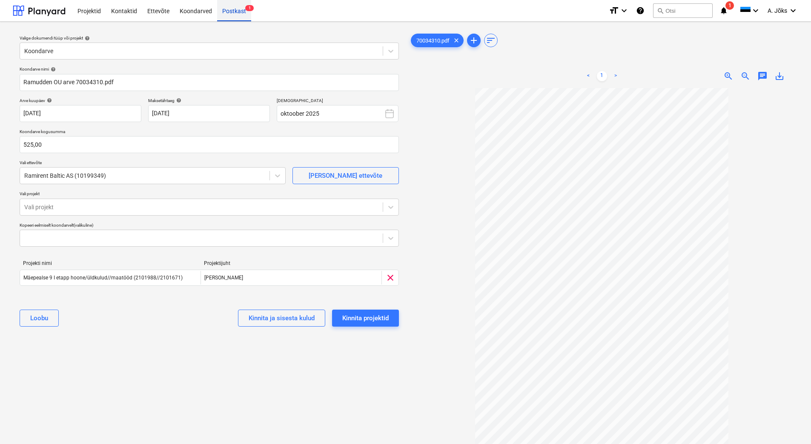
click at [129, 349] on div "Valige dokumendi tüüp või projekt help Koondarve Koondarve nimi help [PERSON_NA…" at bounding box center [209, 270] width 393 height 483
click at [355, 315] on div "Kinnita projektid" at bounding box center [365, 318] width 46 height 11
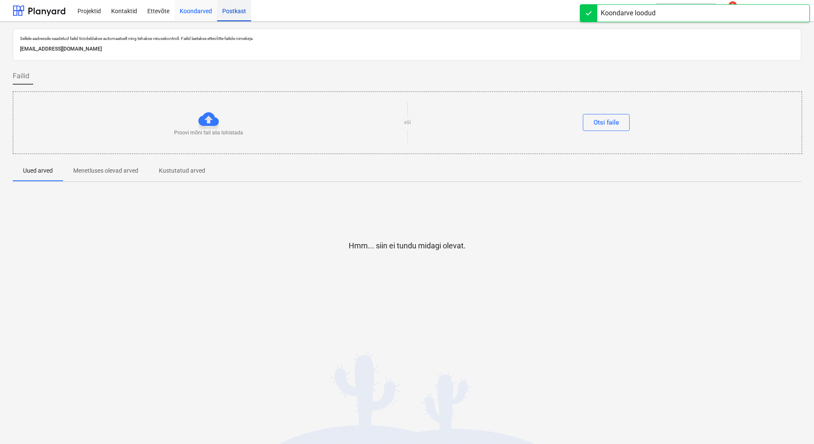
click at [195, 10] on div "Koondarved" at bounding box center [195, 11] width 43 height 22
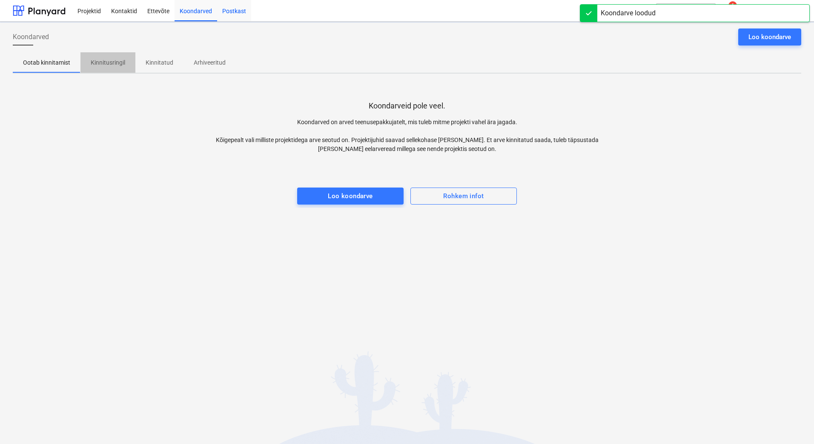
click at [105, 60] on p "Kinnitusringil" at bounding box center [108, 62] width 34 height 9
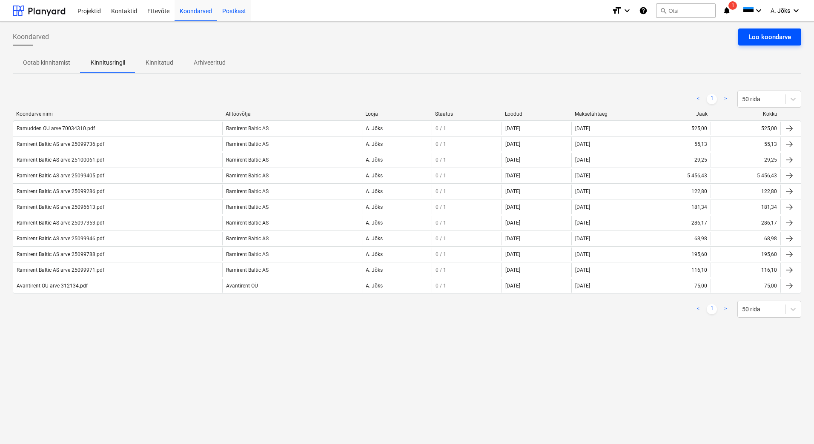
click at [769, 34] on div "Loo koondarve" at bounding box center [769, 36] width 43 height 11
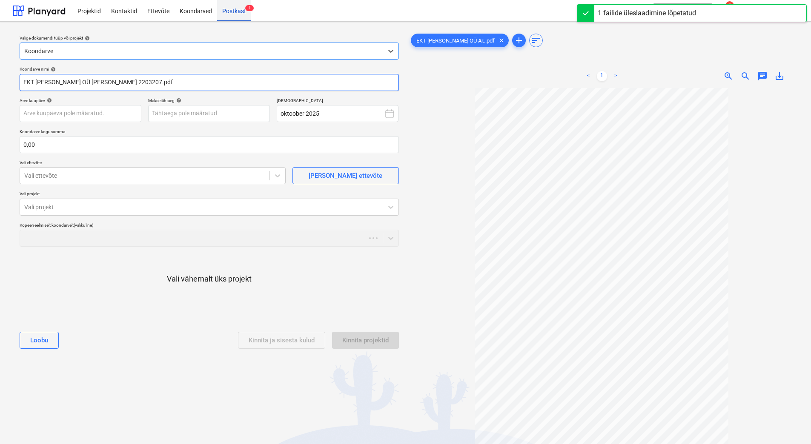
click at [79, 81] on input "EKT [PERSON_NAME] OÜ [PERSON_NAME] 2203207.pdf" at bounding box center [209, 82] width 379 height 17
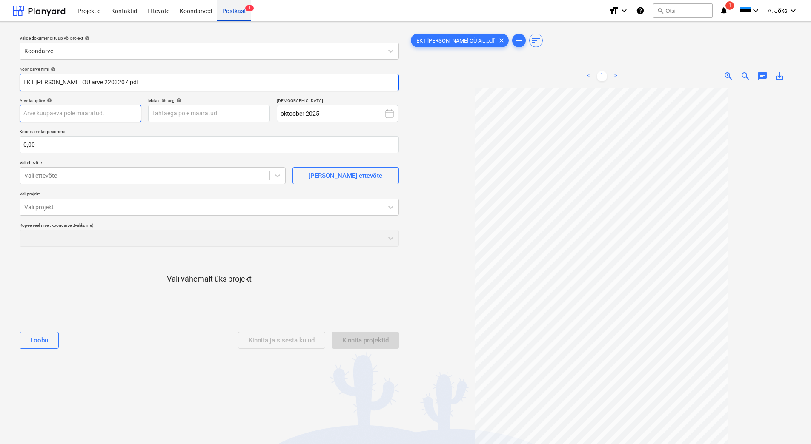
type input "EKT [PERSON_NAME] OU arve 2203207.pdf"
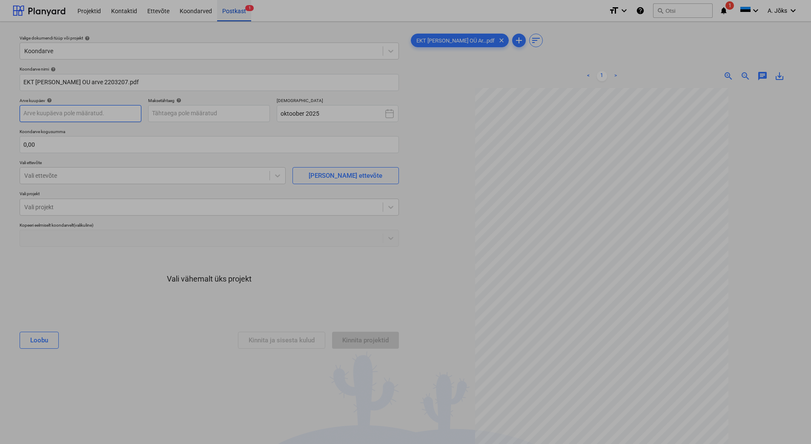
click at [108, 113] on body "Projektid Kontaktid Ettevõte Koondarved Postkast 1 format_size keyboard_arrow_d…" at bounding box center [405, 222] width 811 height 444
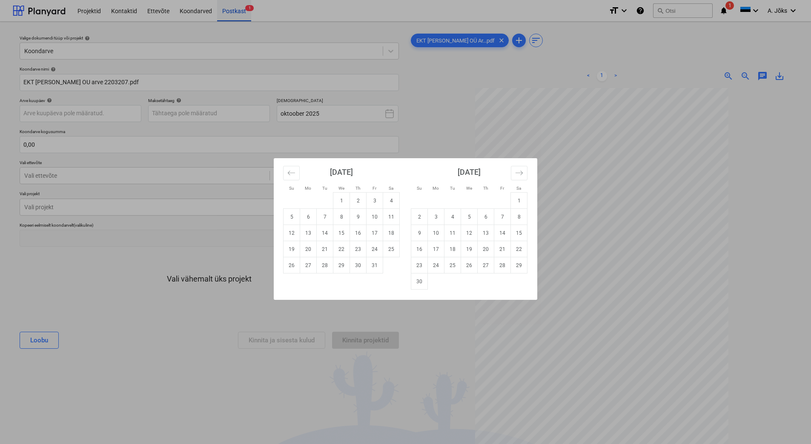
drag, startPoint x: 337, startPoint y: 202, endPoint x: 327, endPoint y: 193, distance: 13.3
click at [337, 202] on td "1" at bounding box center [341, 201] width 17 height 16
type input "[DATE]"
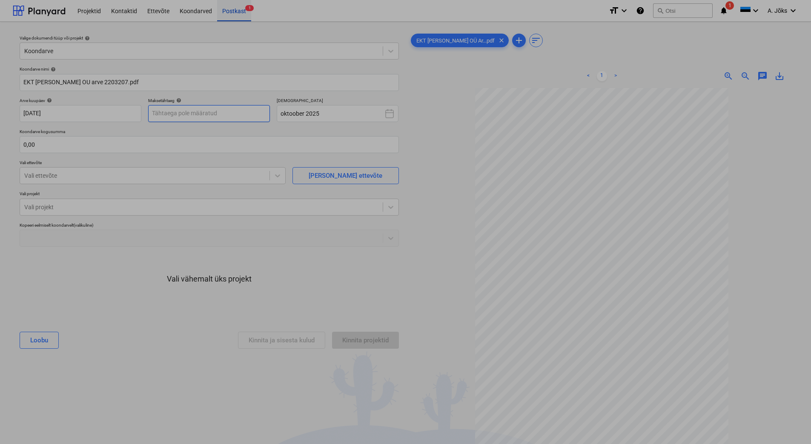
click at [236, 112] on body "Projektid Kontaktid Ettevõte Koondarved Postkast 1 format_size keyboard_arrow_d…" at bounding box center [405, 222] width 811 height 444
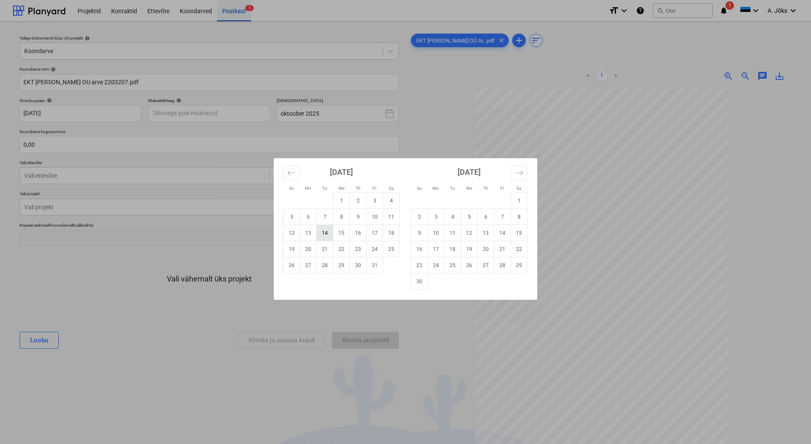
click at [330, 231] on td "14" at bounding box center [325, 233] width 17 height 16
type input "[DATE]"
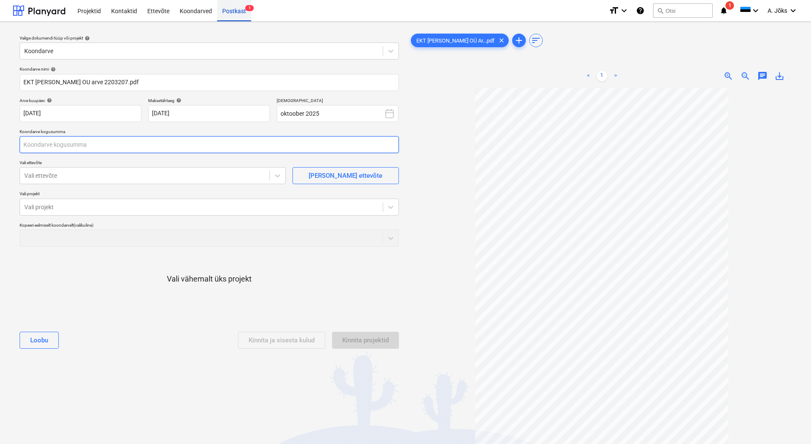
click at [156, 141] on input "text" at bounding box center [209, 144] width 379 height 17
type input "3 573,08"
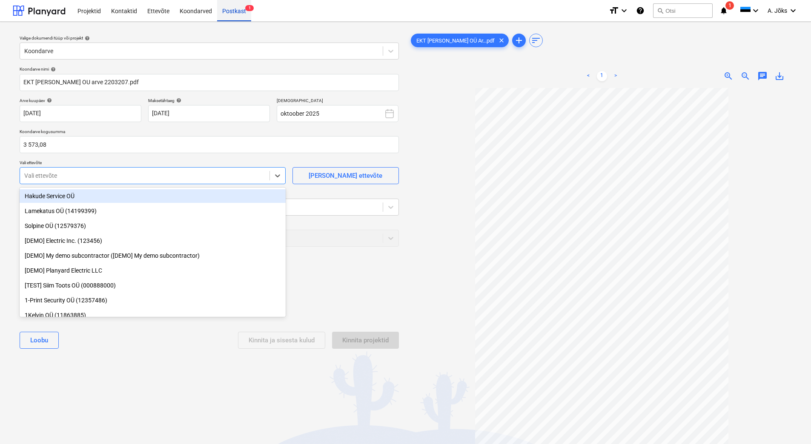
click at [152, 173] on div at bounding box center [144, 176] width 241 height 9
type input "ekt t"
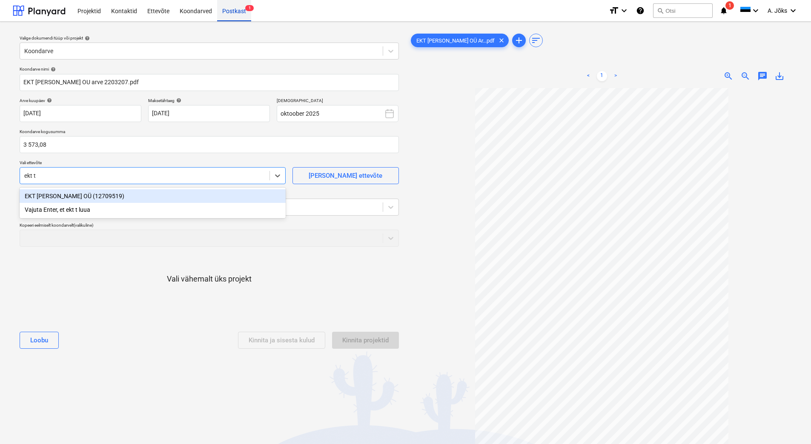
click at [116, 196] on div "EKT [PERSON_NAME] OÜ (12709519)" at bounding box center [153, 196] width 266 height 14
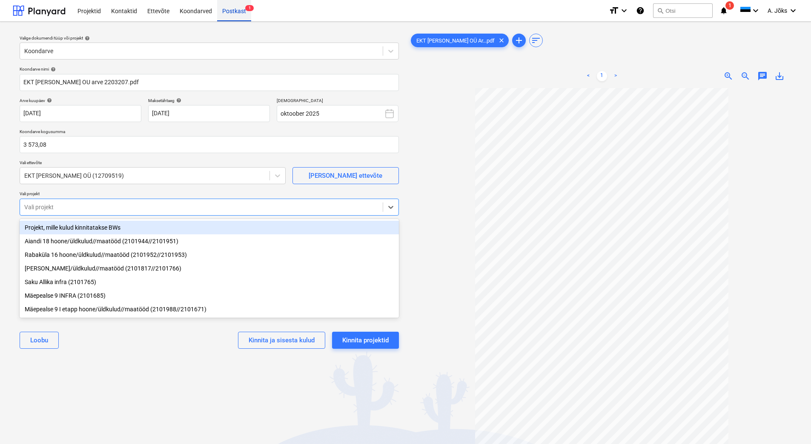
click at [111, 204] on div at bounding box center [201, 207] width 354 height 9
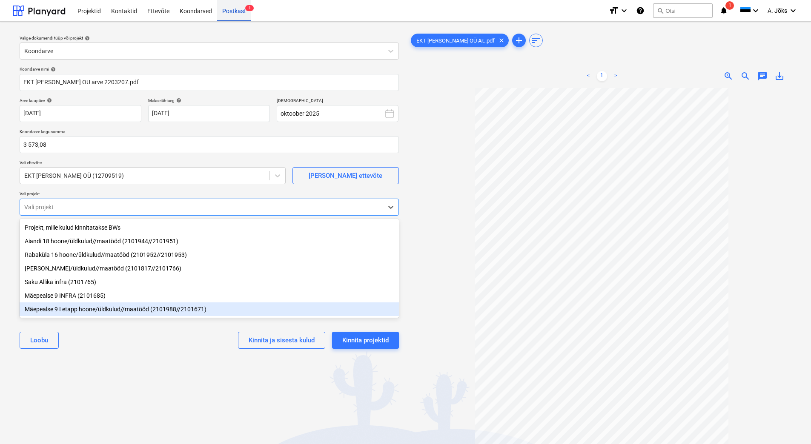
click at [74, 312] on div "Mäepealse 9 I etapp hoone/üldkulud//maatööd (2101988//2101671)" at bounding box center [209, 310] width 379 height 14
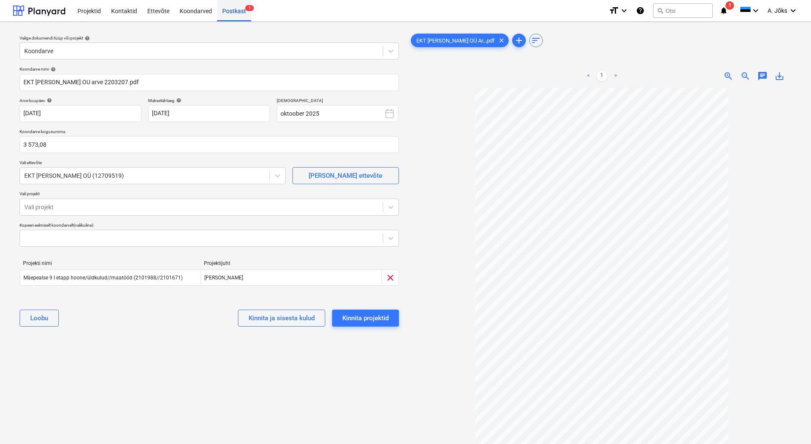
click at [135, 382] on div "Valige dokumendi tüüp või projekt help Koondarve Koondarve nimi help EKT [PERSO…" at bounding box center [209, 270] width 393 height 483
click at [514, 42] on span "add" at bounding box center [519, 40] width 10 height 10
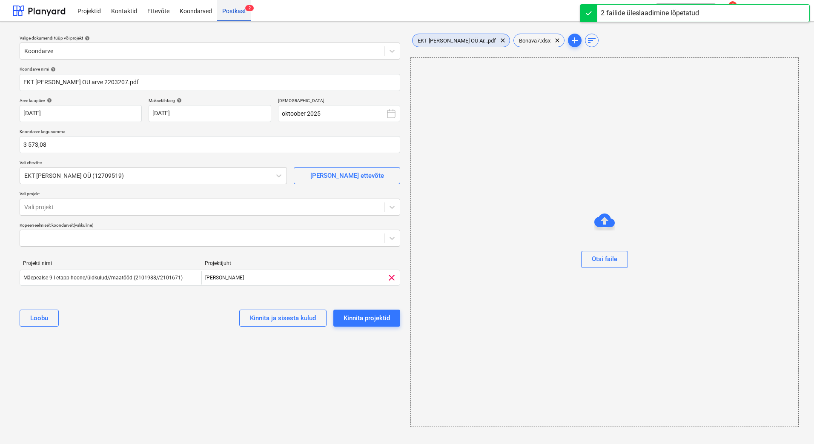
click at [446, 41] on span "EKT [PERSON_NAME] OÜ Ar...pdf" at bounding box center [456, 40] width 89 height 6
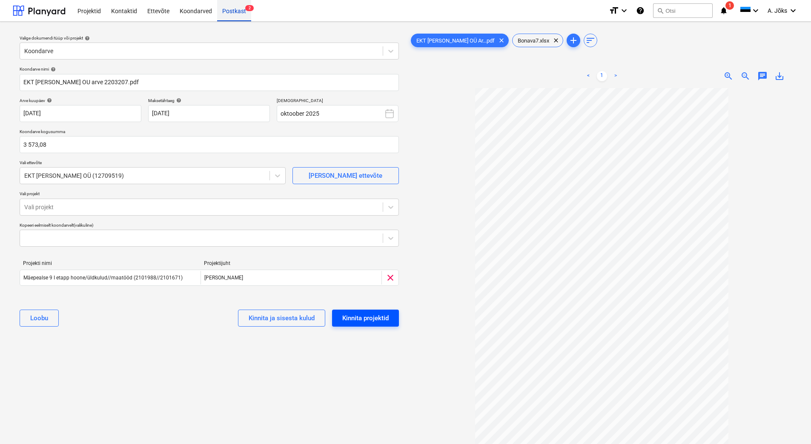
click at [381, 317] on div "Kinnita projektid" at bounding box center [365, 318] width 46 height 11
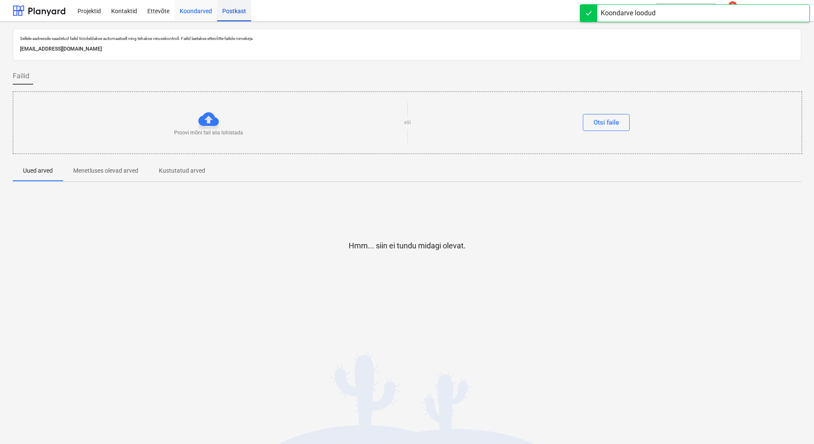
click at [197, 8] on div "Koondarved" at bounding box center [195, 11] width 43 height 22
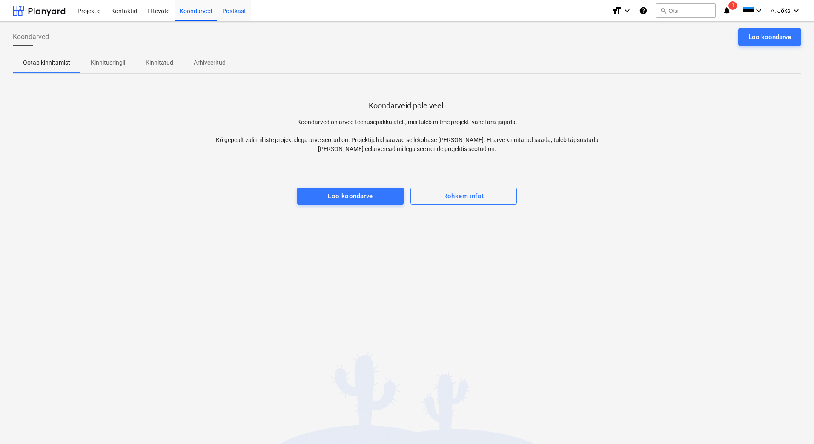
click at [597, 328] on div "Koondarved Loo koondarve Ootab kinnitamist Kinnitusringil Kinnitatud Arhiveerit…" at bounding box center [407, 233] width 814 height 423
